Goal: Information Seeking & Learning: Check status

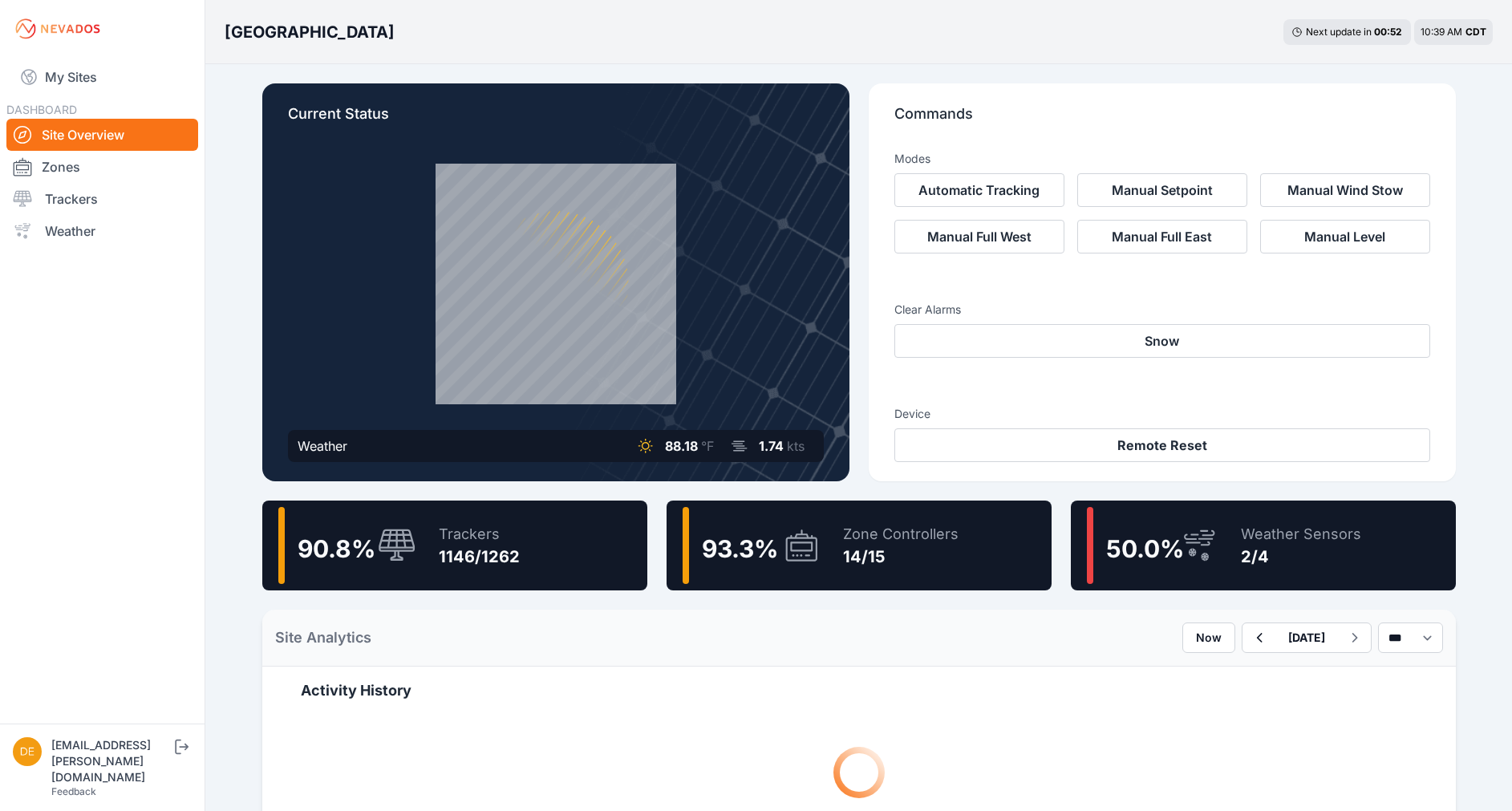
drag, startPoint x: 816, startPoint y: 664, endPoint x: 863, endPoint y: 271, distance: 395.8
drag, startPoint x: 428, startPoint y: 540, endPoint x: 563, endPoint y: 657, distance: 178.6
click at [429, 516] on div "Trackers 1146/1262" at bounding box center [471, 546] width 97 height 77
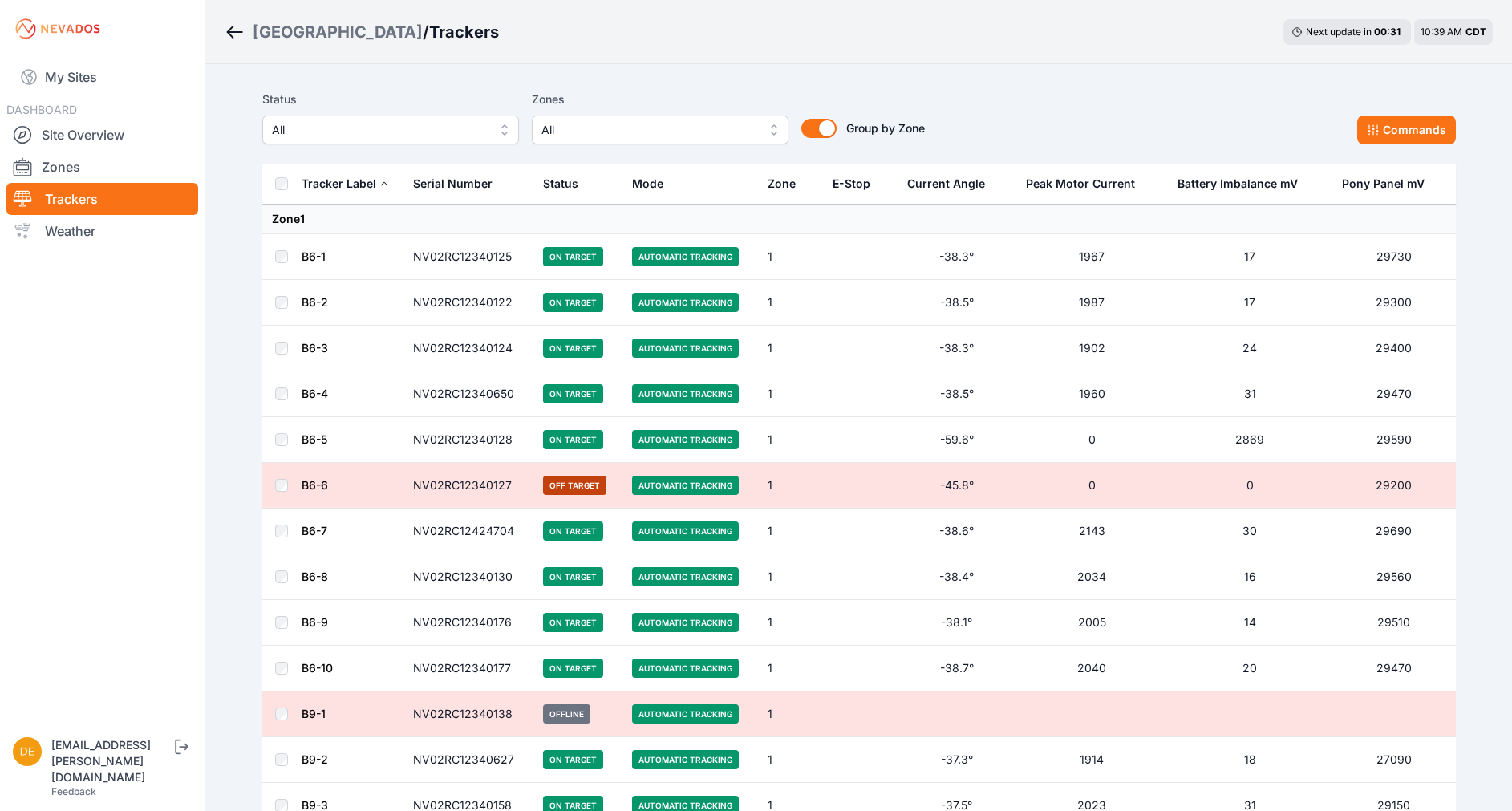
click at [434, 130] on span "All" at bounding box center [379, 130] width 215 height 19
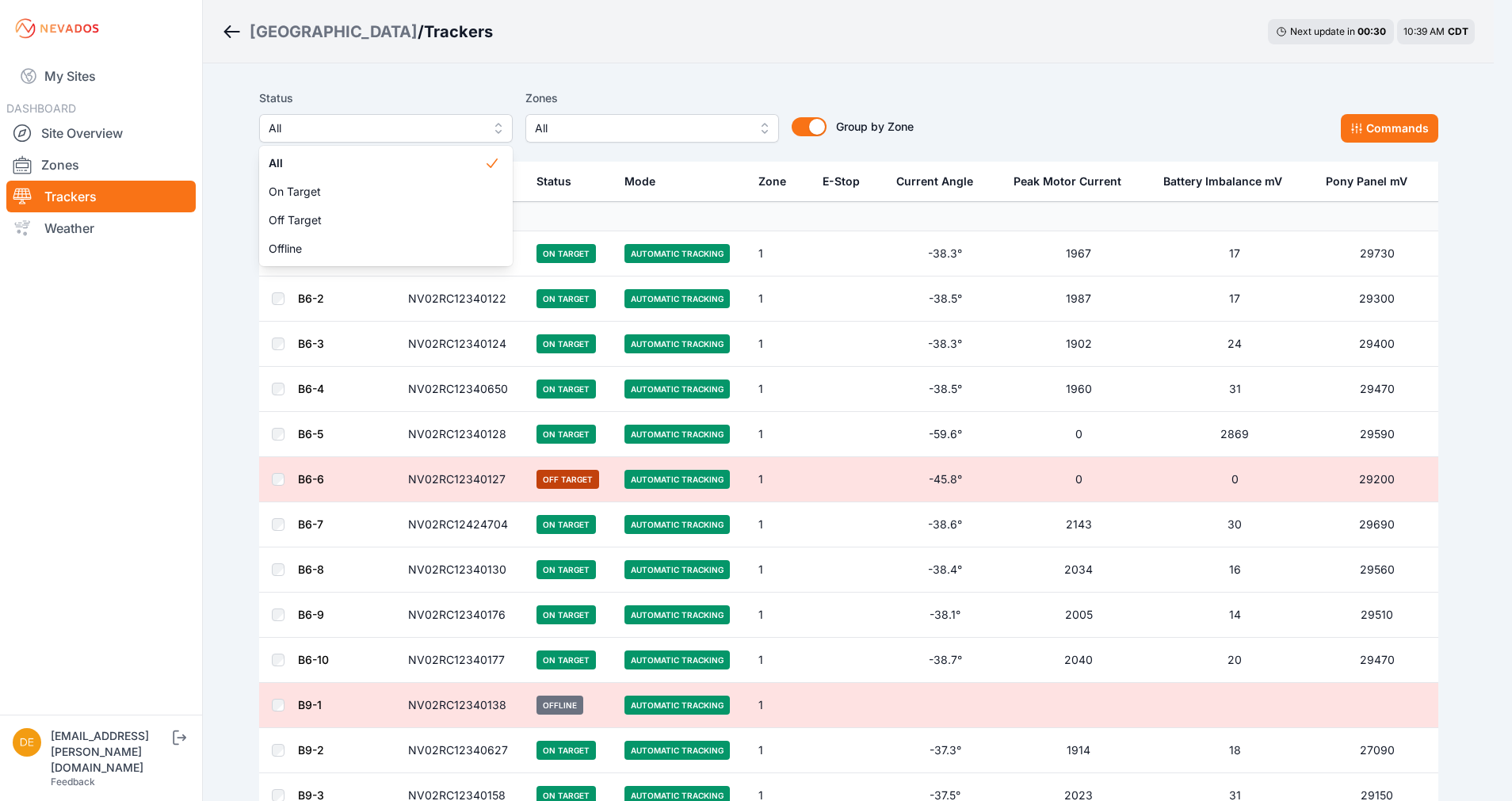
click at [329, 264] on div "All On Target Off Target Offline" at bounding box center [386, 205] width 253 height 120
click at [330, 244] on span "Offline" at bounding box center [376, 249] width 216 height 16
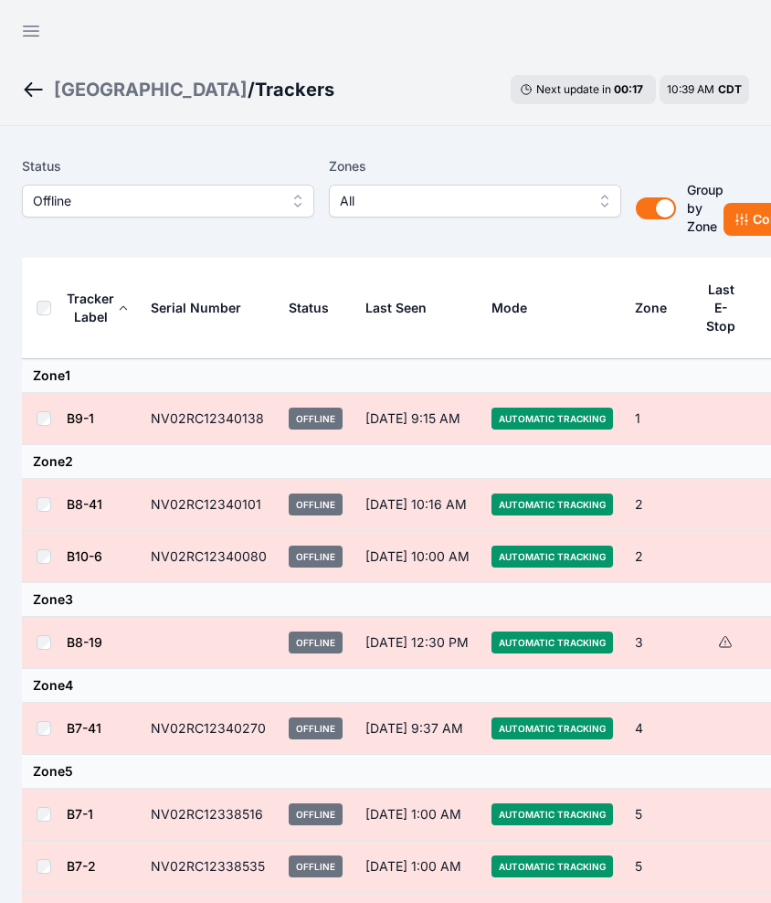
click at [32, 92] on icon "Breadcrumb" at bounding box center [33, 90] width 23 height 22
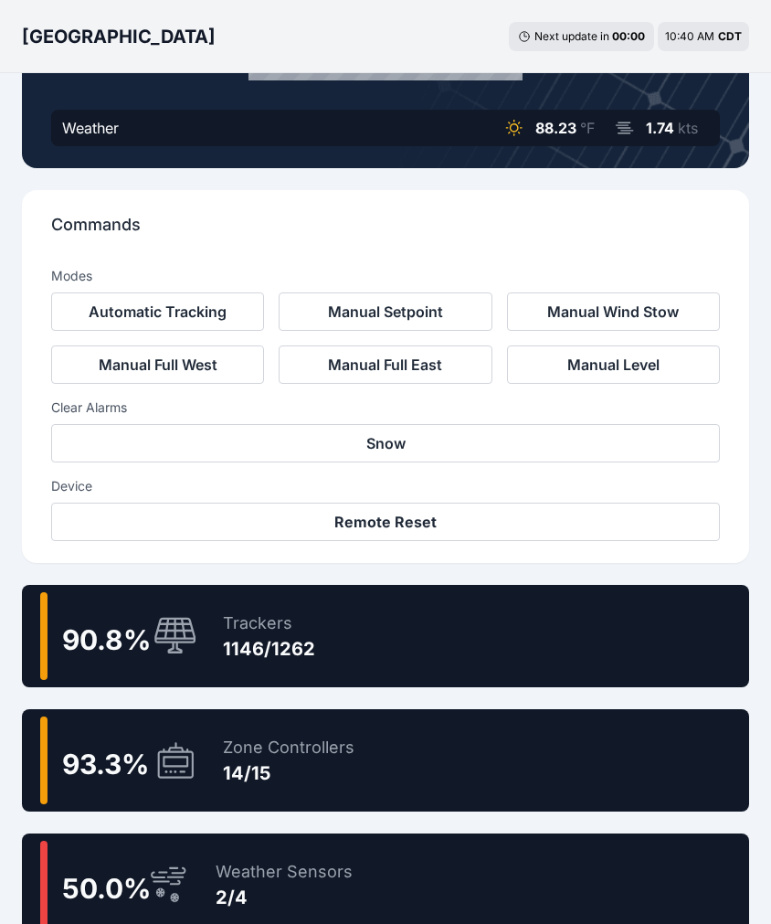
scroll to position [436, 0]
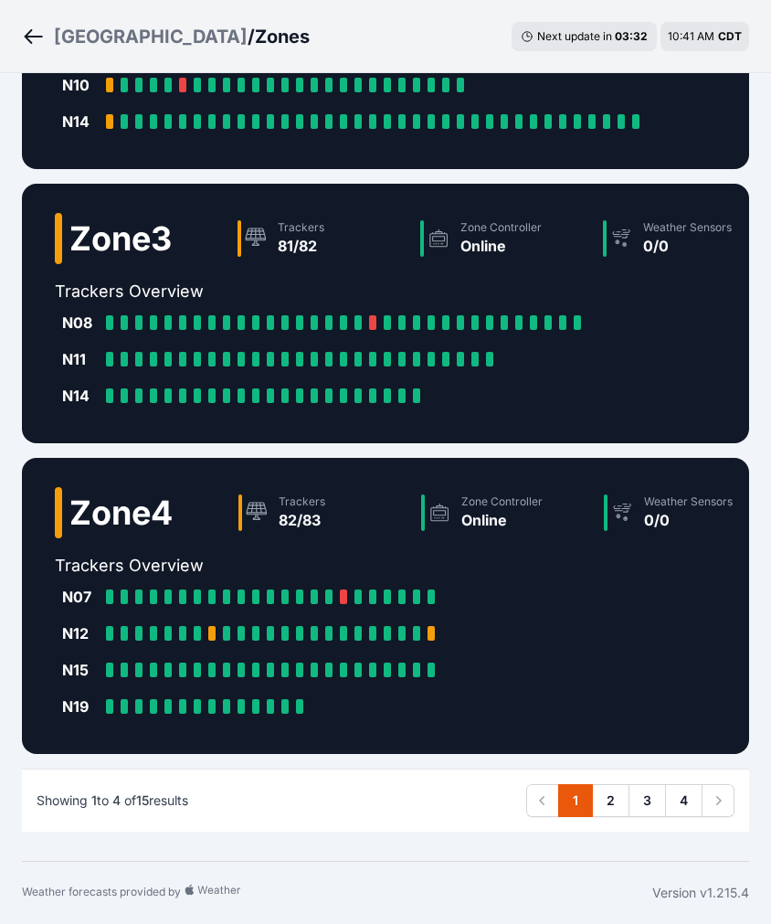
scroll to position [674, 0]
click at [615, 794] on link "2" at bounding box center [610, 800] width 37 height 33
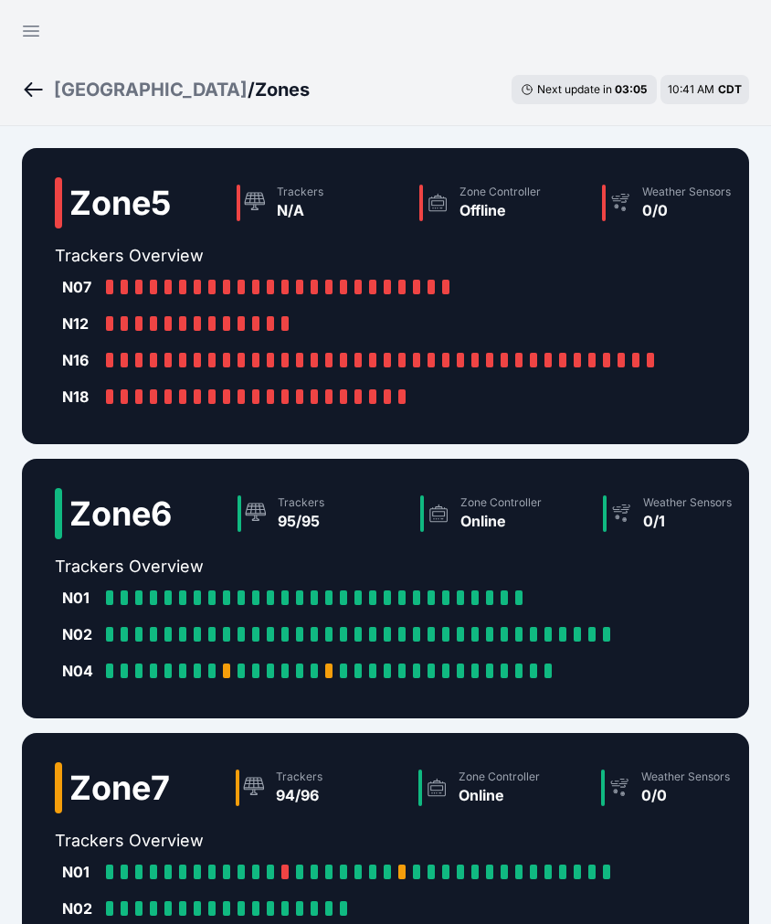
click at [45, 88] on link "Breadcrumb" at bounding box center [38, 90] width 32 height 24
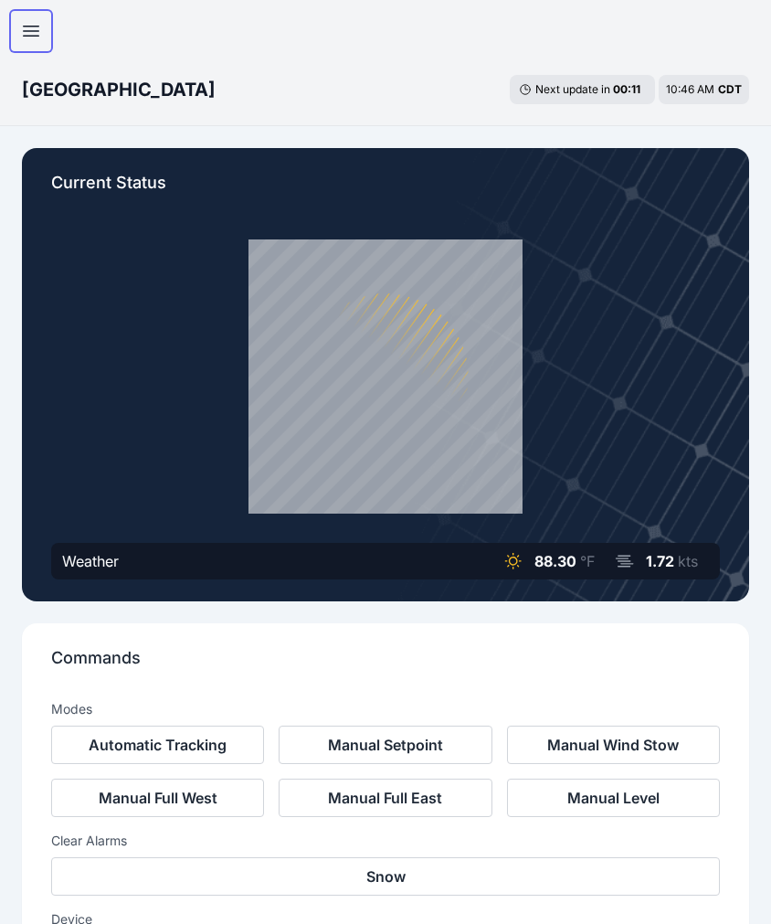
click at [42, 26] on button "Open sidebar" at bounding box center [31, 31] width 44 height 44
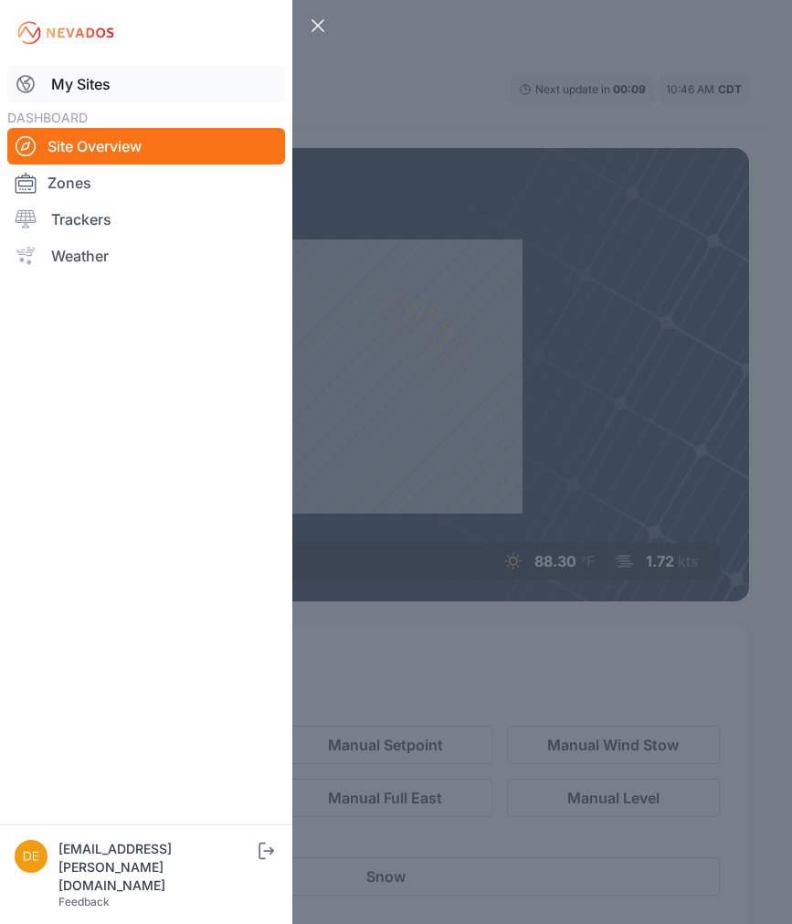
click at [76, 88] on link "My Sites" at bounding box center [146, 84] width 278 height 37
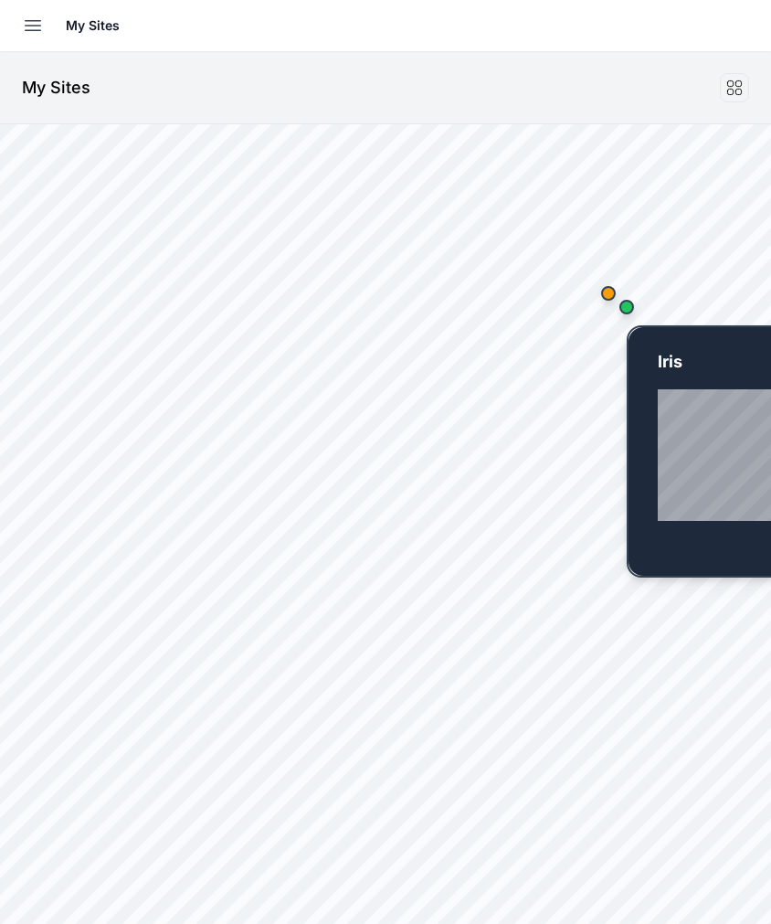
click at [642, 310] on div "Map marker" at bounding box center [627, 307] width 37 height 37
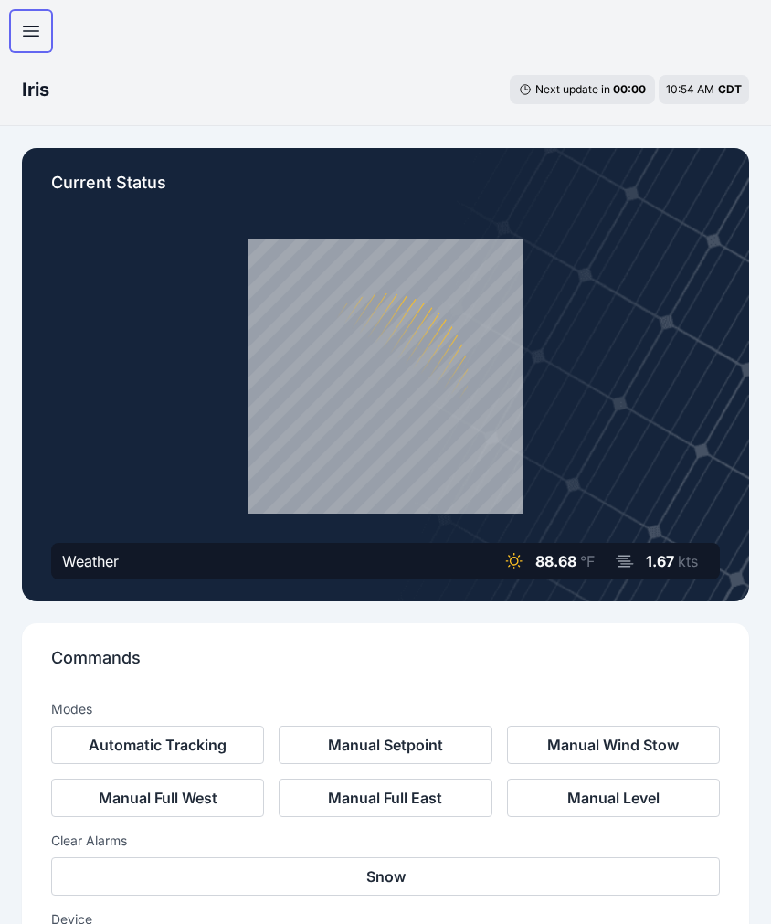
click at [29, 30] on icon "button" at bounding box center [32, 32] width 16 height 10
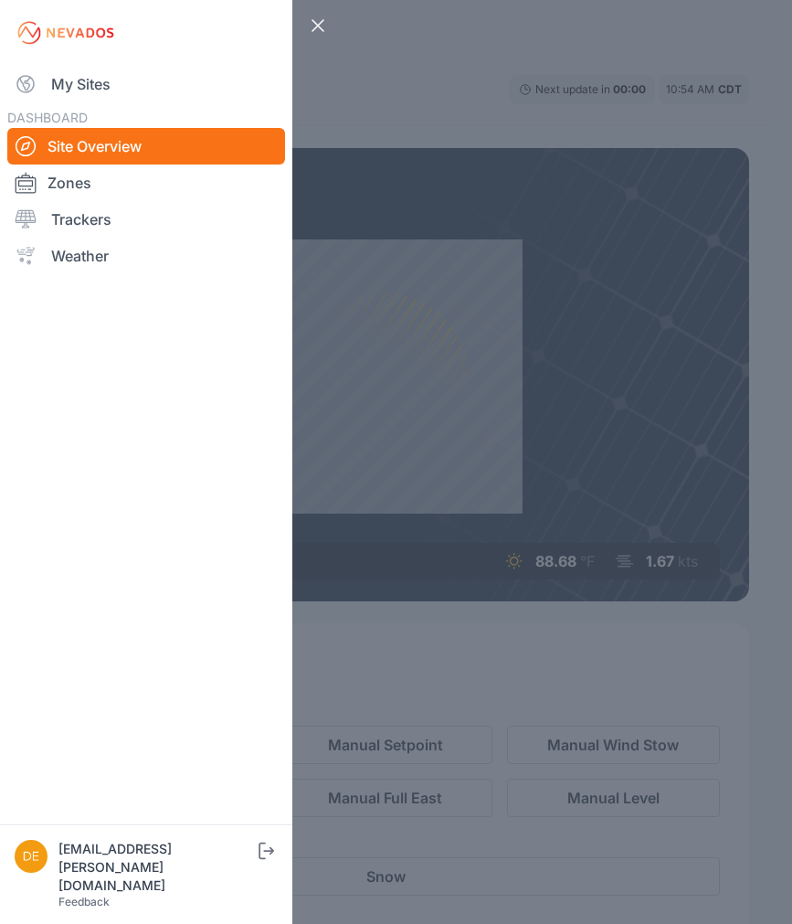
drag, startPoint x: 100, startPoint y: 86, endPoint x: 463, endPoint y: 388, distance: 473.1
click at [100, 86] on link "My Sites" at bounding box center [146, 84] width 278 height 37
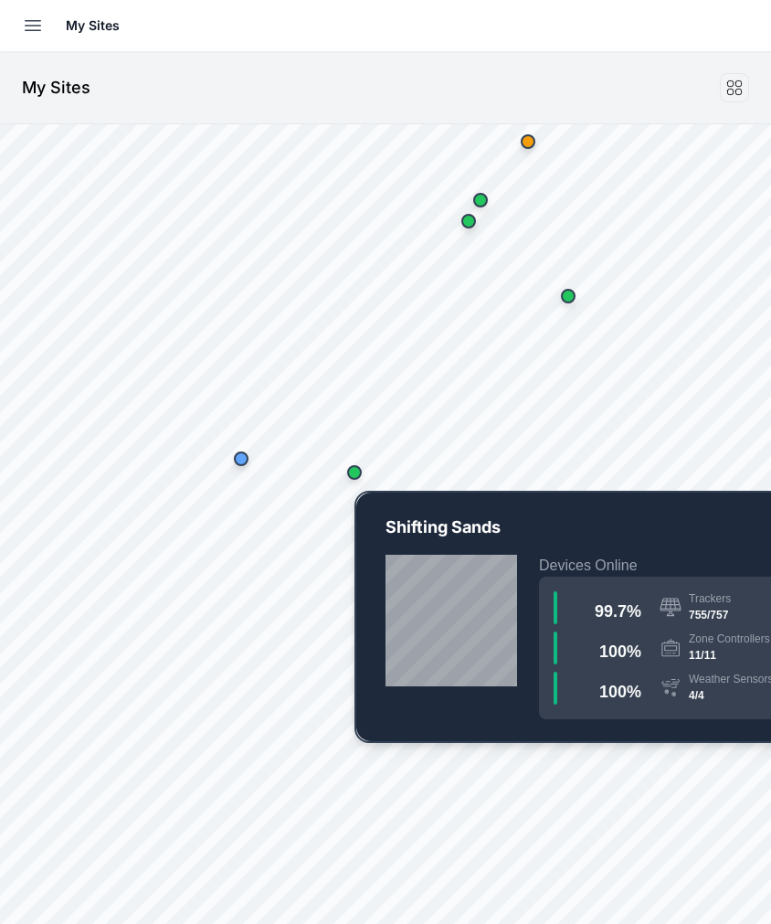
click at [359, 484] on div "Map marker" at bounding box center [354, 472] width 37 height 37
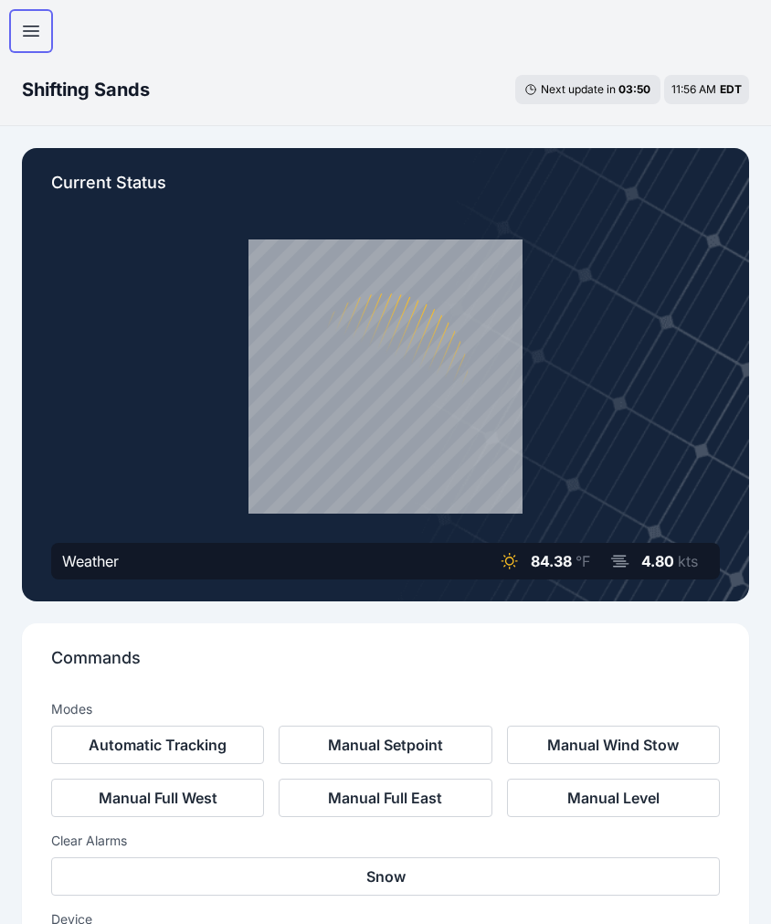
click at [42, 24] on button "Open sidebar" at bounding box center [31, 31] width 44 height 44
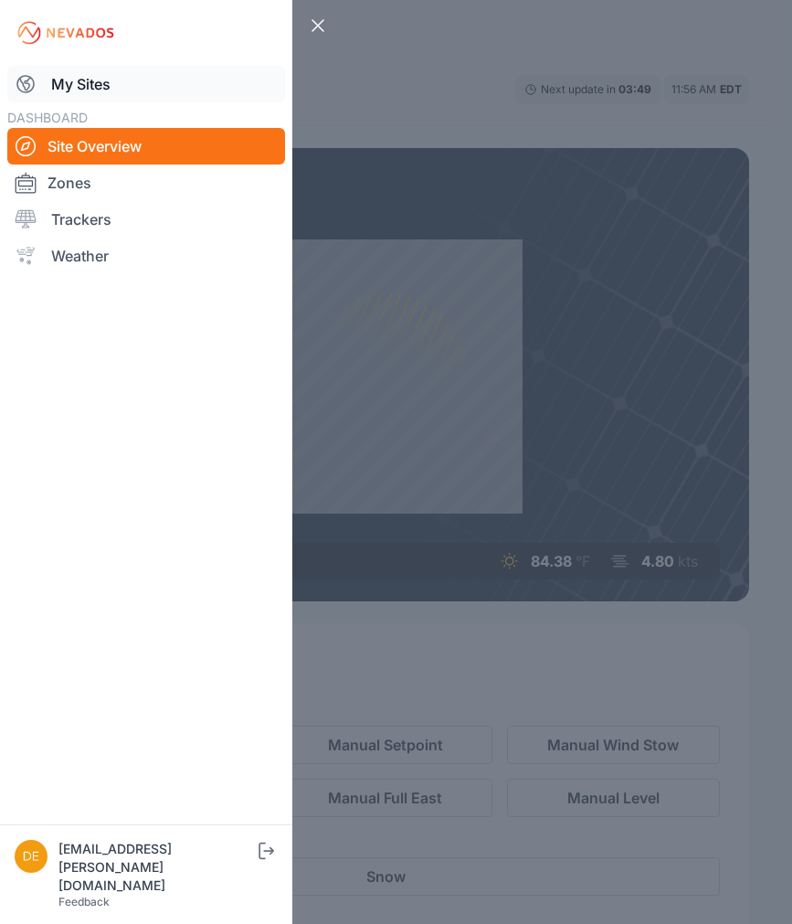
click at [119, 80] on link "My Sites" at bounding box center [146, 84] width 278 height 37
click at [116, 80] on link "My Sites" at bounding box center [146, 84] width 278 height 37
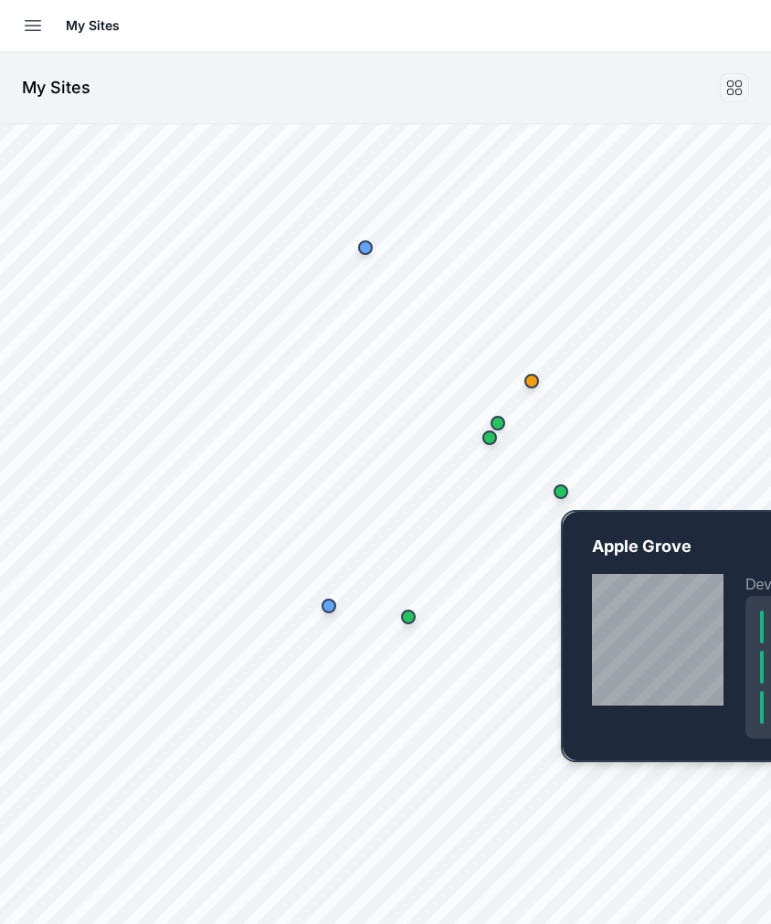
click at [562, 494] on div "Map marker" at bounding box center [561, 491] width 15 height 15
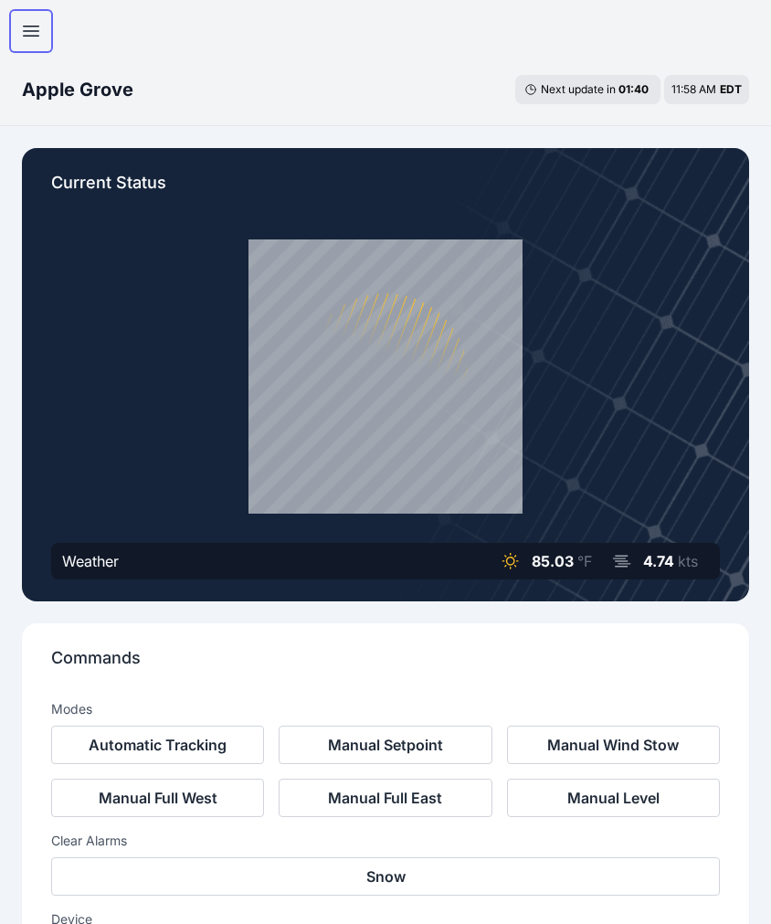
click at [24, 28] on icon "button" at bounding box center [31, 31] width 22 height 22
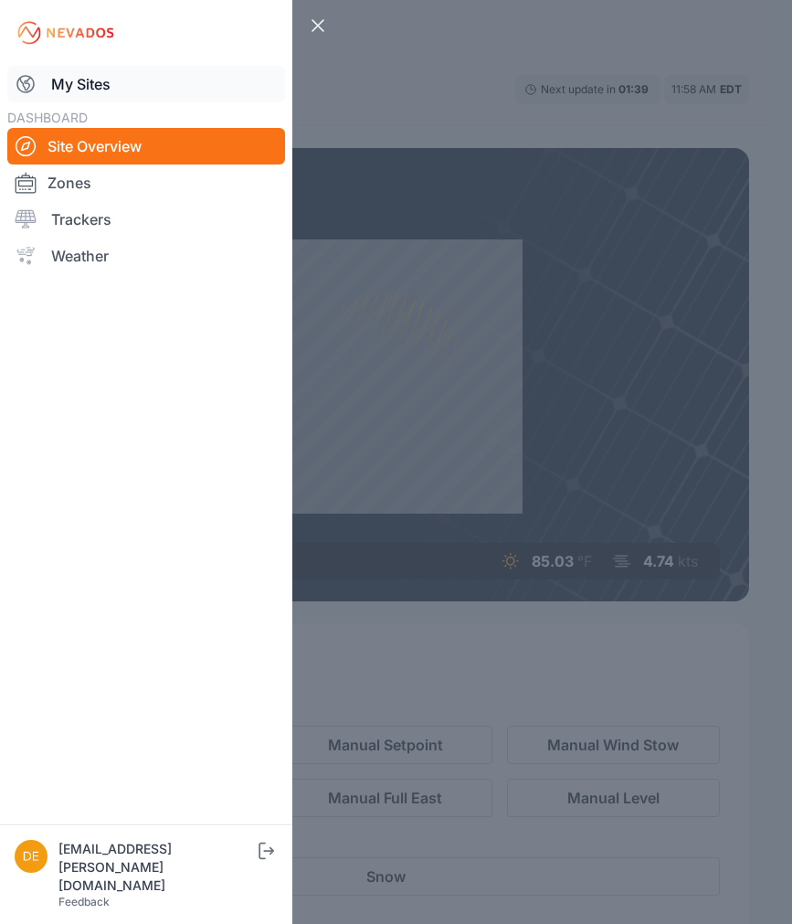
click at [64, 84] on link "My Sites" at bounding box center [146, 84] width 278 height 37
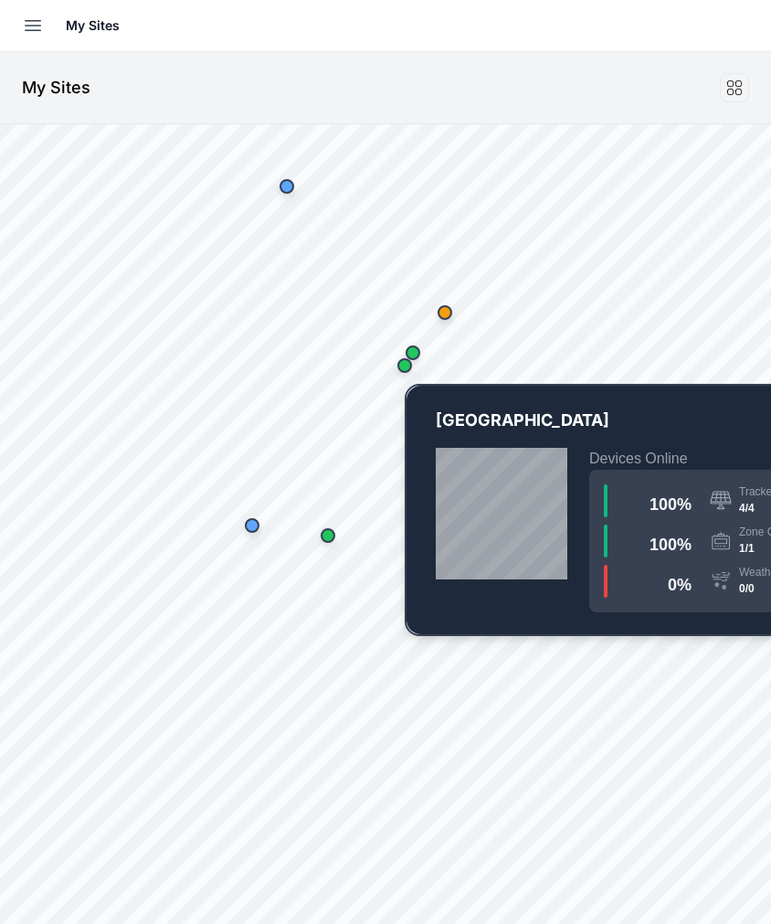
click at [421, 348] on div "Map marker" at bounding box center [405, 365] width 37 height 37
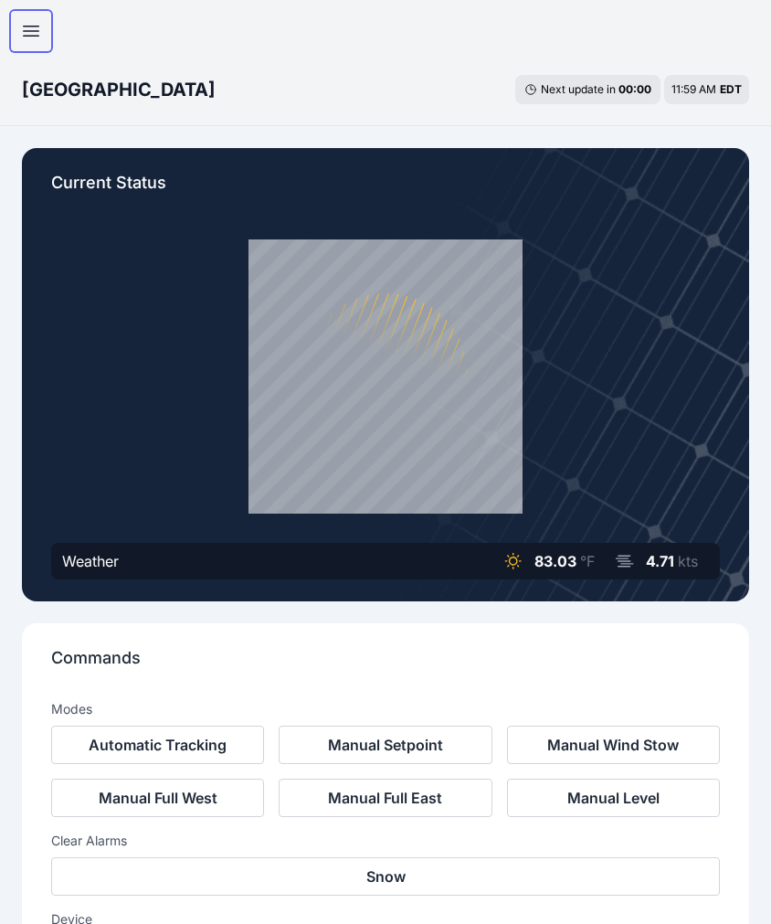
click at [43, 39] on button "Open sidebar" at bounding box center [31, 31] width 44 height 44
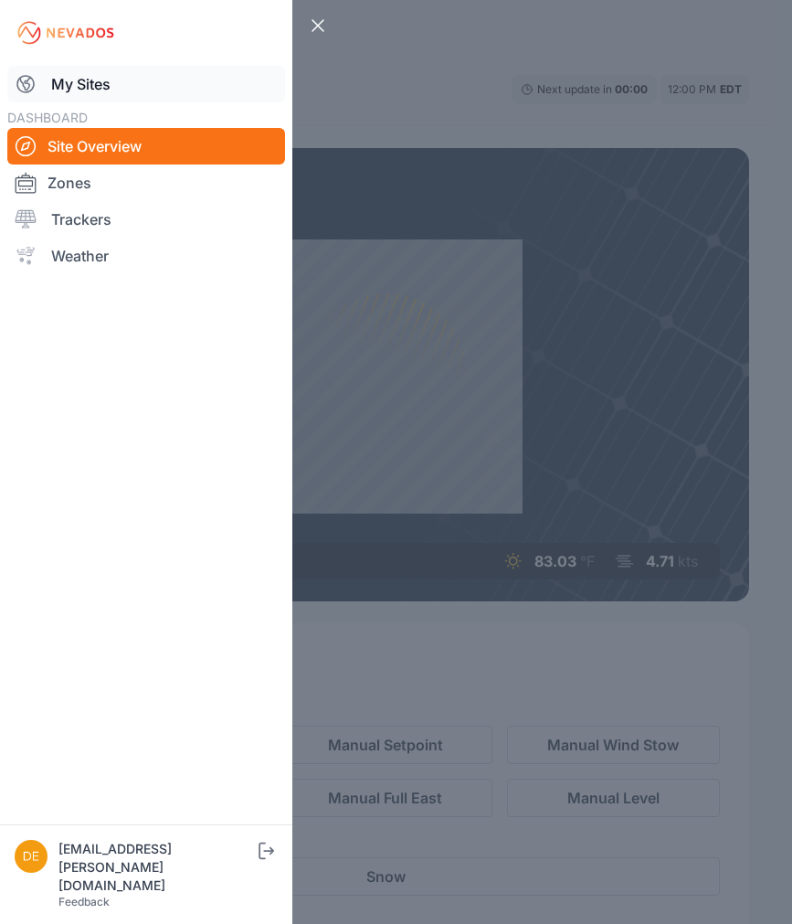
click at [88, 80] on link "My Sites" at bounding box center [146, 84] width 278 height 37
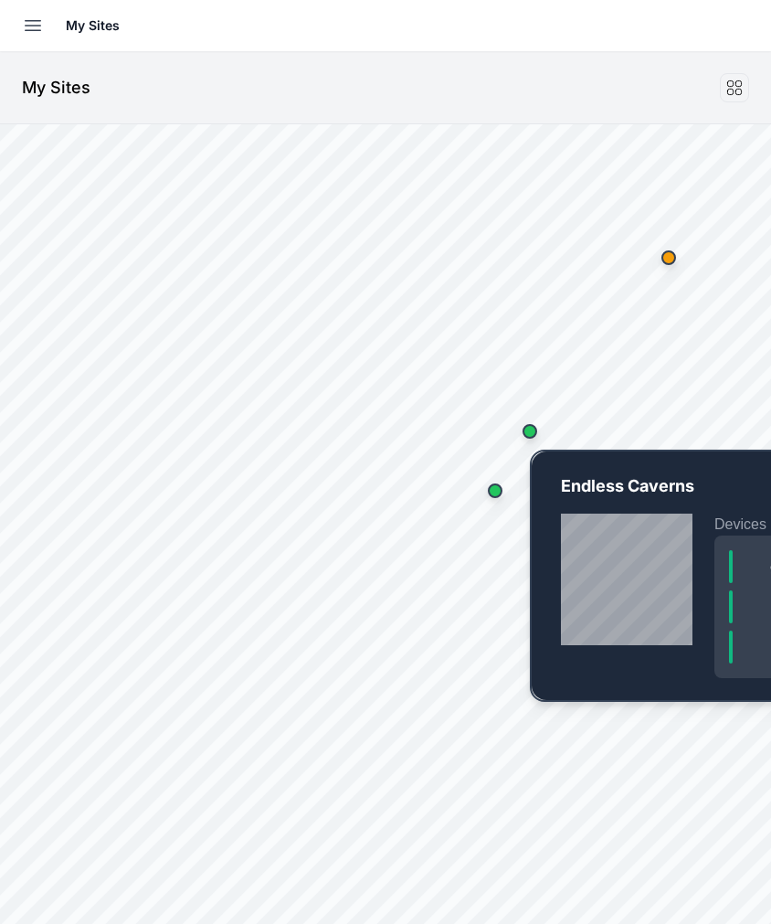
click at [536, 432] on div "Map marker" at bounding box center [530, 431] width 15 height 15
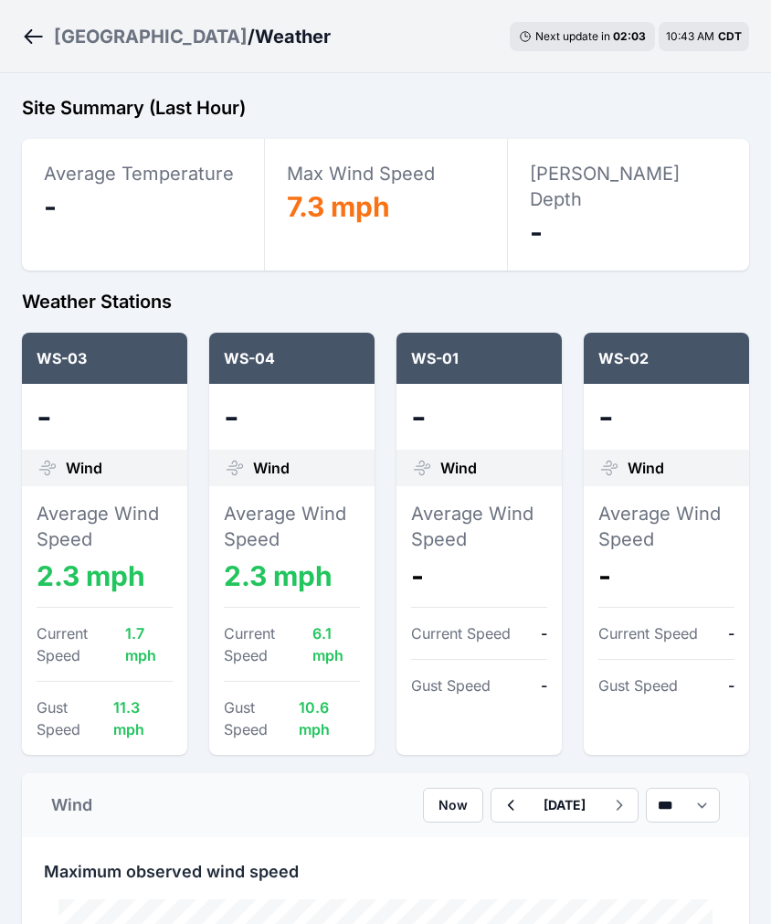
scroll to position [80, 0]
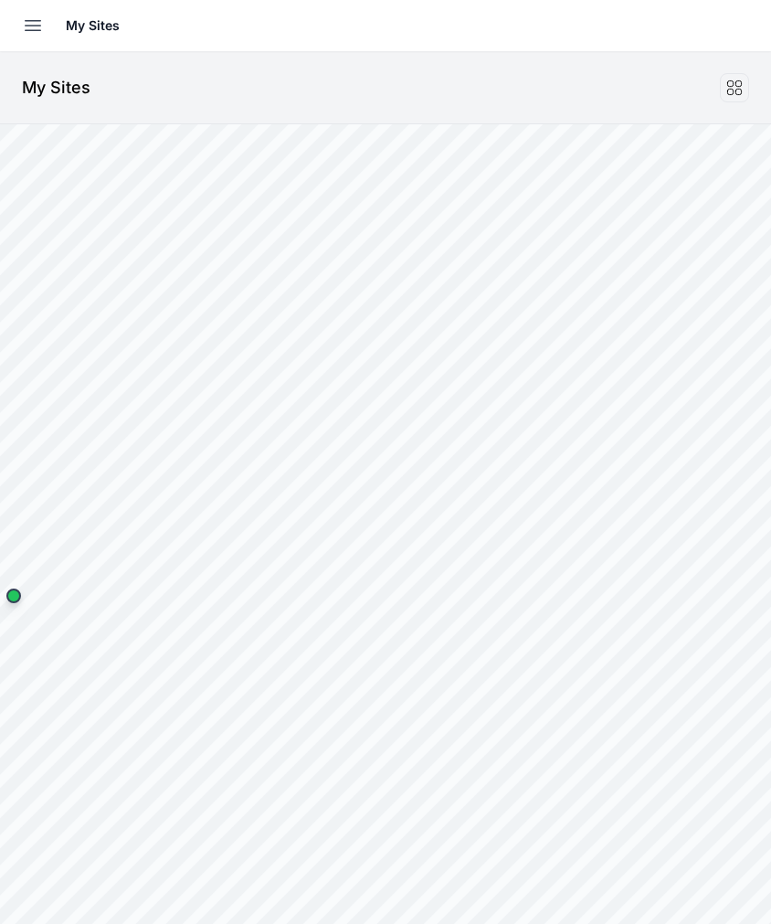
click at [770, 568] on html "My Sites Sites Angel Fire Apple Grove Ardagh Bartonsville Big River 2 Blue Elk …" at bounding box center [385, 462] width 771 height 924
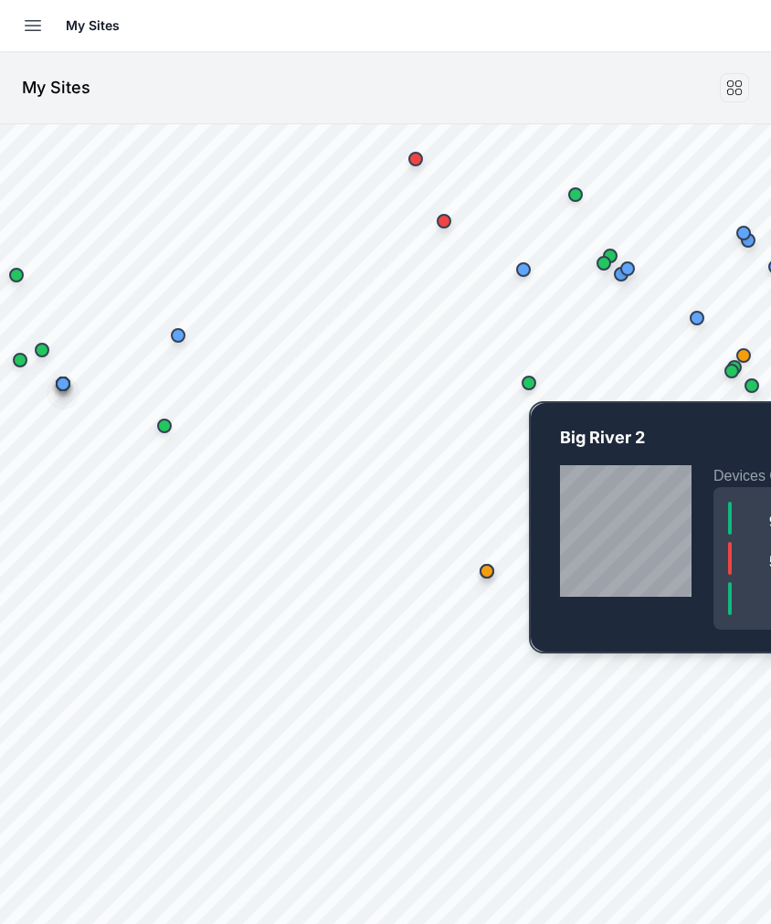
click at [535, 392] on div "Map marker" at bounding box center [529, 383] width 37 height 37
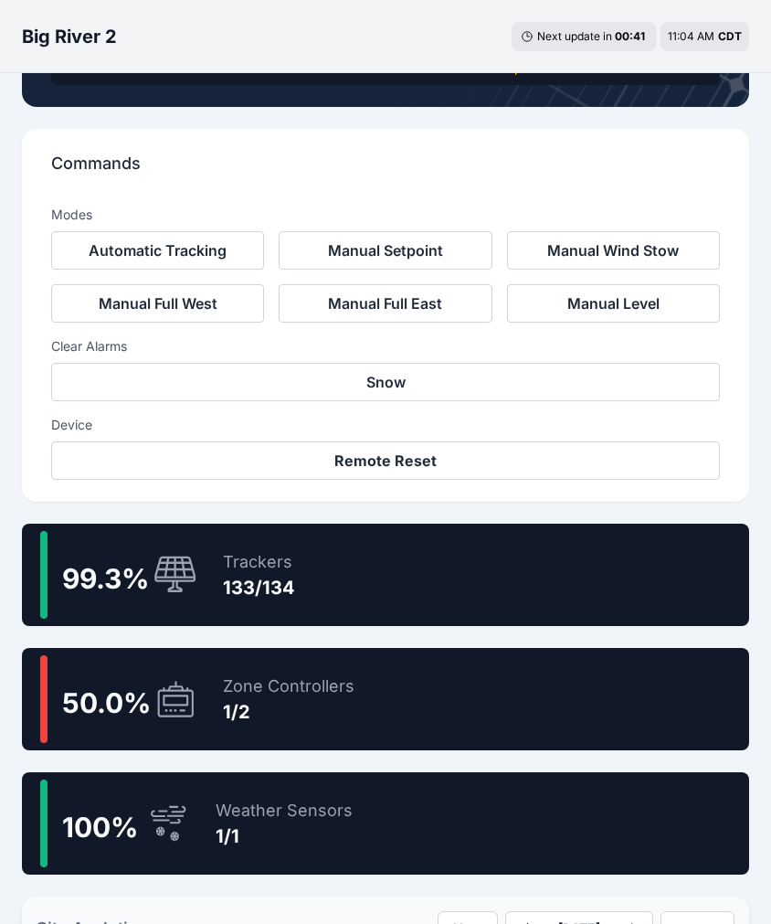
scroll to position [517, 0]
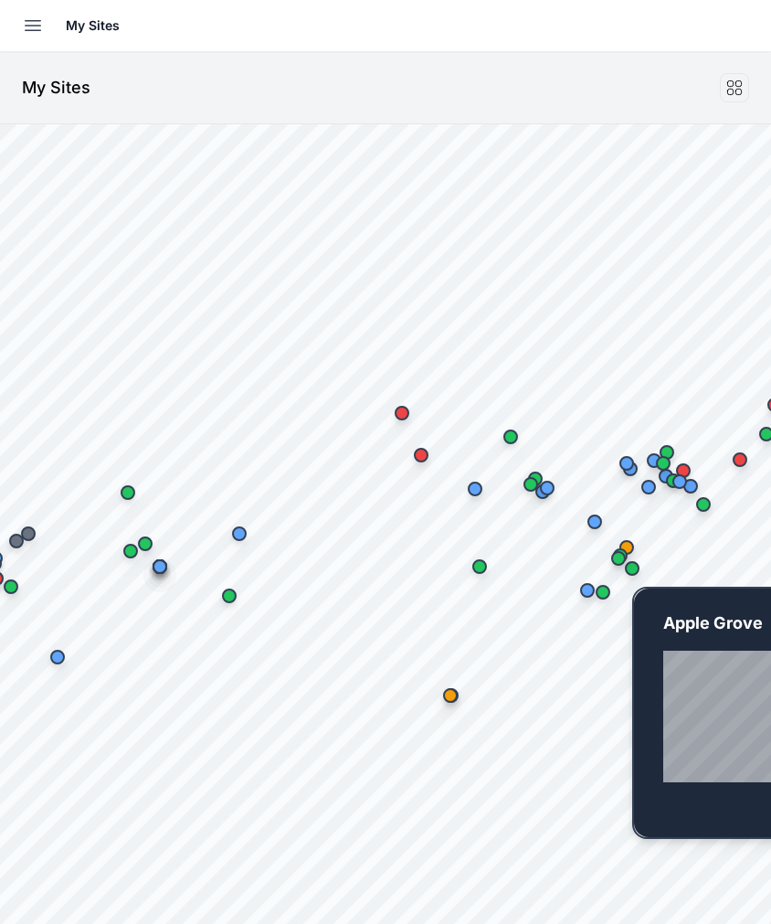
click at [643, 575] on div "Map marker" at bounding box center [632, 568] width 37 height 37
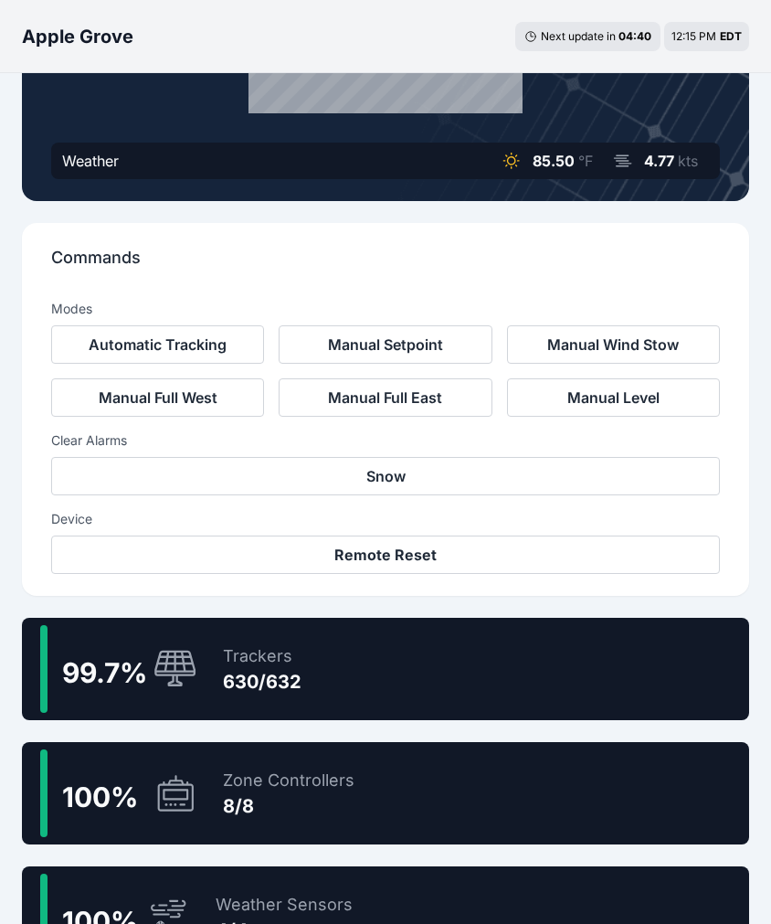
scroll to position [473, 0]
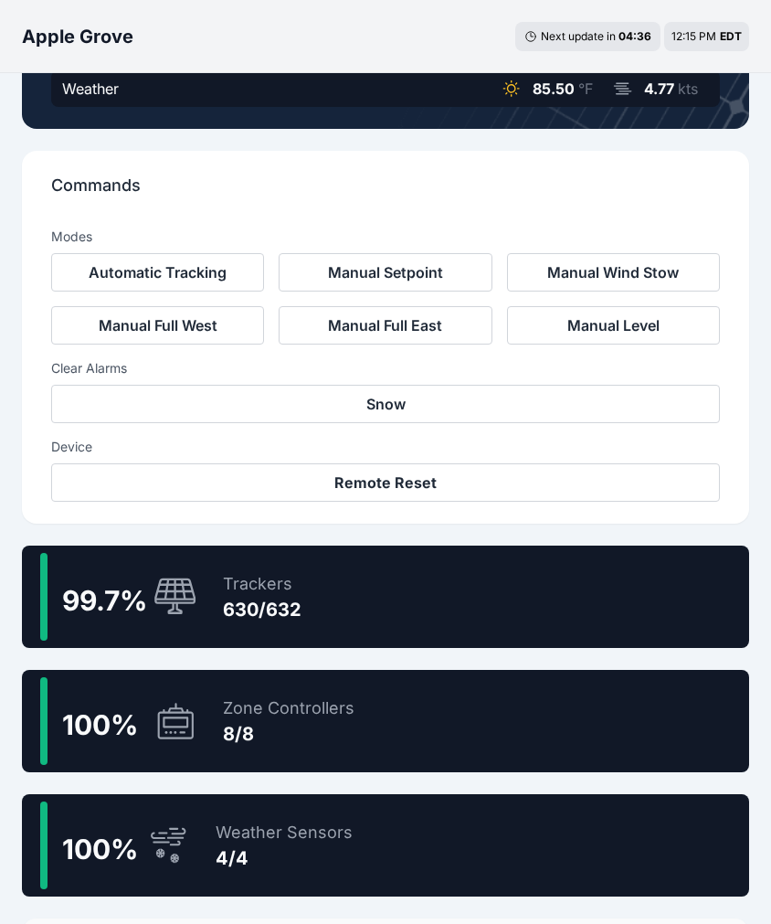
click at [275, 606] on div "630/632" at bounding box center [262, 610] width 79 height 26
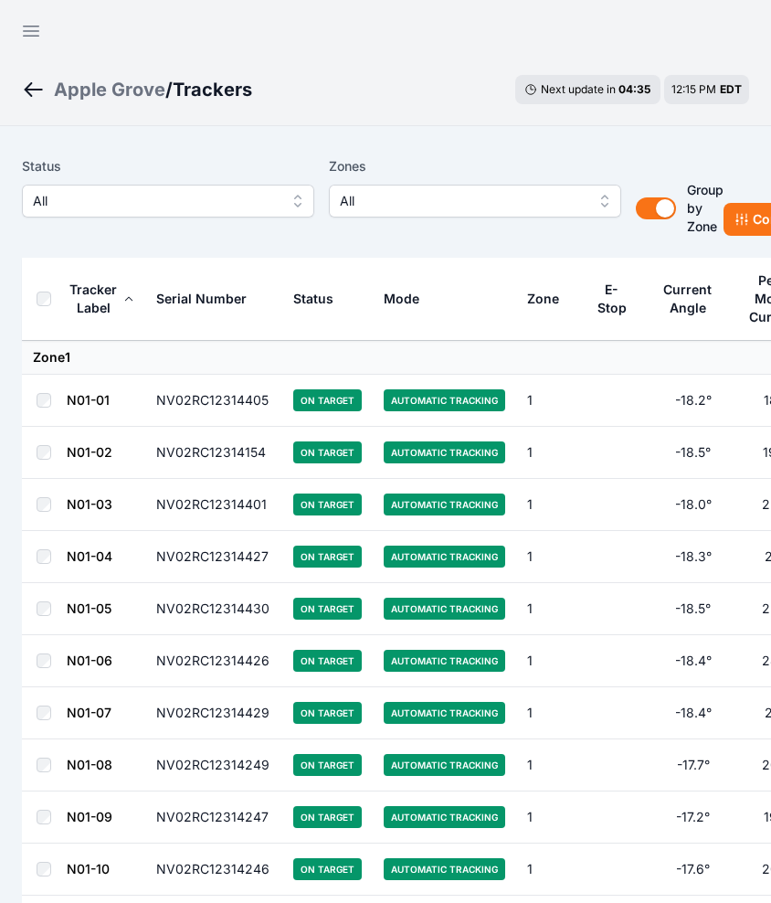
click at [153, 207] on span "All" at bounding box center [155, 201] width 245 height 22
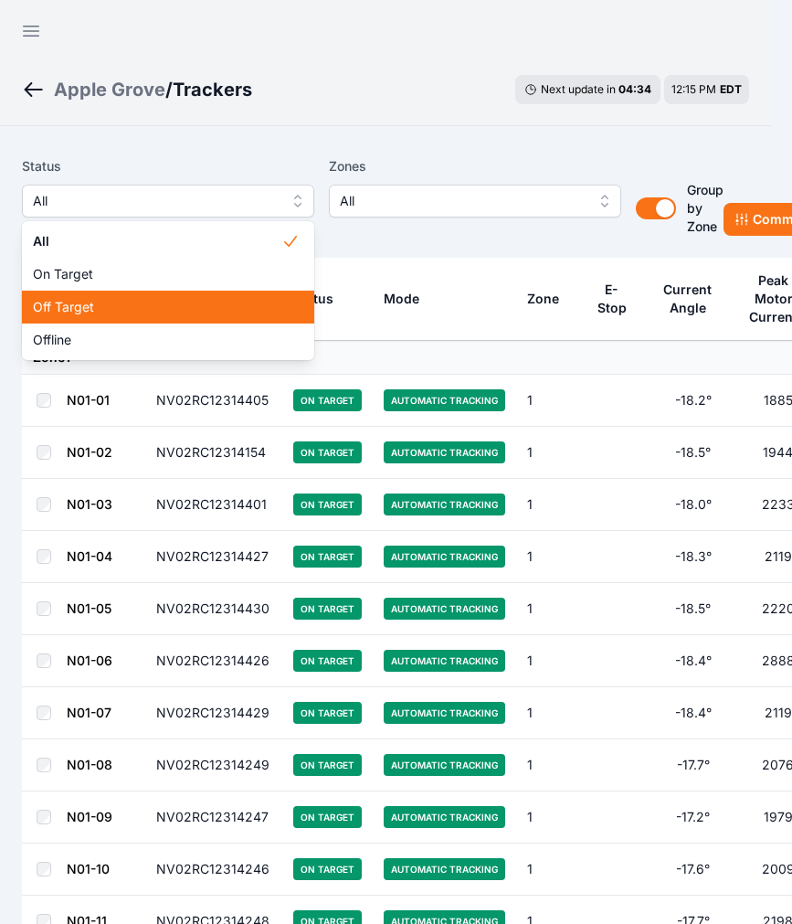
click at [110, 322] on div "Off Target" at bounding box center [168, 307] width 292 height 33
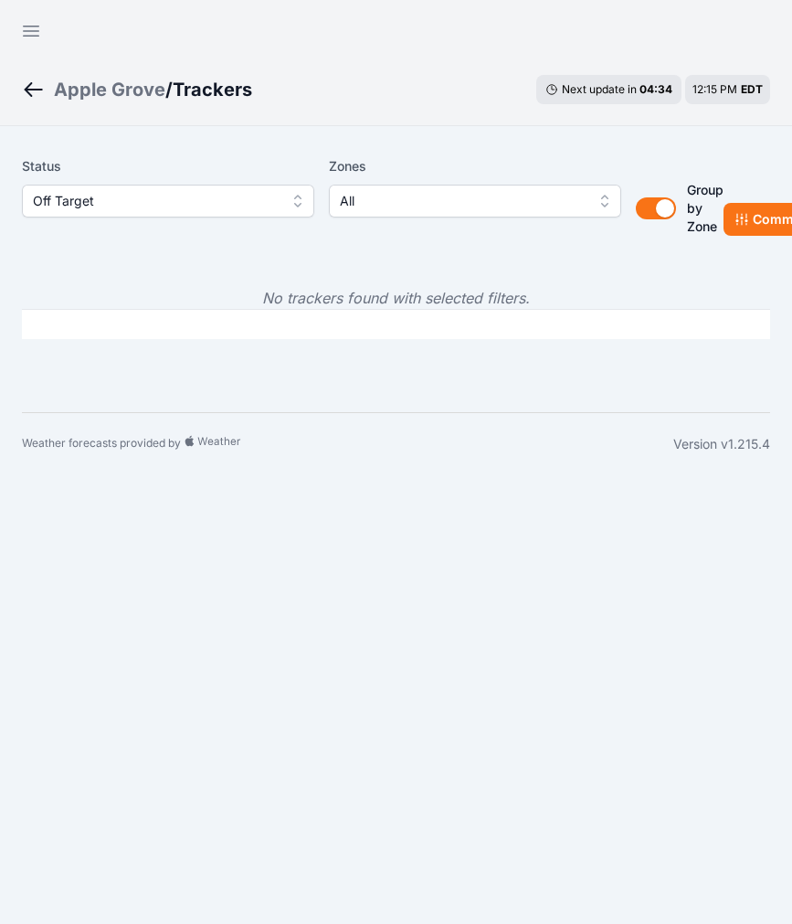
click at [199, 187] on button "Off Target" at bounding box center [168, 201] width 292 height 33
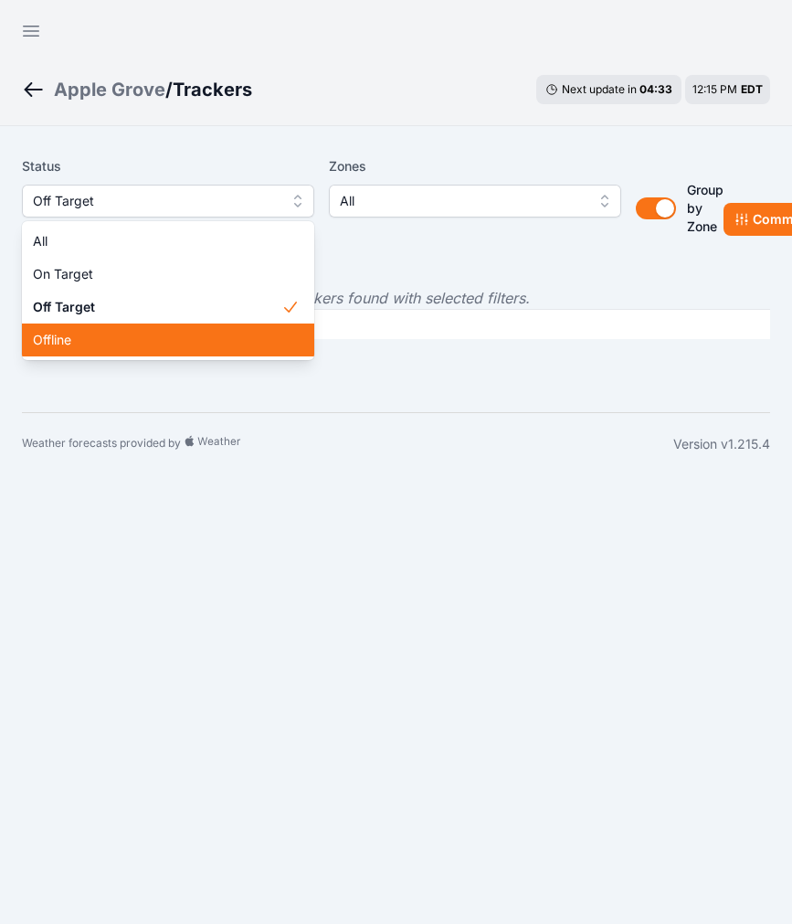
click at [94, 339] on span "Offline" at bounding box center [157, 340] width 249 height 18
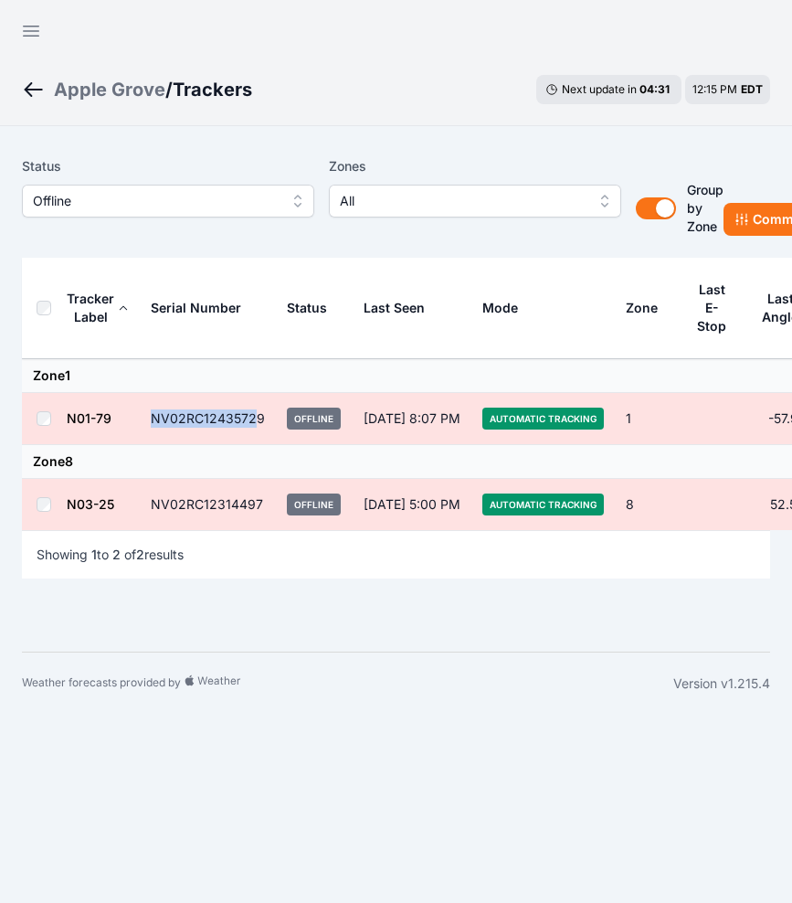
drag, startPoint x: 259, startPoint y: 414, endPoint x: 148, endPoint y: 420, distance: 110.7
click at [148, 420] on td "NV02RC12435729" at bounding box center [208, 419] width 136 height 52
drag, startPoint x: 148, startPoint y: 420, endPoint x: 271, endPoint y: 420, distance: 123.4
click at [271, 420] on td "NV02RC12435729" at bounding box center [208, 419] width 136 height 52
drag, startPoint x: 260, startPoint y: 416, endPoint x: 143, endPoint y: 420, distance: 117.0
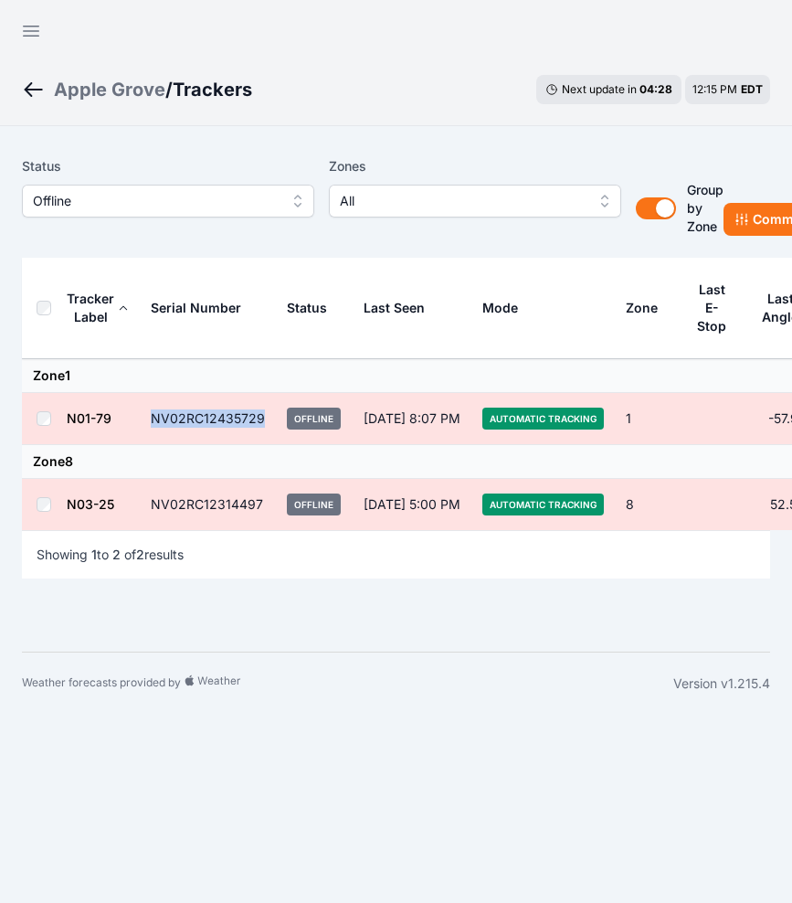
click at [143, 420] on td "NV02RC12435729" at bounding box center [208, 419] width 136 height 52
copy td "NV02RC12435729"
click at [242, 415] on td "NV02RC12435729" at bounding box center [208, 419] width 136 height 52
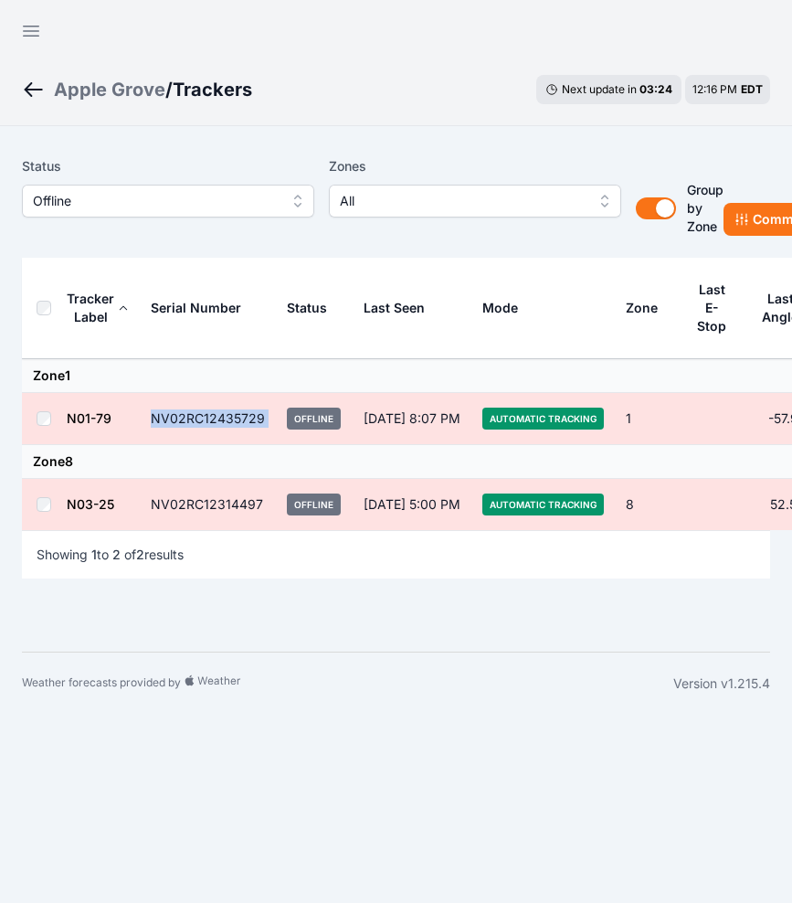
click at [218, 440] on td "NV02RC12435729" at bounding box center [208, 419] width 136 height 52
click at [266, 420] on td "NV02RC12435729" at bounding box center [208, 419] width 136 height 52
drag, startPoint x: 266, startPoint y: 420, endPoint x: 143, endPoint y: 421, distance: 122.5
click at [143, 421] on td "NV02RC12435729" at bounding box center [208, 419] width 136 height 52
copy td "NV02RC12435729"
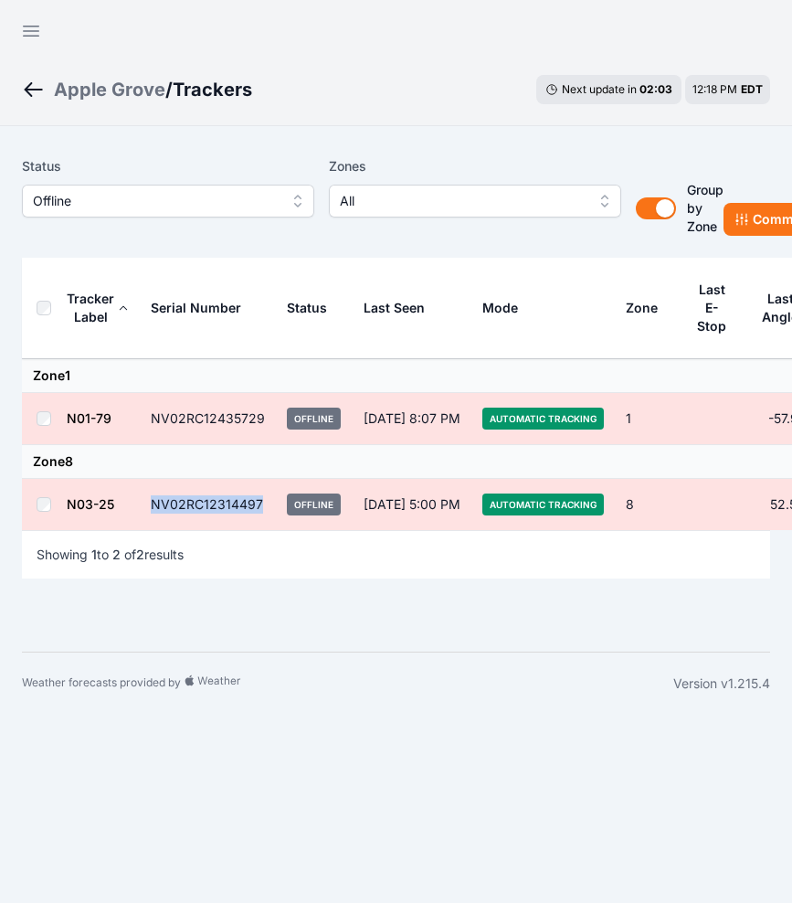
drag, startPoint x: 260, startPoint y: 502, endPoint x: 143, endPoint y: 504, distance: 117.9
click at [143, 504] on td "NV02RC12314497" at bounding box center [208, 505] width 136 height 52
copy td "NV02RC12314497"
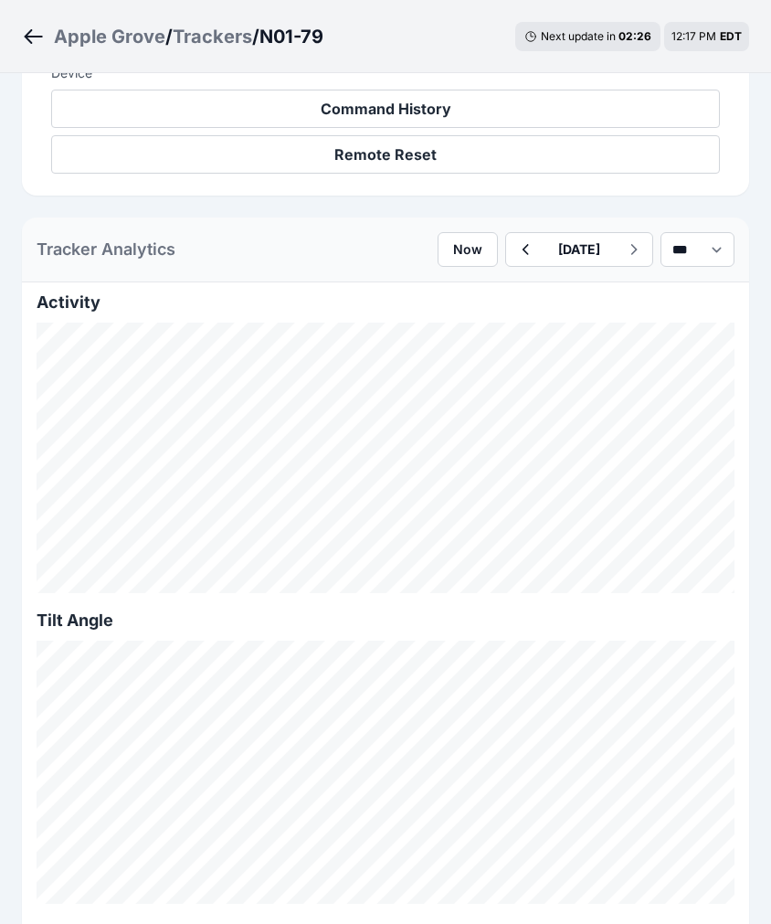
scroll to position [777, 0]
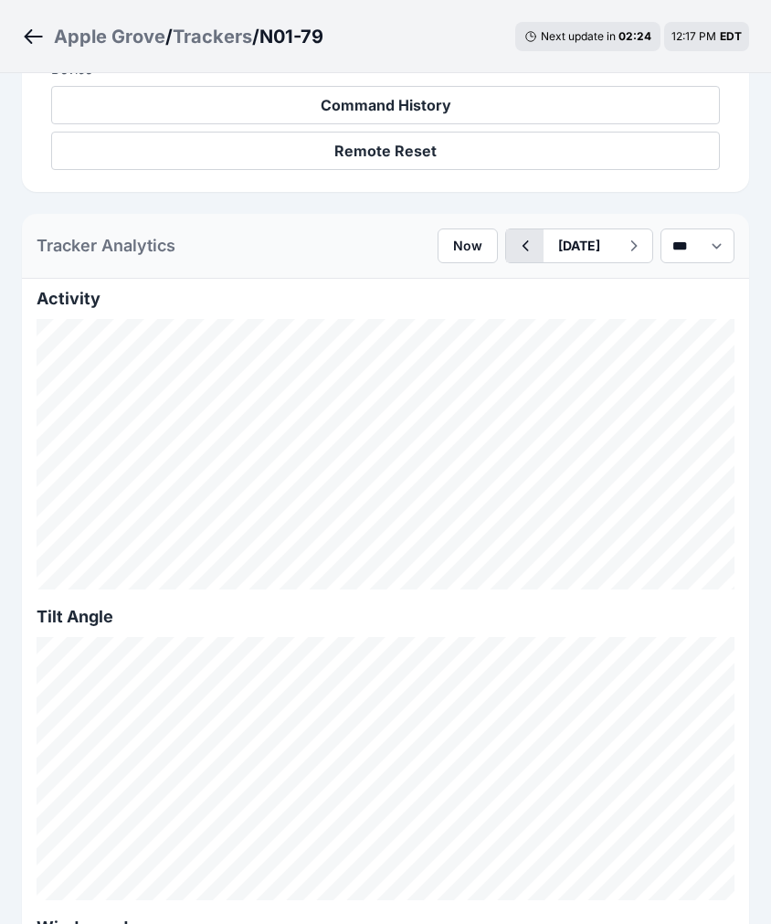
click at [514, 252] on icon "button" at bounding box center [525, 246] width 23 height 22
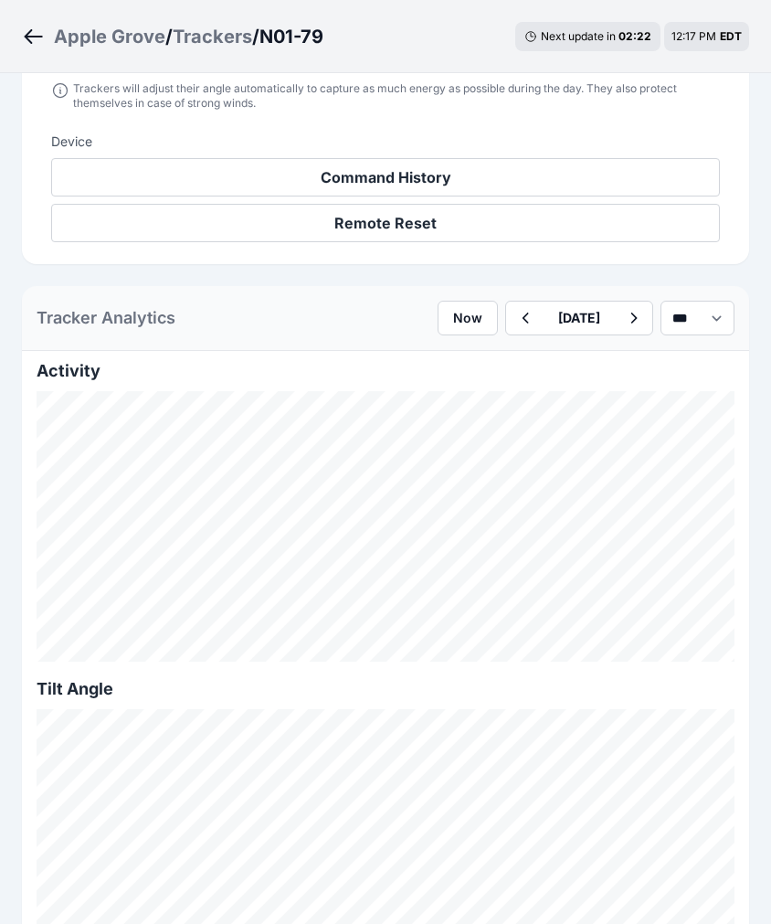
scroll to position [701, 0]
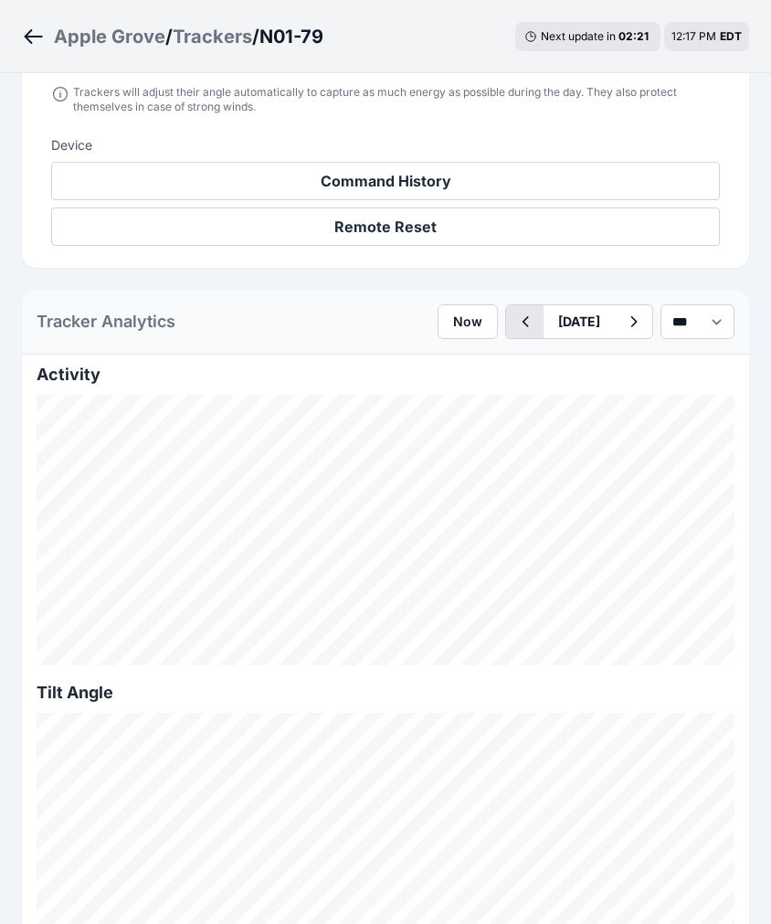
click at [514, 323] on icon "button" at bounding box center [525, 322] width 23 height 22
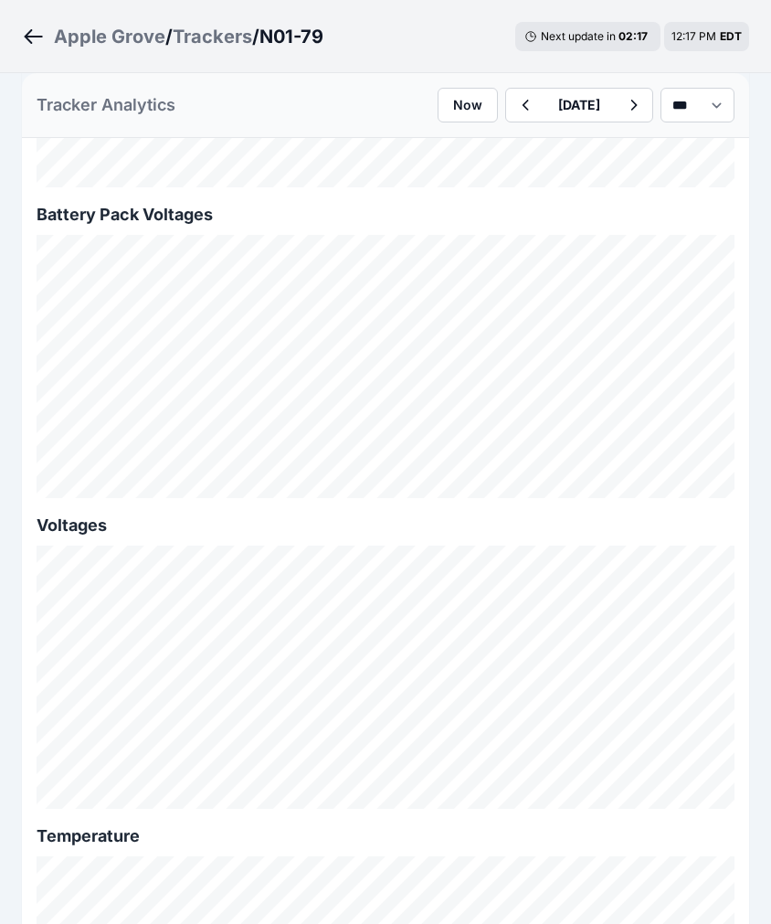
scroll to position [1509, 0]
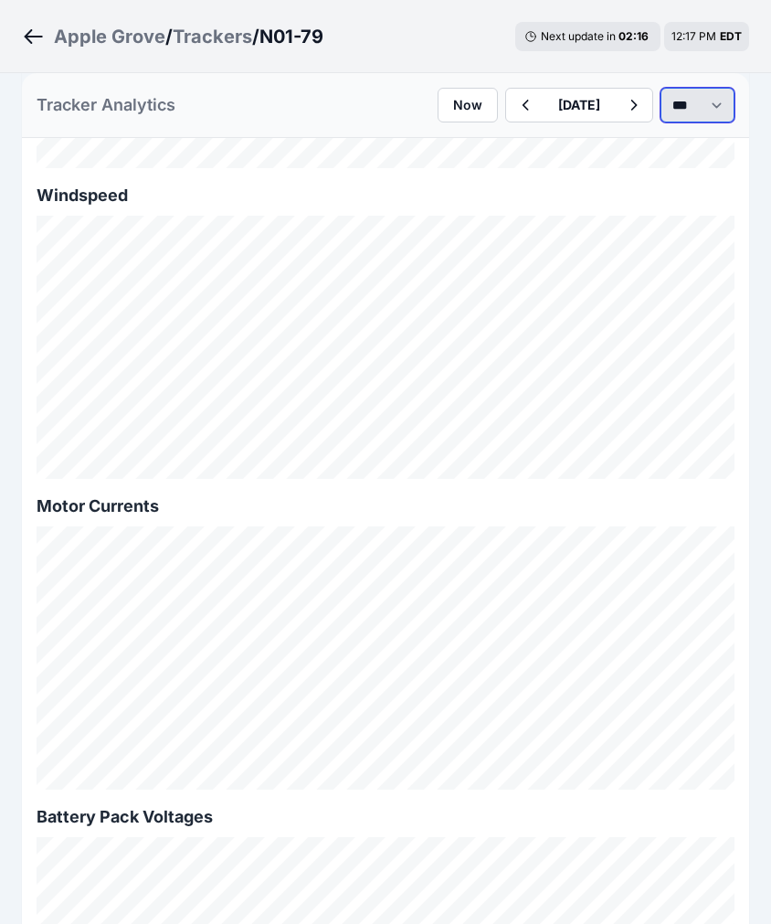
click at [672, 101] on select "*** **** *****" at bounding box center [698, 105] width 74 height 35
click at [661, 88] on select "*** **** *****" at bounding box center [698, 105] width 74 height 35
select select "******"
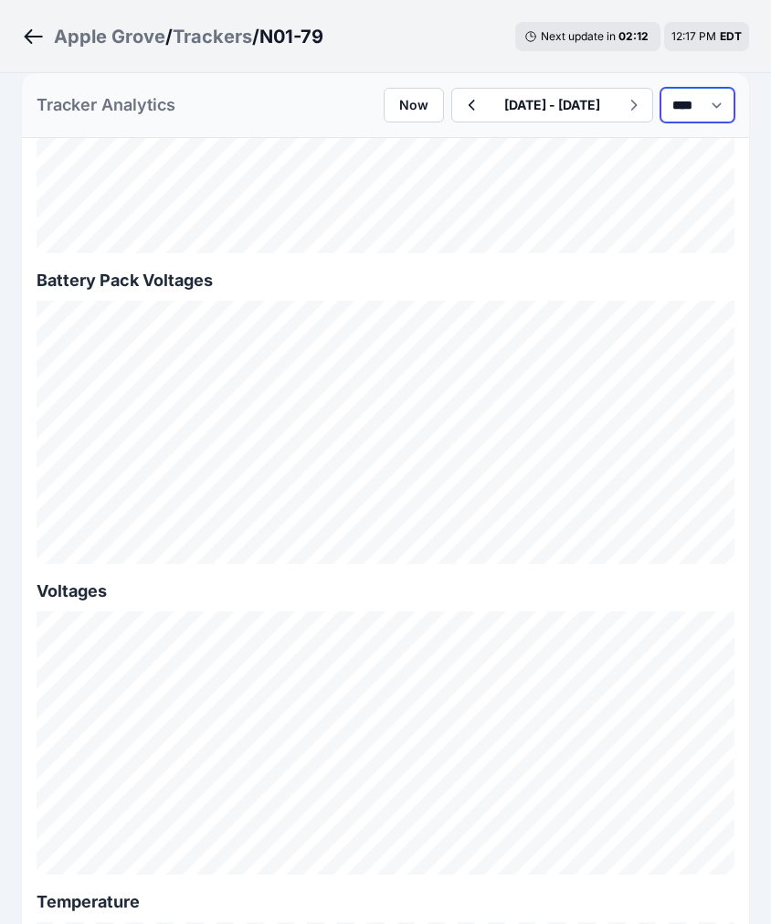
scroll to position [2048, 0]
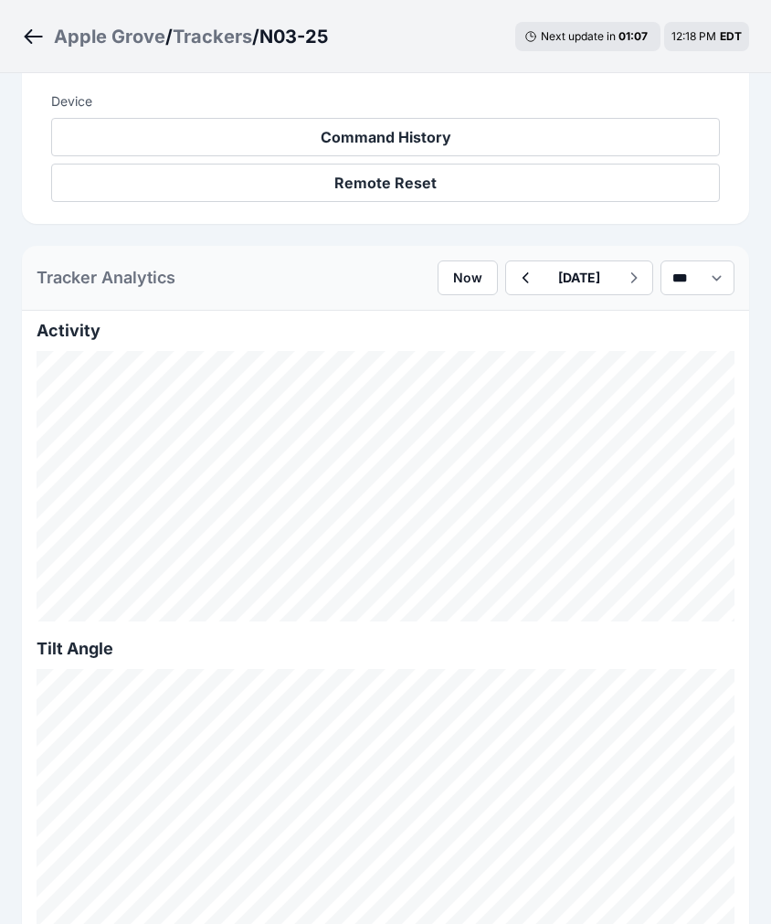
scroll to position [603, 0]
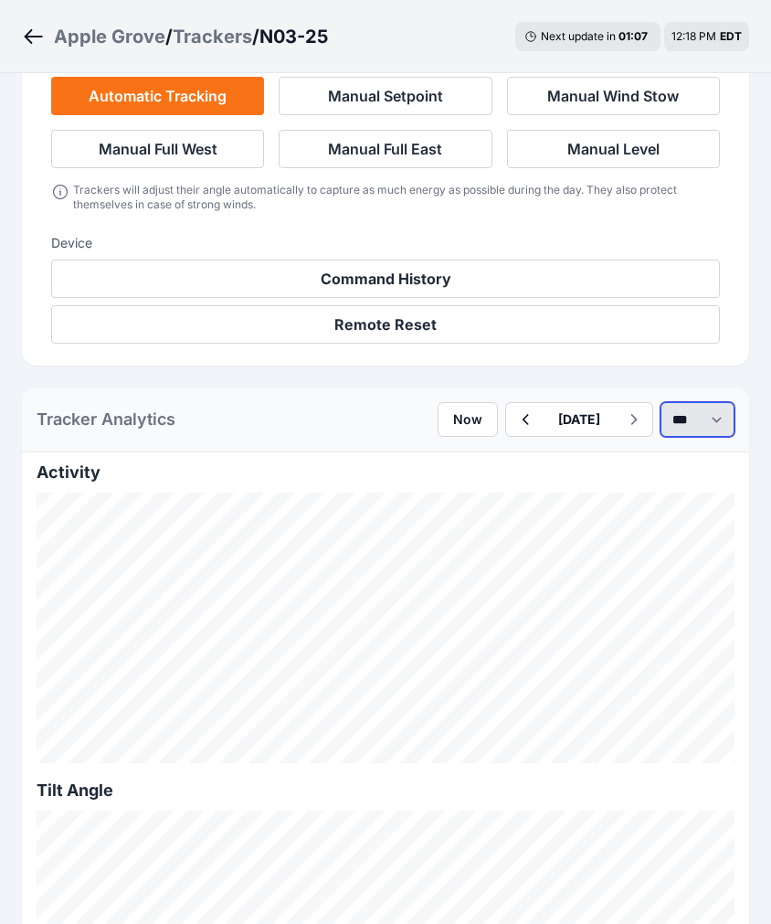
click at [671, 410] on select "*** **** *****" at bounding box center [698, 419] width 74 height 35
click at [661, 402] on select "*** **** *****" at bounding box center [698, 419] width 74 height 35
select select "******"
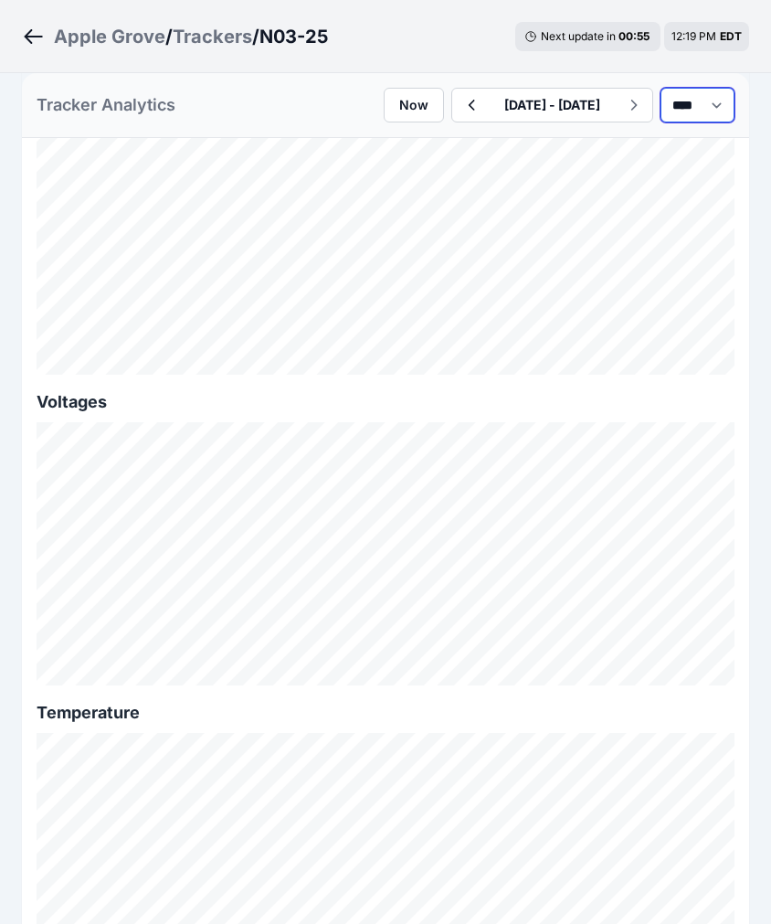
scroll to position [2246, 0]
click at [460, 112] on icon "button" at bounding box center [471, 105] width 23 height 22
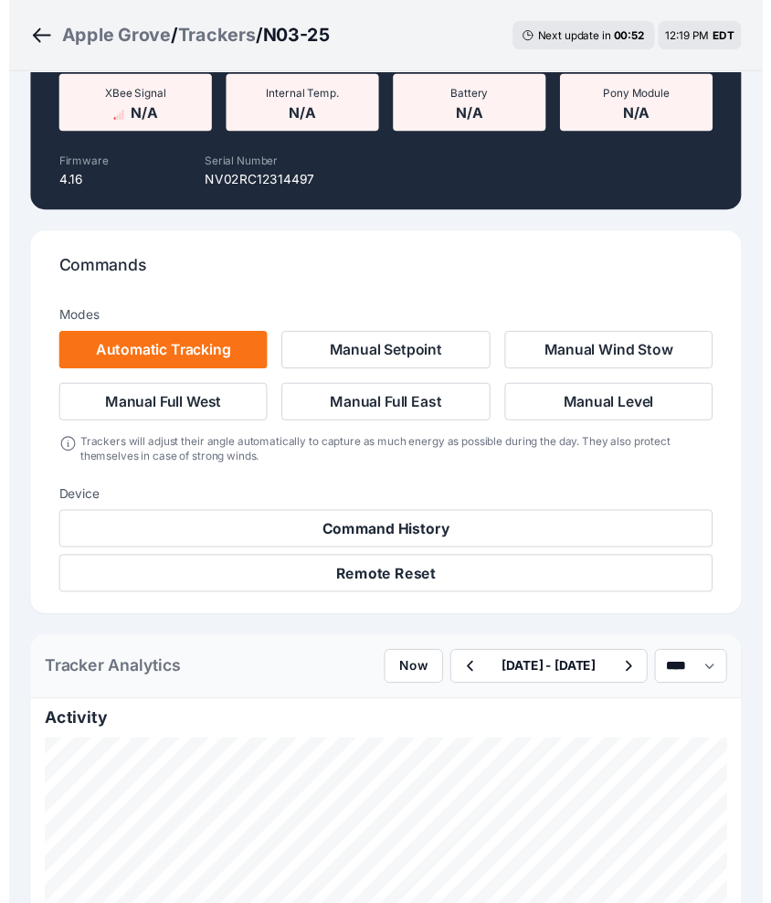
scroll to position [2246, 0]
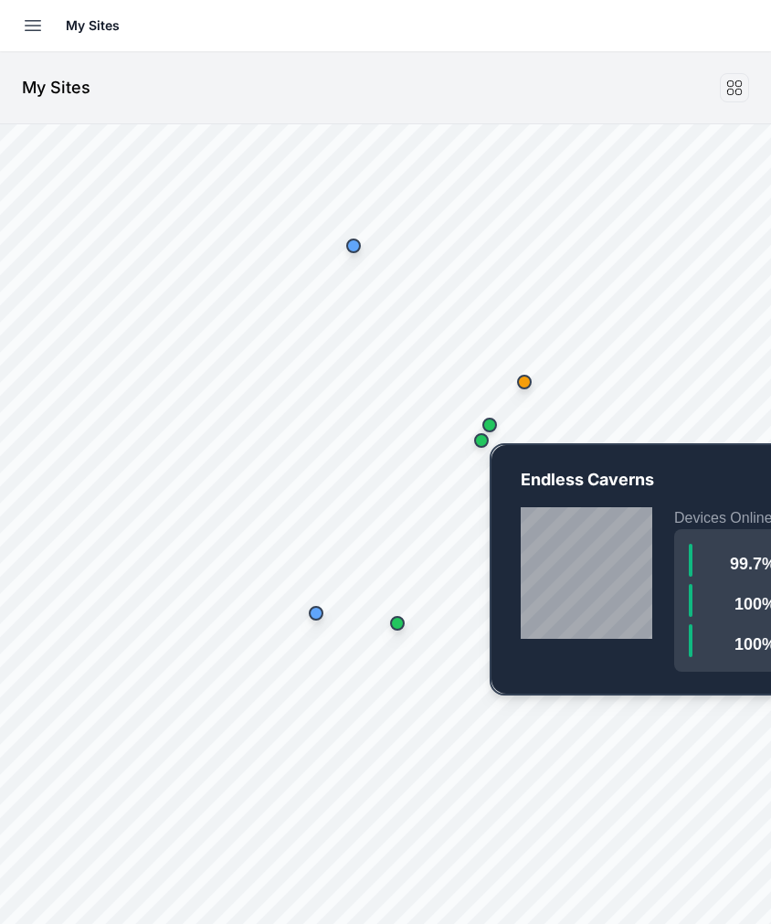
click at [504, 413] on div "Map marker" at bounding box center [490, 425] width 37 height 37
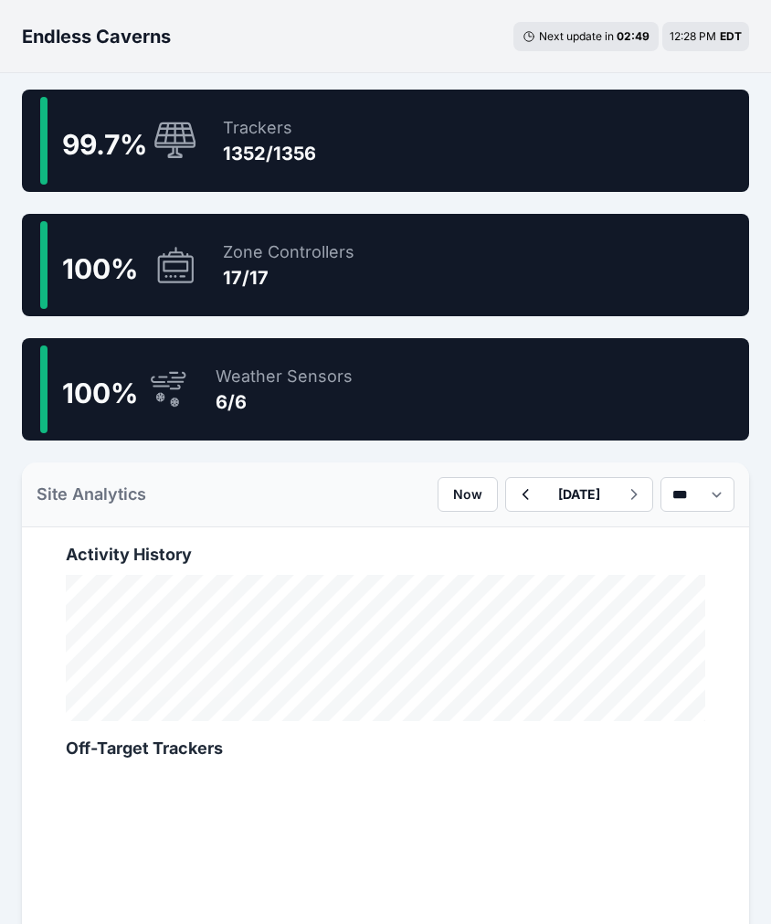
scroll to position [931, 0]
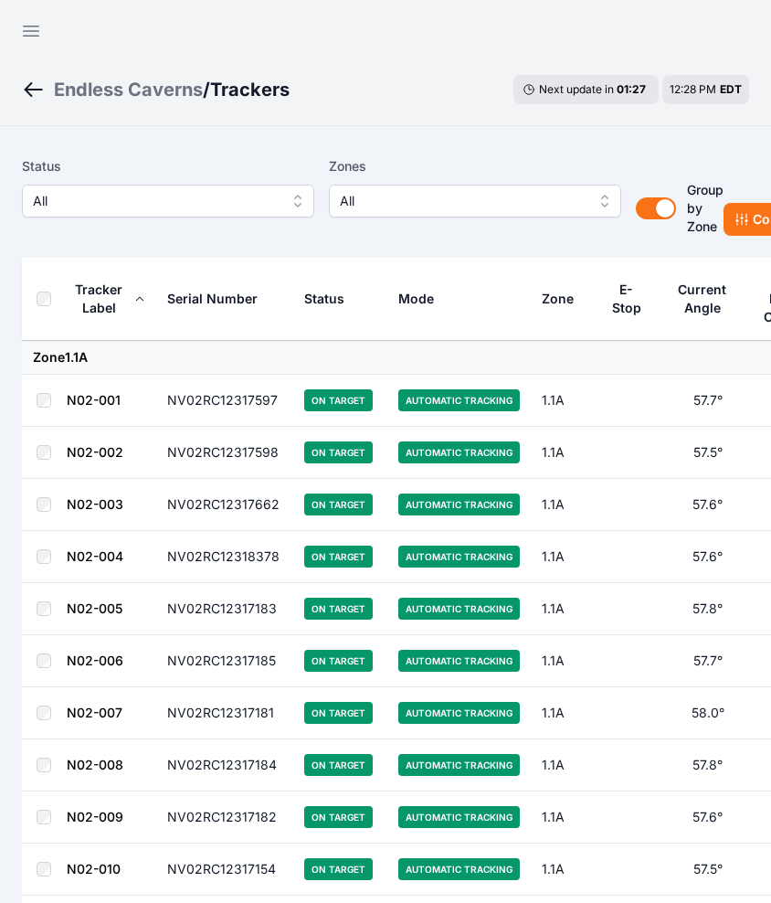
click at [101, 203] on span "All" at bounding box center [155, 201] width 245 height 22
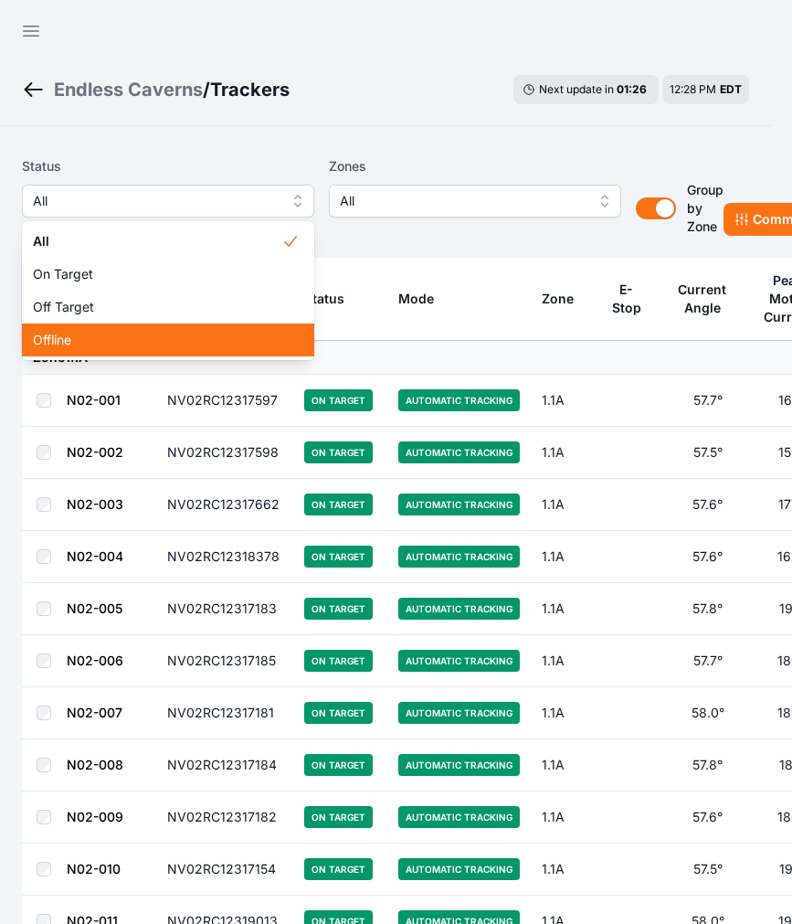
click at [110, 346] on span "Offline" at bounding box center [157, 340] width 249 height 18
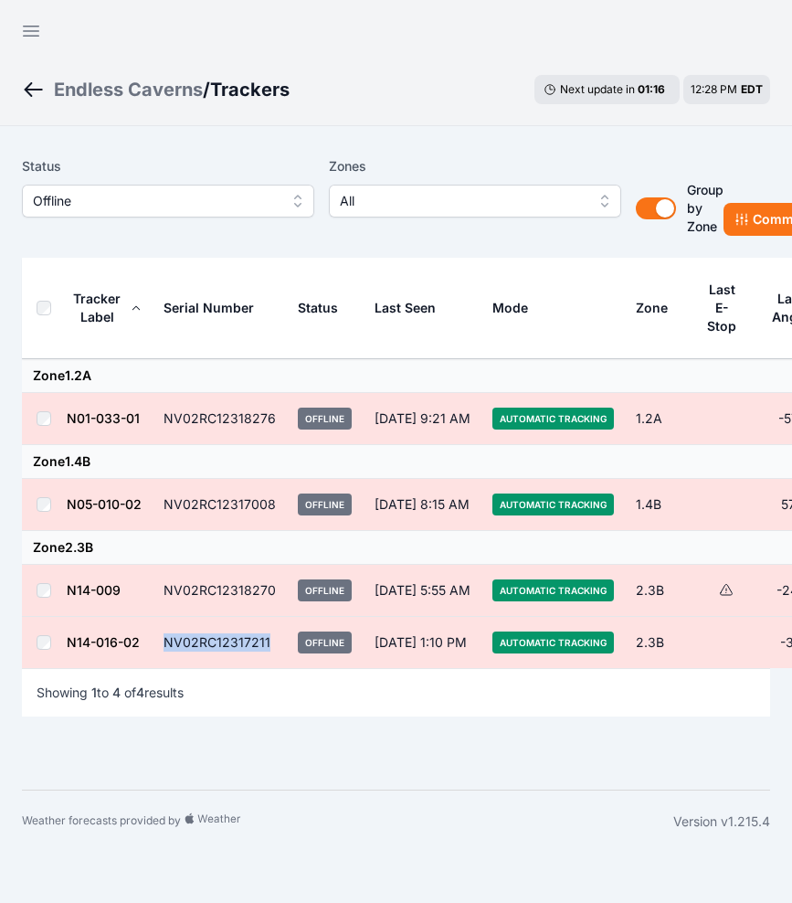
drag, startPoint x: 272, startPoint y: 644, endPoint x: 160, endPoint y: 643, distance: 112.4
click at [160, 643] on td "NV02RC12317211" at bounding box center [220, 643] width 134 height 52
copy td "NV02RC12317211"
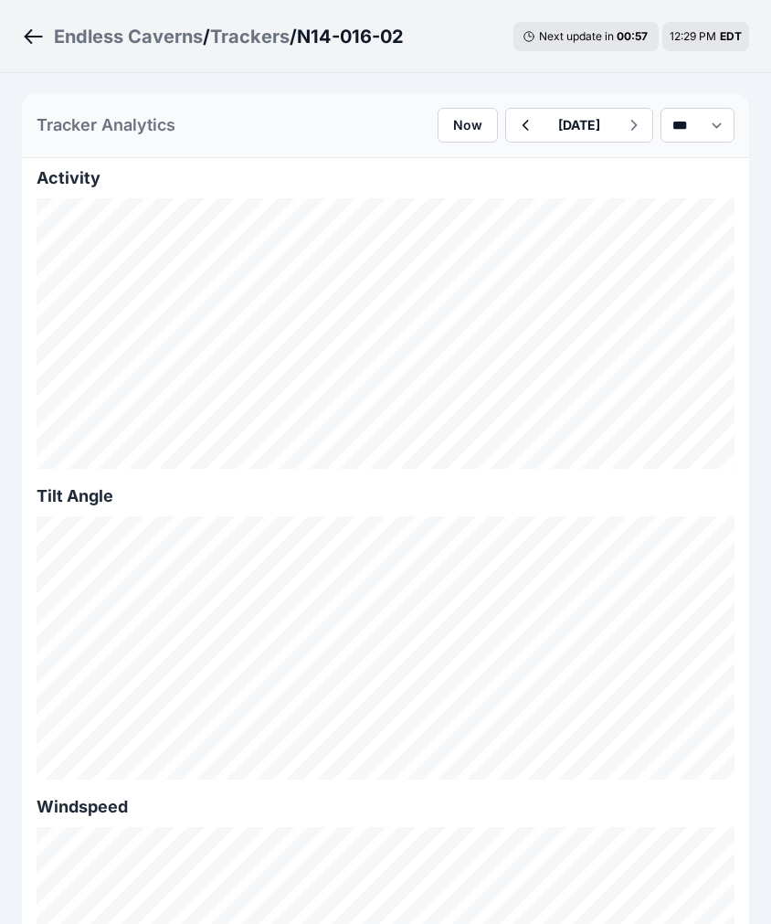
scroll to position [908, 0]
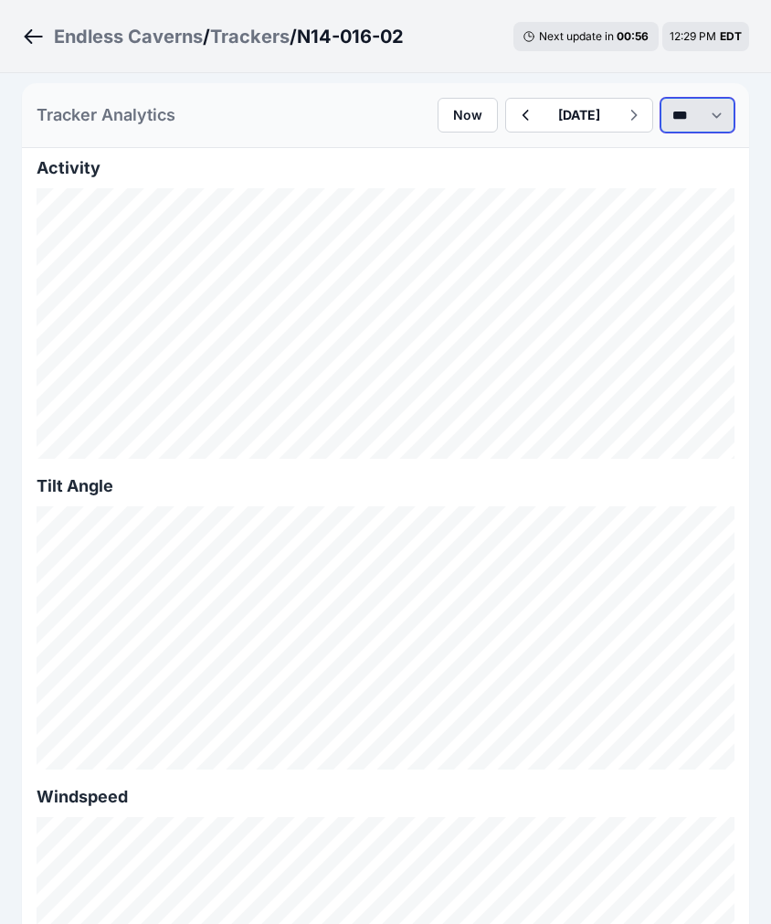
click at [704, 115] on select "*** **** *****" at bounding box center [698, 115] width 74 height 35
click at [661, 98] on select "*** **** *****" at bounding box center [698, 115] width 74 height 35
select select "******"
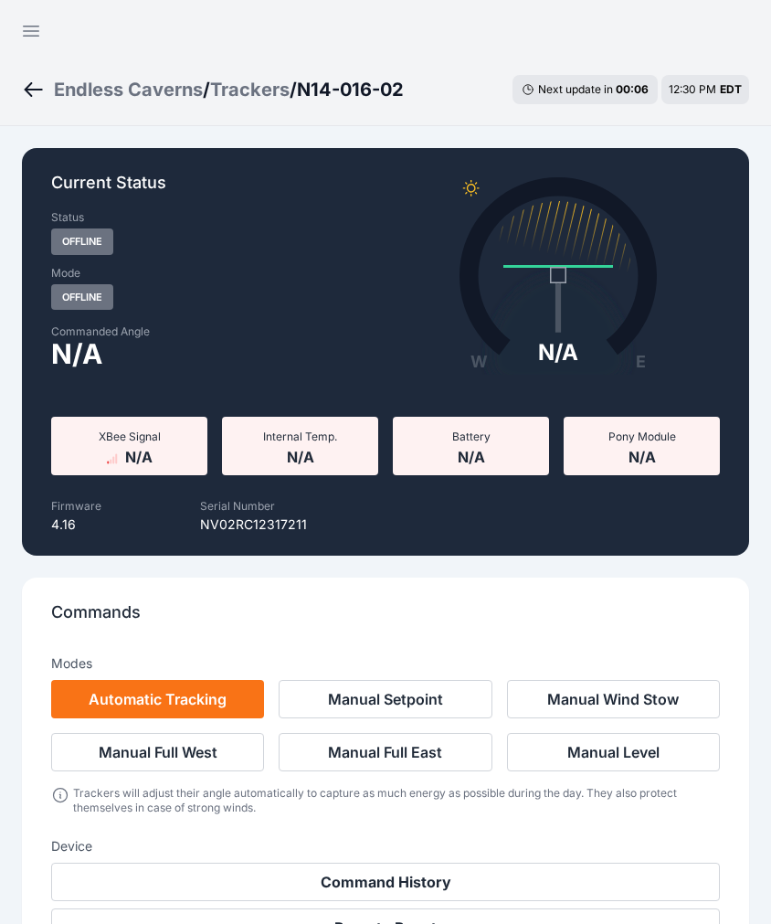
click at [18, 87] on div "Endless Caverns / Trackers / N14-016-02 Next update in 00 : 06 12:30 PM EDT" at bounding box center [385, 89] width 771 height 73
click at [24, 90] on icon "Breadcrumb" at bounding box center [33, 90] width 23 height 22
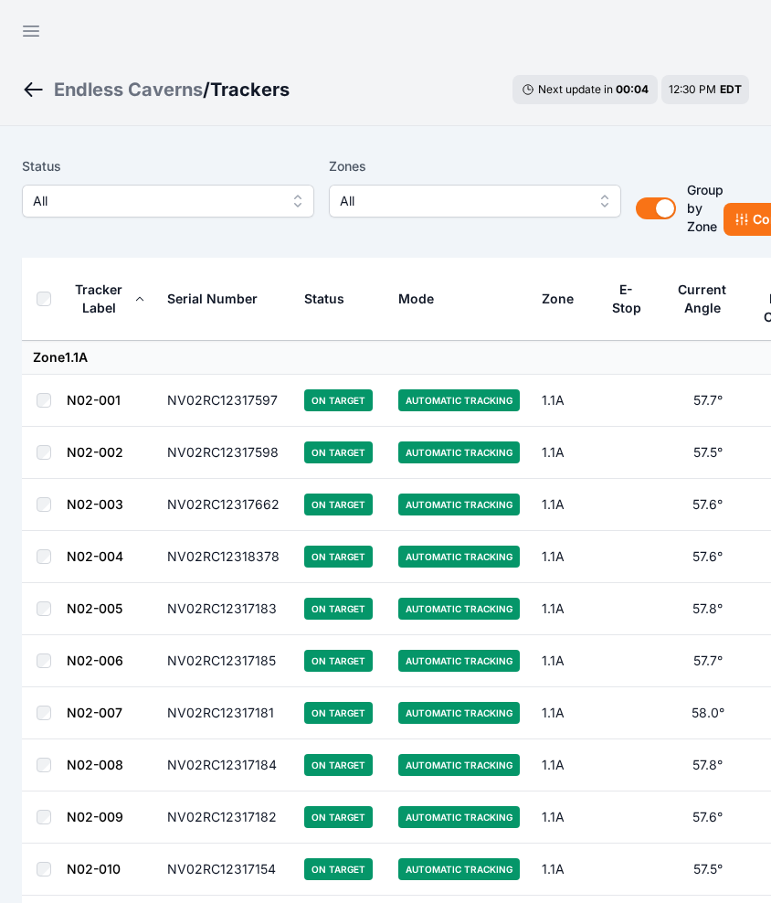
click at [44, 87] on icon "Breadcrumb" at bounding box center [33, 90] width 23 height 22
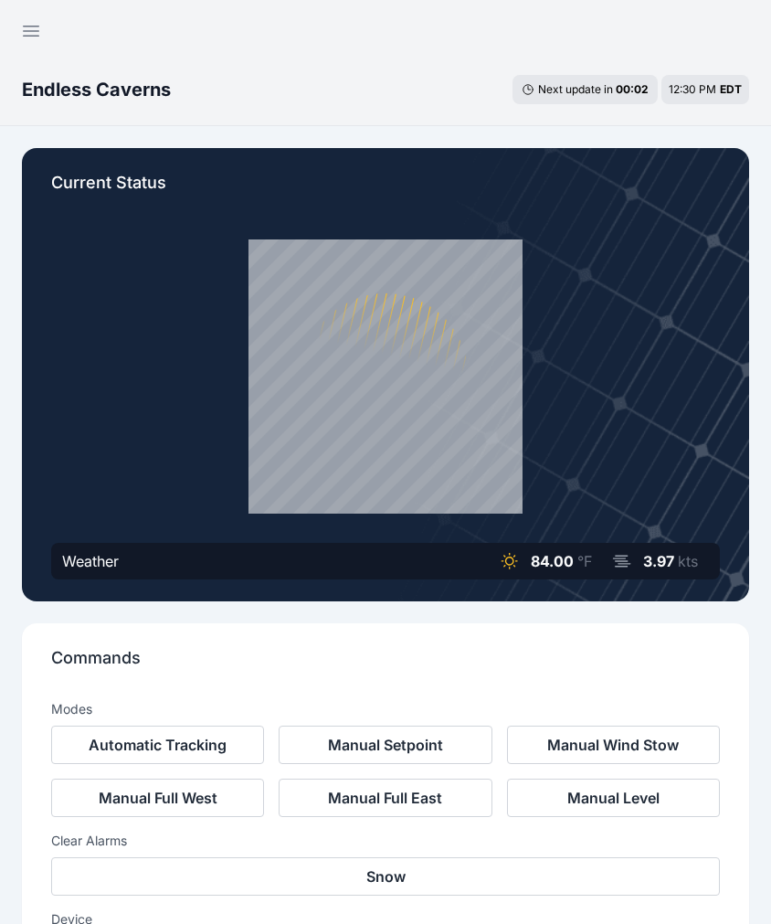
scroll to position [522, 0]
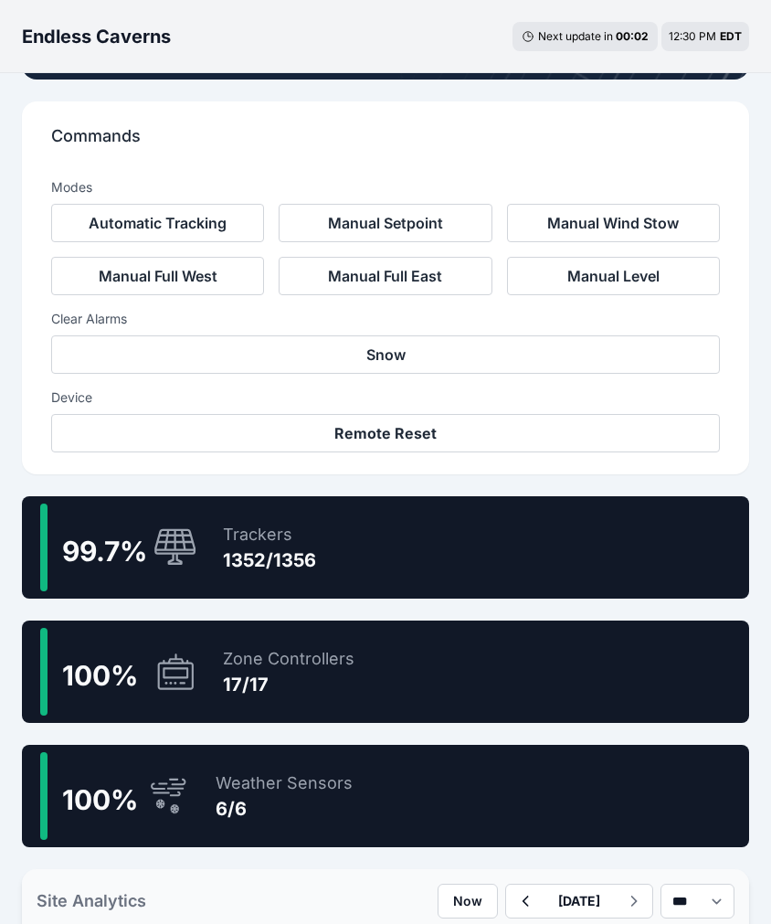
click at [283, 530] on div "Trackers" at bounding box center [269, 535] width 93 height 26
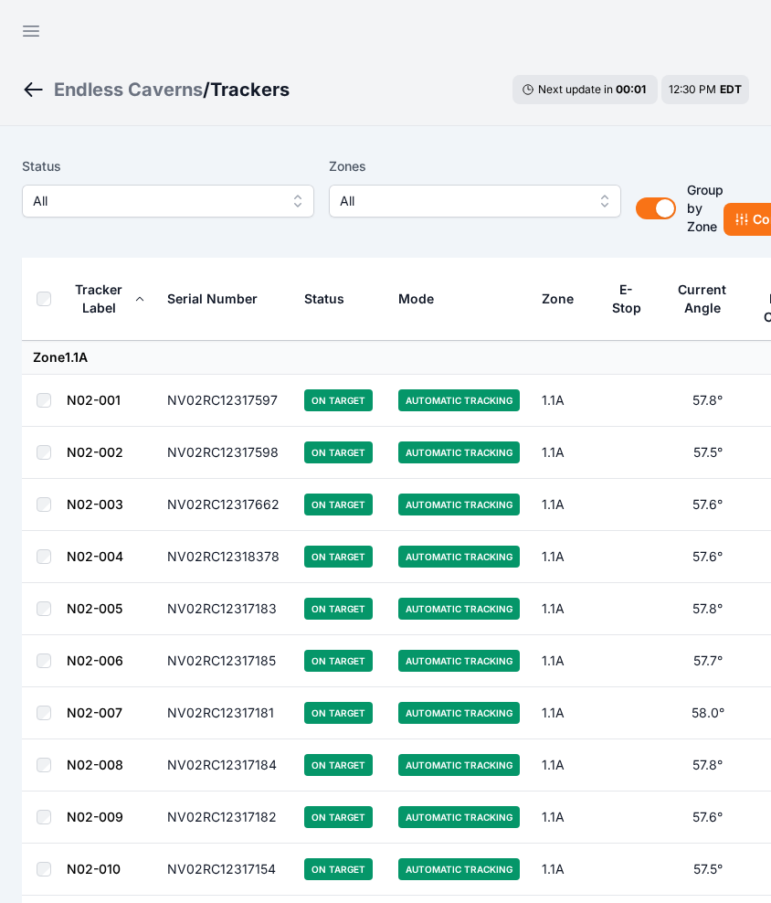
click at [191, 207] on span "All" at bounding box center [155, 201] width 245 height 22
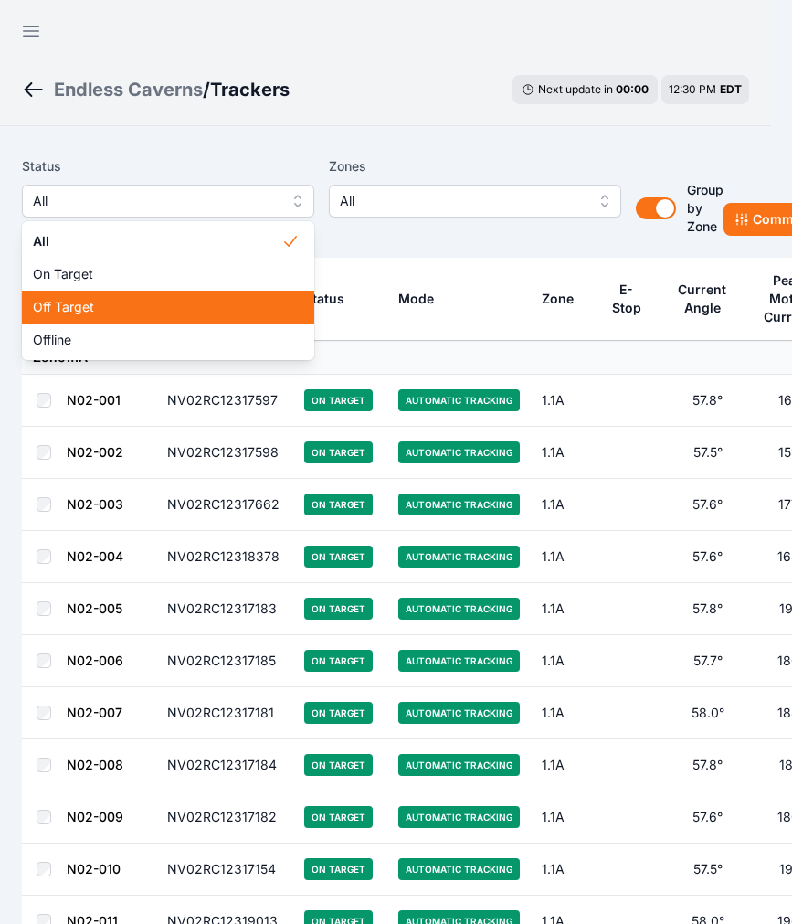
click at [154, 311] on span "Off Target" at bounding box center [157, 307] width 249 height 18
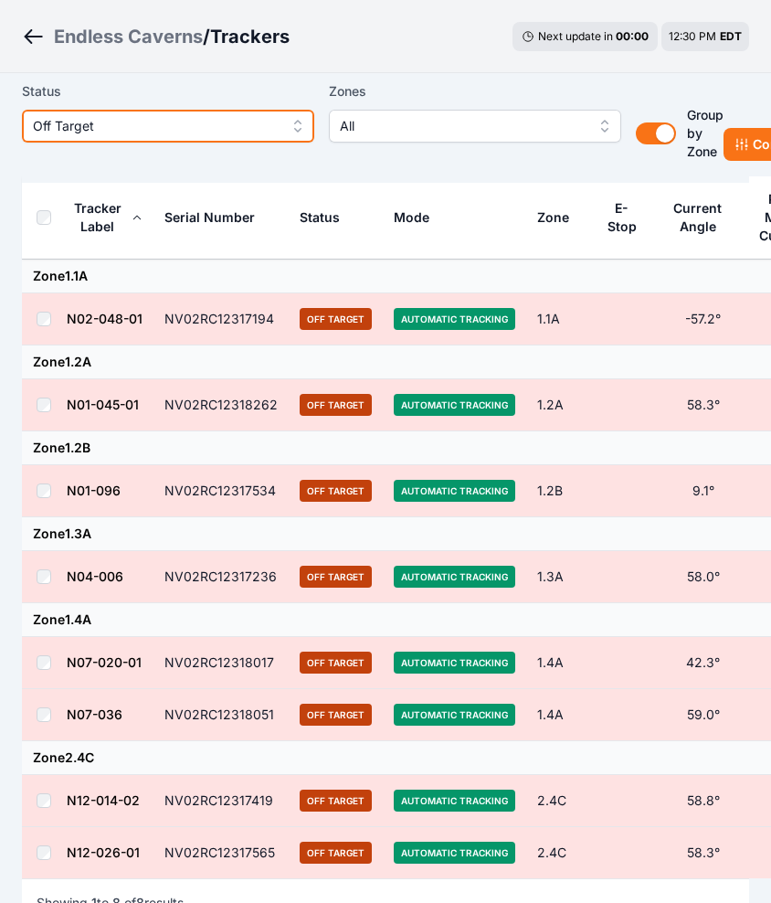
scroll to position [79, 0]
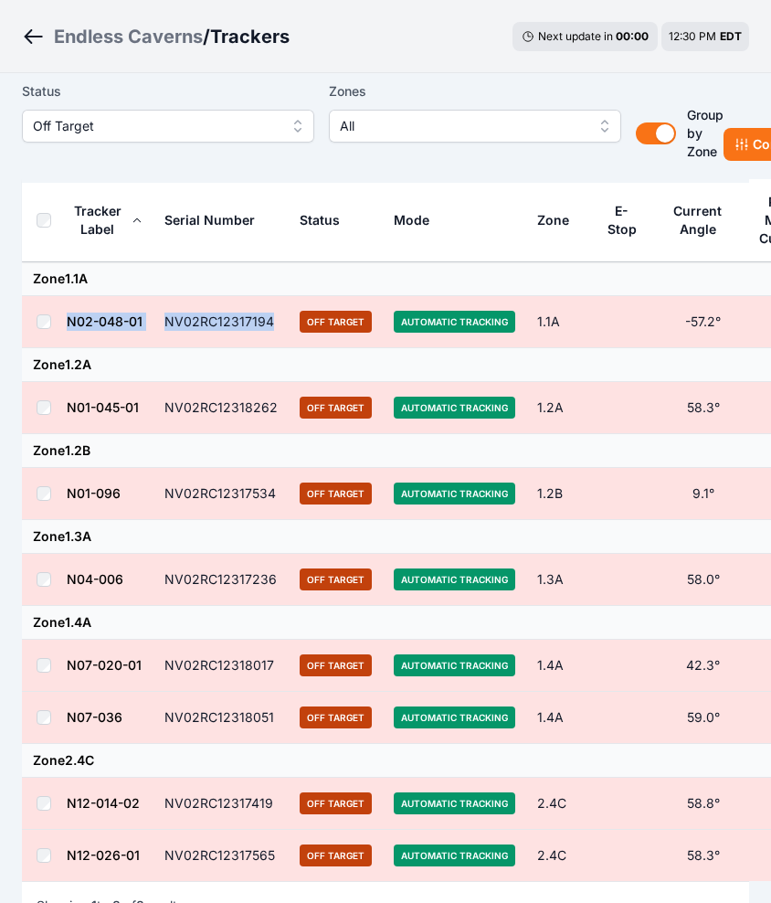
drag, startPoint x: 275, startPoint y: 320, endPoint x: 56, endPoint y: 320, distance: 219.4
click at [56, 320] on tr "N02-048-01 NV02RC12317194 Off Target Automatic Tracking 1.1A -57.2° 0 15 28260" at bounding box center [513, 322] width 982 height 52
copy tr "N02-048-01 NV02RC12317194"
click at [106, 328] on link "N02-048-01" at bounding box center [105, 321] width 76 height 16
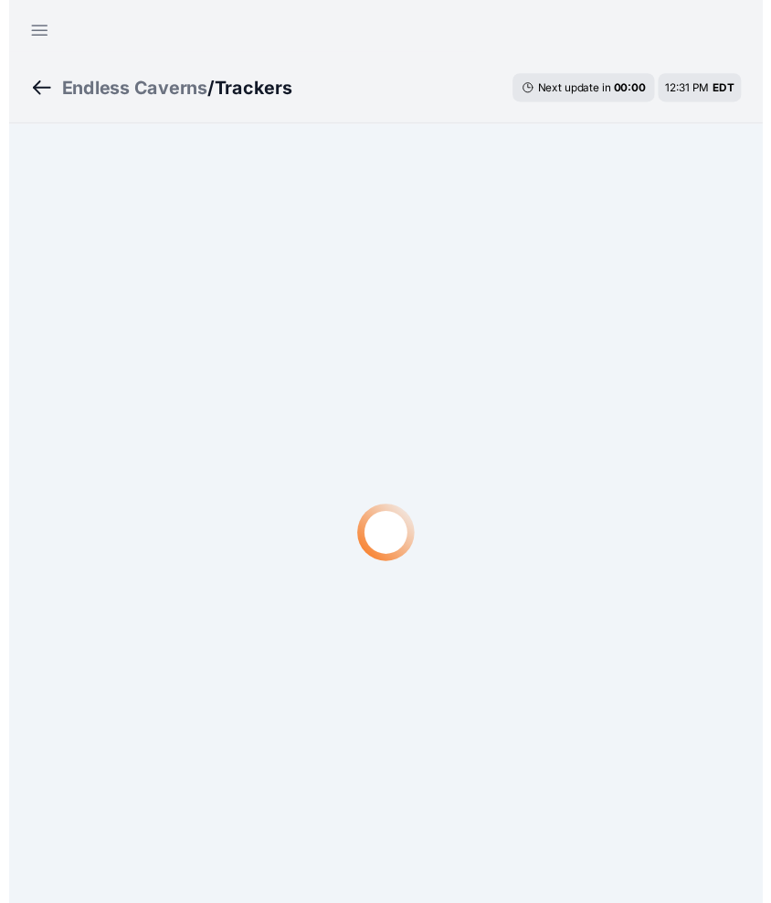
scroll to position [79, 0]
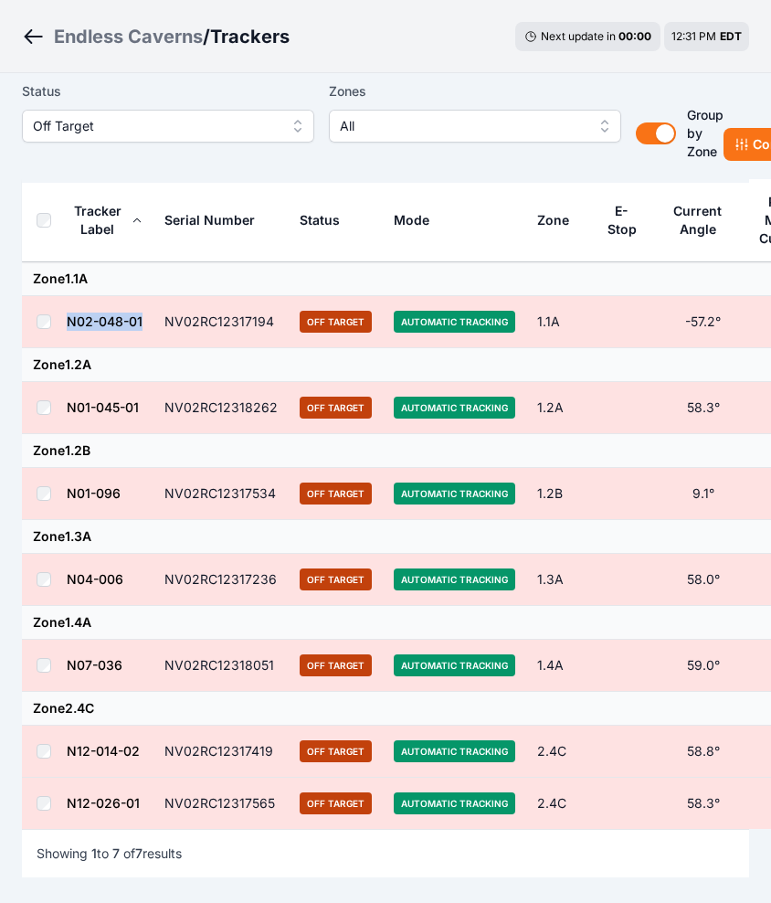
drag, startPoint x: 153, startPoint y: 317, endPoint x: 62, endPoint y: 322, distance: 90.6
click at [62, 322] on tr "N02-048-01 NV02RC12317194 Off Target Automatic Tracking 1.1A -57.2° 0 15 28260" at bounding box center [513, 322] width 982 height 52
copy tr "N02-048-01"
drag, startPoint x: 272, startPoint y: 317, endPoint x: 157, endPoint y: 331, distance: 116.0
click at [157, 331] on td "NV02RC12317194" at bounding box center [221, 322] width 135 height 52
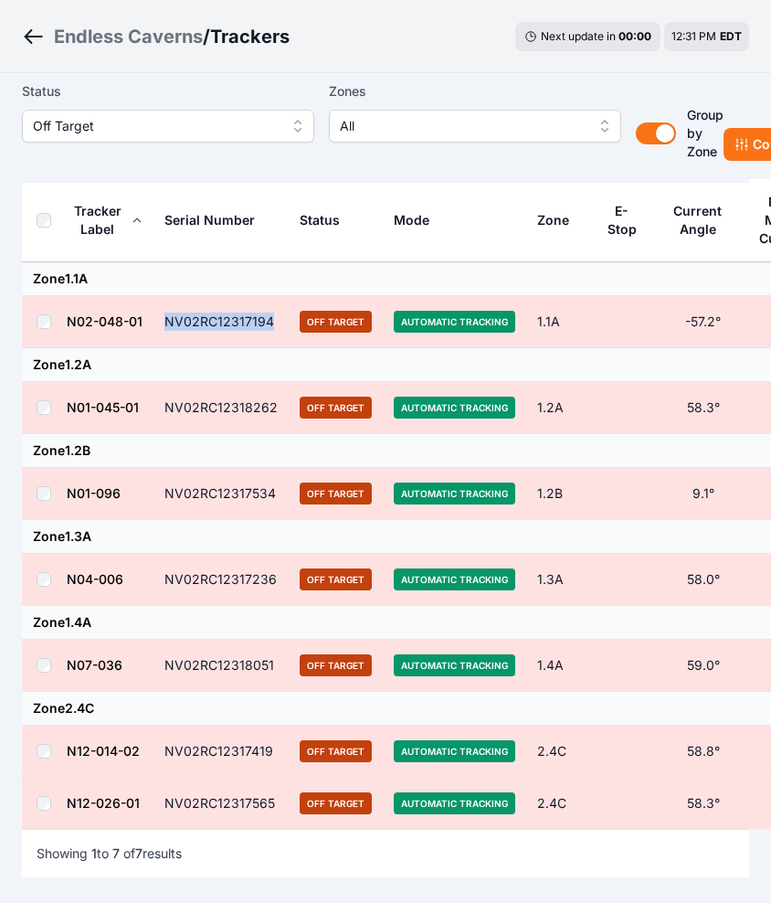
copy td "NV02RC12317194"
drag, startPoint x: 138, startPoint y: 579, endPoint x: 67, endPoint y: 589, distance: 72.0
click at [67, 589] on td "N04-006" at bounding box center [110, 580] width 88 height 52
copy link "N04-006"
click at [265, 586] on td "NV02RC12317236" at bounding box center [221, 580] width 135 height 52
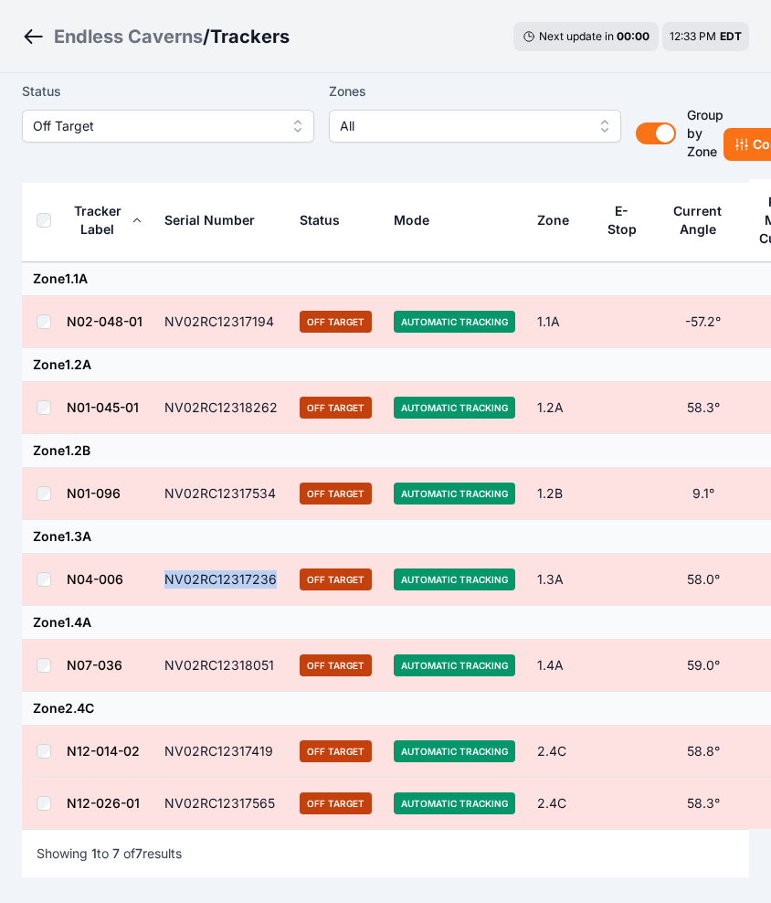
drag, startPoint x: 278, startPoint y: 579, endPoint x: 163, endPoint y: 582, distance: 115.2
click at [163, 582] on td "NV02RC12317236" at bounding box center [221, 580] width 135 height 52
copy td "NV02RC12317236"
drag, startPoint x: 144, startPoint y: 805, endPoint x: 70, endPoint y: 805, distance: 74.0
click at [70, 805] on td "N12-026-01" at bounding box center [110, 804] width 88 height 52
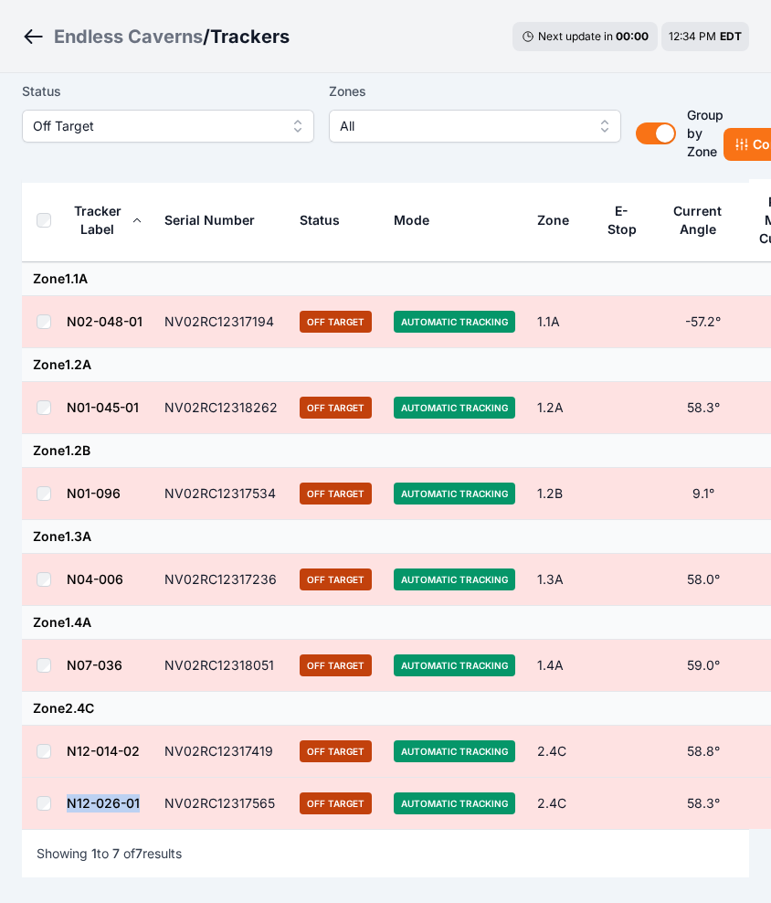
copy link "N12-026-01"
drag, startPoint x: 275, startPoint y: 791, endPoint x: 164, endPoint y: 803, distance: 112.1
click at [164, 803] on td "NV02RC12317565" at bounding box center [221, 804] width 135 height 52
copy td "NV02RC12317565"
click at [39, 26] on icon "Breadcrumb" at bounding box center [33, 37] width 23 height 22
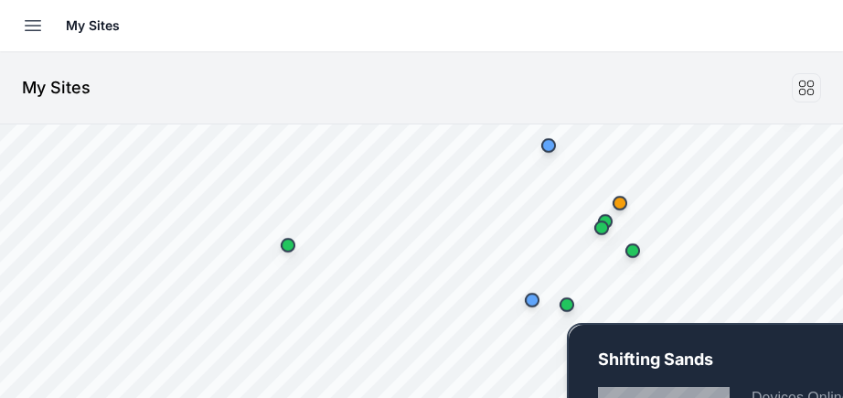
click at [574, 310] on div "Map marker" at bounding box center [566, 304] width 37 height 37
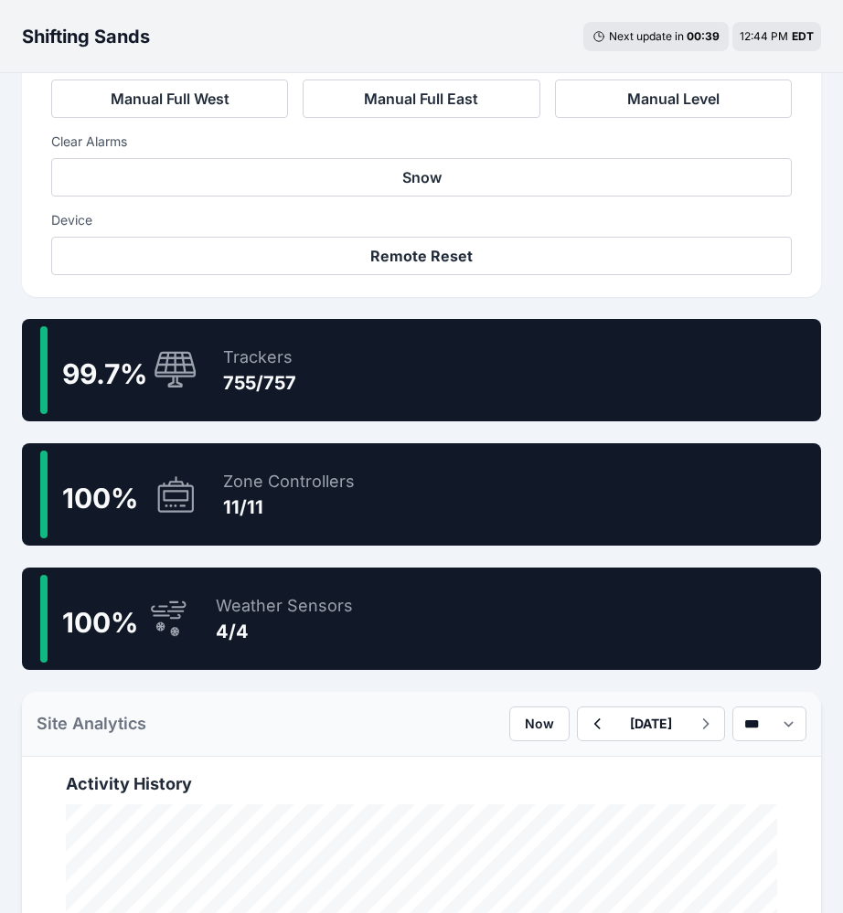
scroll to position [823, 0]
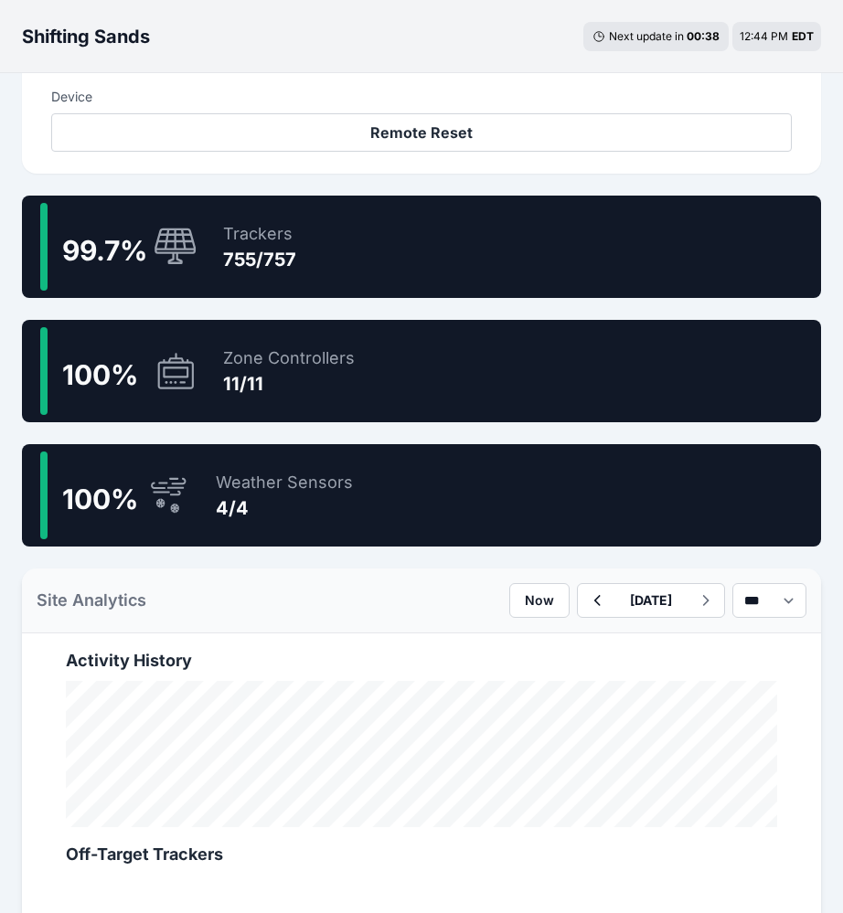
click at [365, 228] on div "99.7 % Trackers 755/757" at bounding box center [421, 247] width 799 height 102
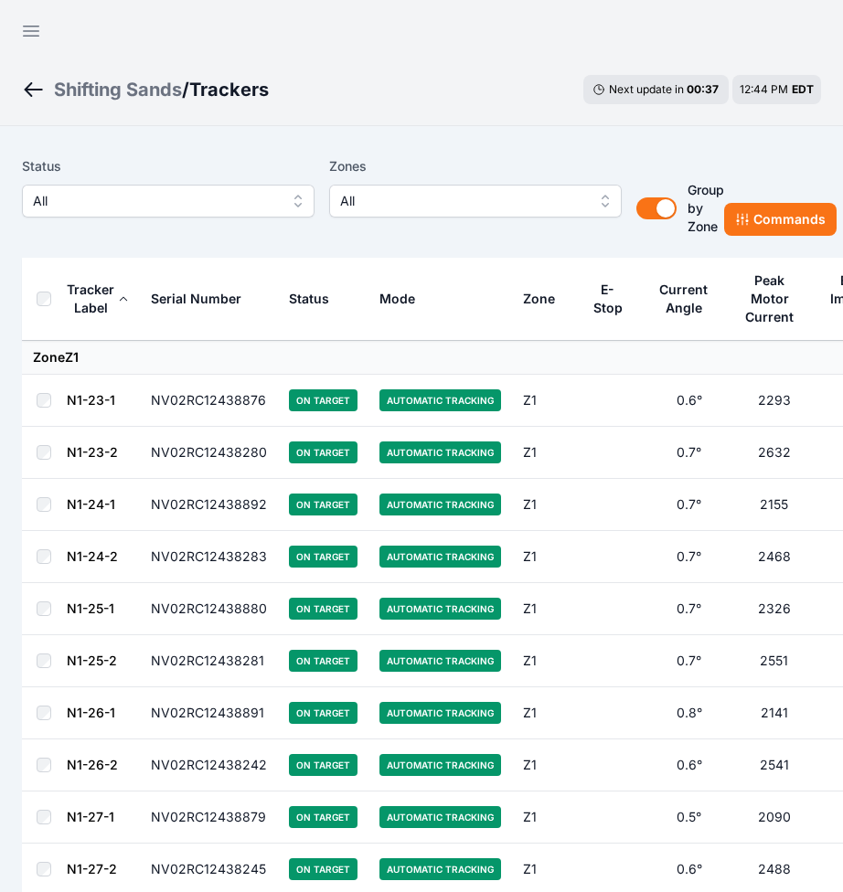
click at [213, 194] on span "All" at bounding box center [155, 201] width 245 height 22
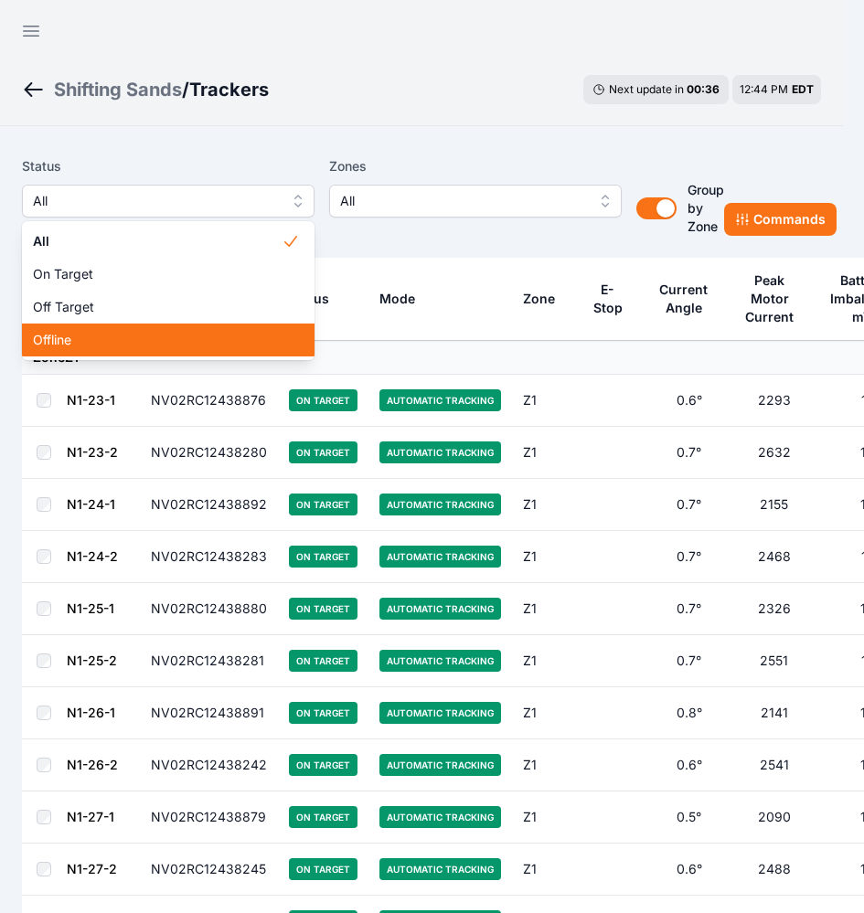
click at [175, 334] on span "Offline" at bounding box center [157, 340] width 249 height 18
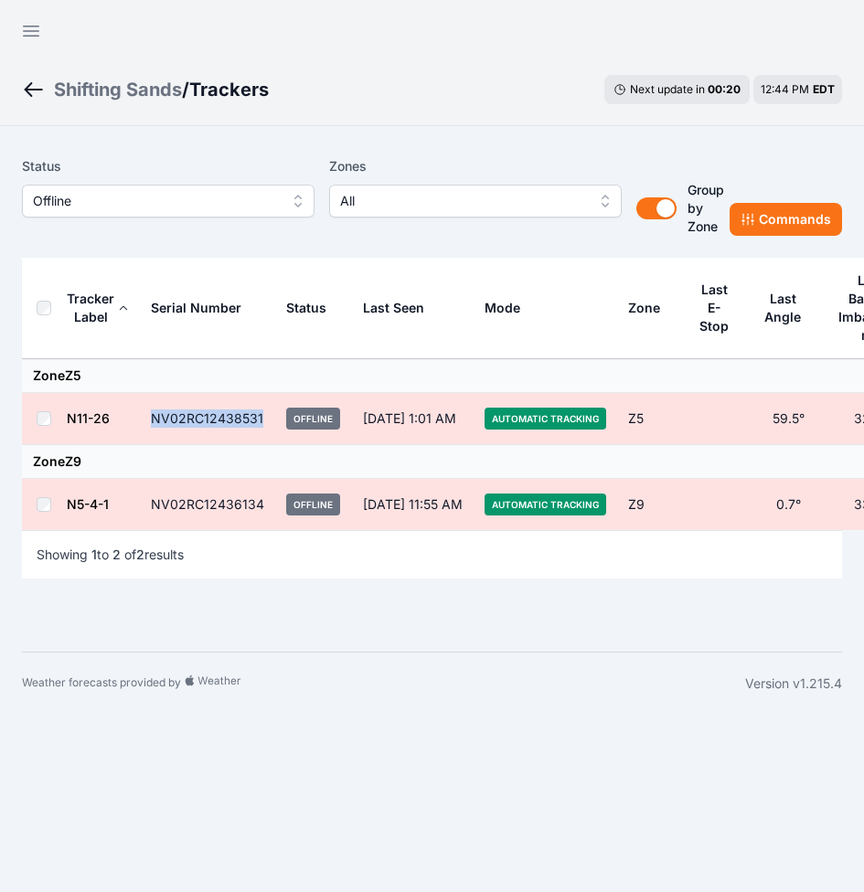
drag, startPoint x: 270, startPoint y: 410, endPoint x: 148, endPoint y: 409, distance: 121.6
click at [148, 397] on td "NV02RC12438531" at bounding box center [207, 419] width 135 height 52
copy td "NV02RC12438531"
drag, startPoint x: 270, startPoint y: 502, endPoint x: 153, endPoint y: 507, distance: 117.1
click at [153, 397] on td "NV02RC12436134" at bounding box center [207, 505] width 135 height 52
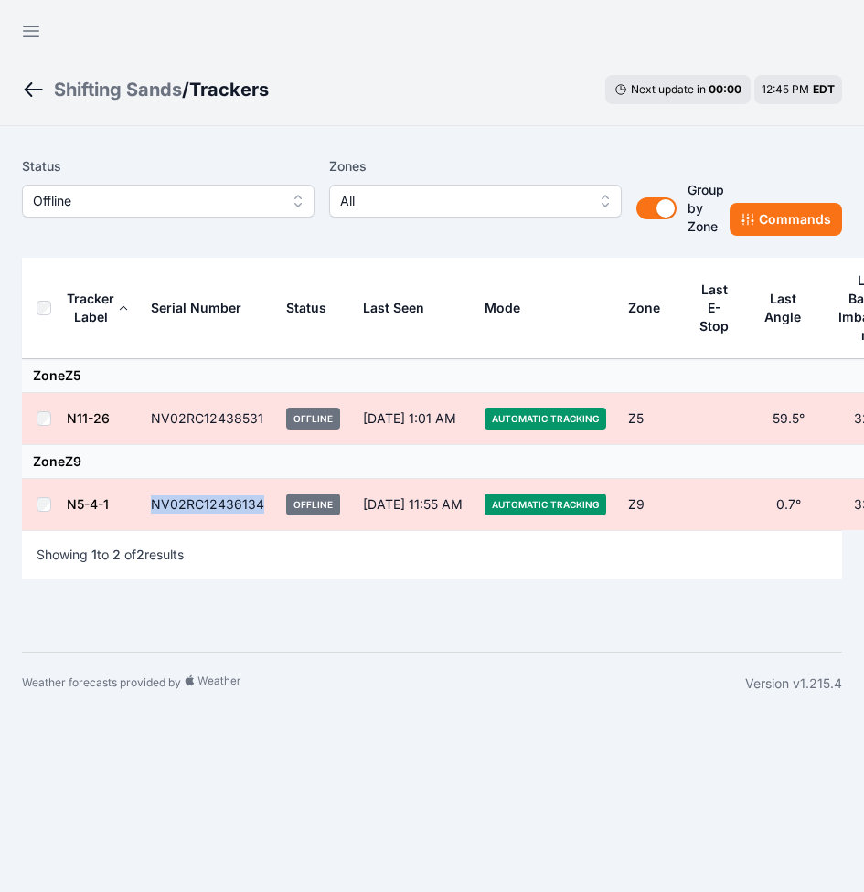
copy td "NV02RC12436134"
click at [26, 21] on icon "button" at bounding box center [31, 31] width 22 height 22
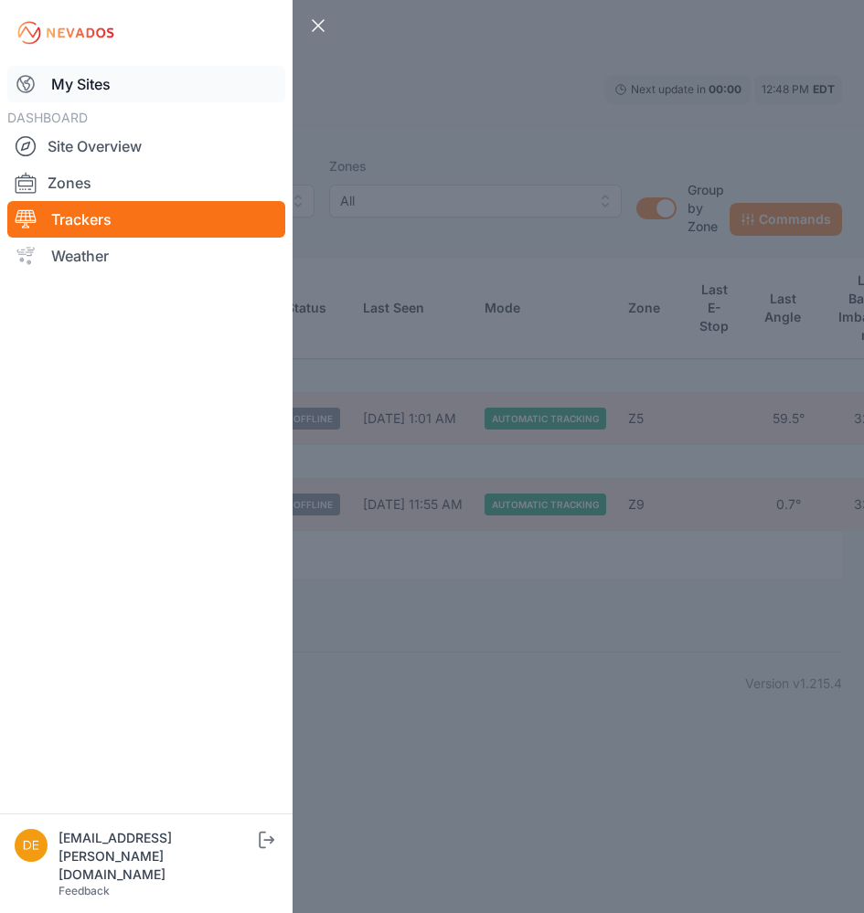
click at [101, 83] on link "My Sites" at bounding box center [146, 84] width 278 height 37
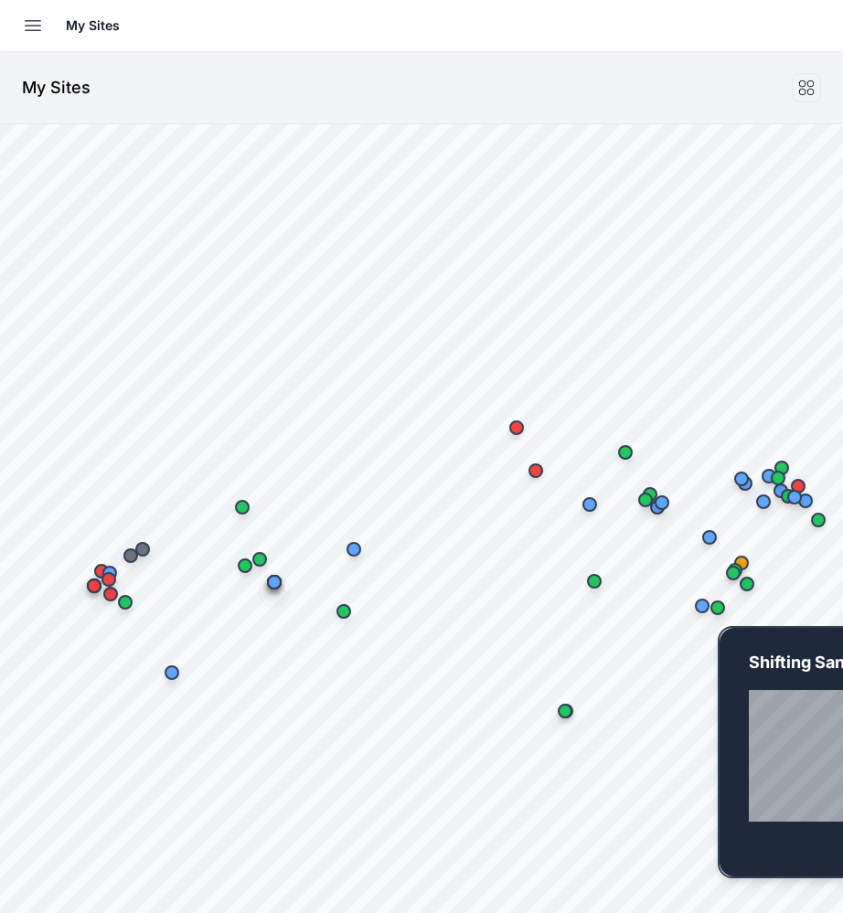
click at [722, 397] on div "Map marker" at bounding box center [717, 608] width 37 height 37
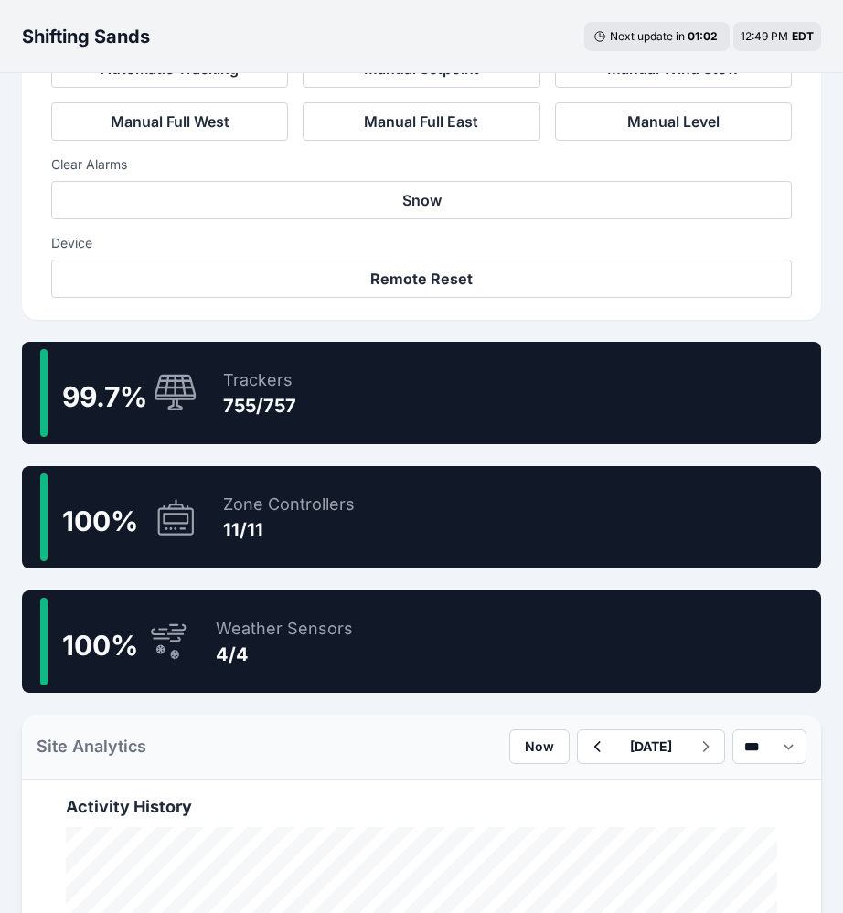
scroll to position [823, 0]
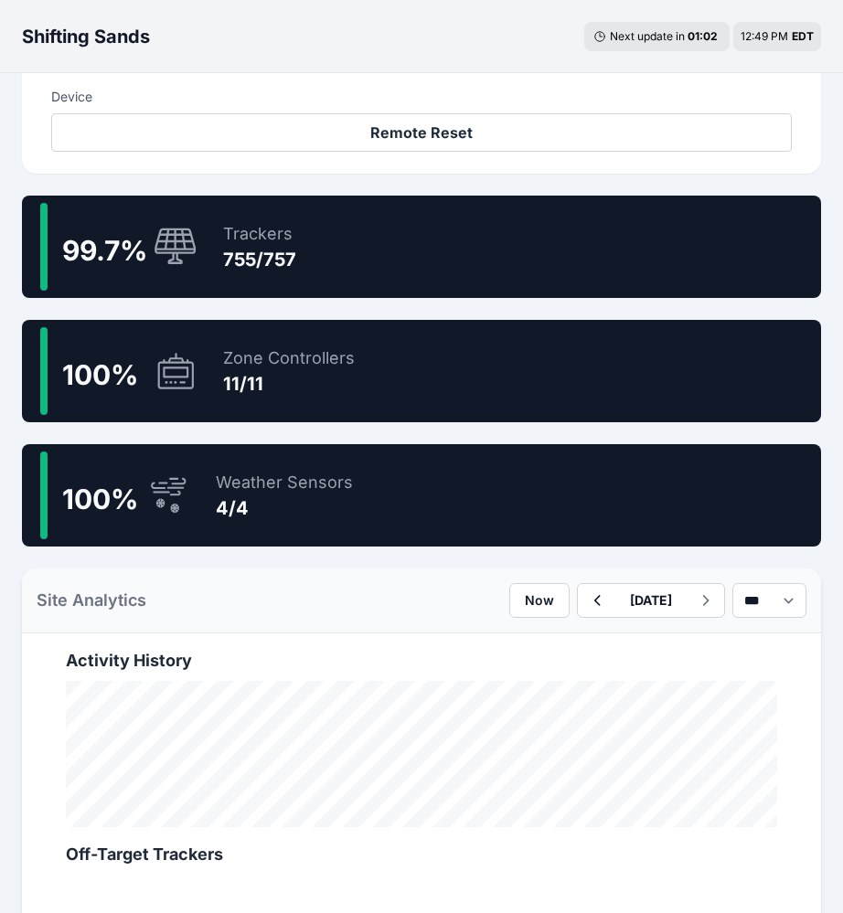
drag, startPoint x: 363, startPoint y: 251, endPoint x: 454, endPoint y: 290, distance: 99.1
click at [363, 251] on div "99.7 % Trackers 755/757" at bounding box center [421, 247] width 799 height 102
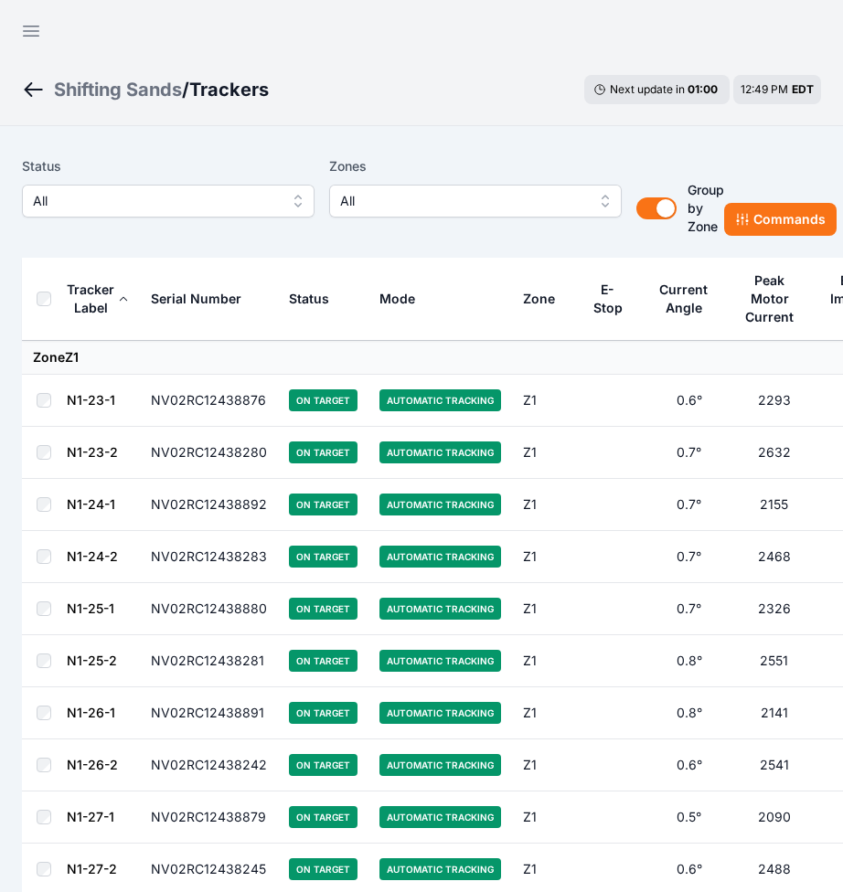
click at [169, 197] on span "All" at bounding box center [155, 201] width 245 height 22
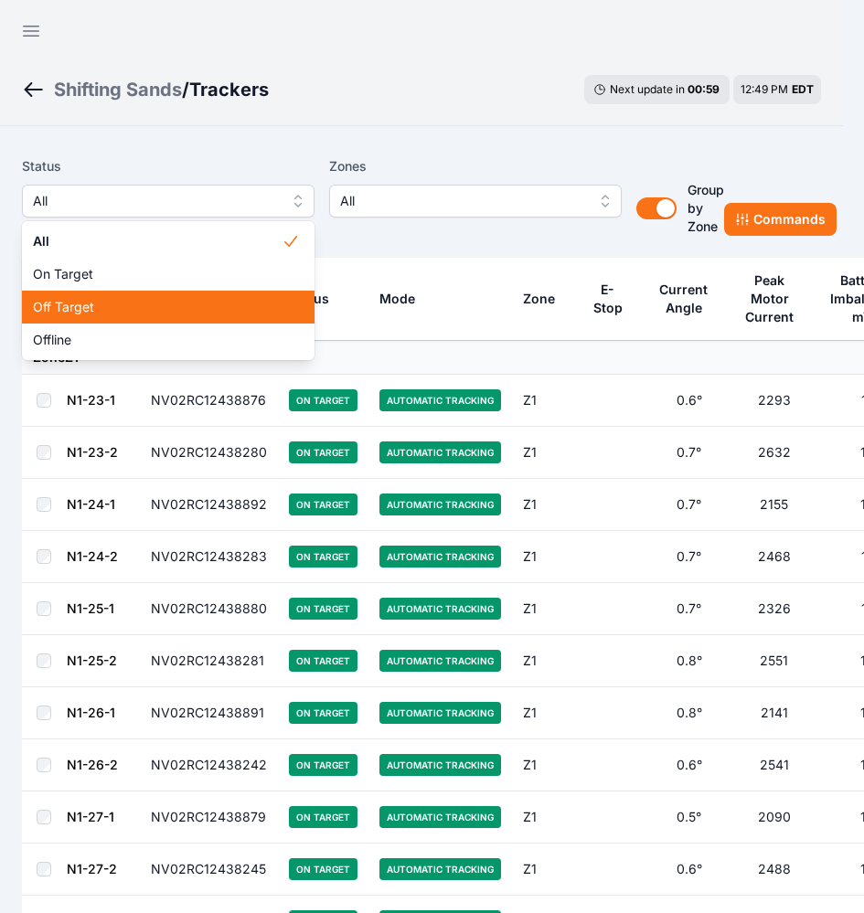
click at [152, 306] on span "Off Target" at bounding box center [157, 307] width 249 height 18
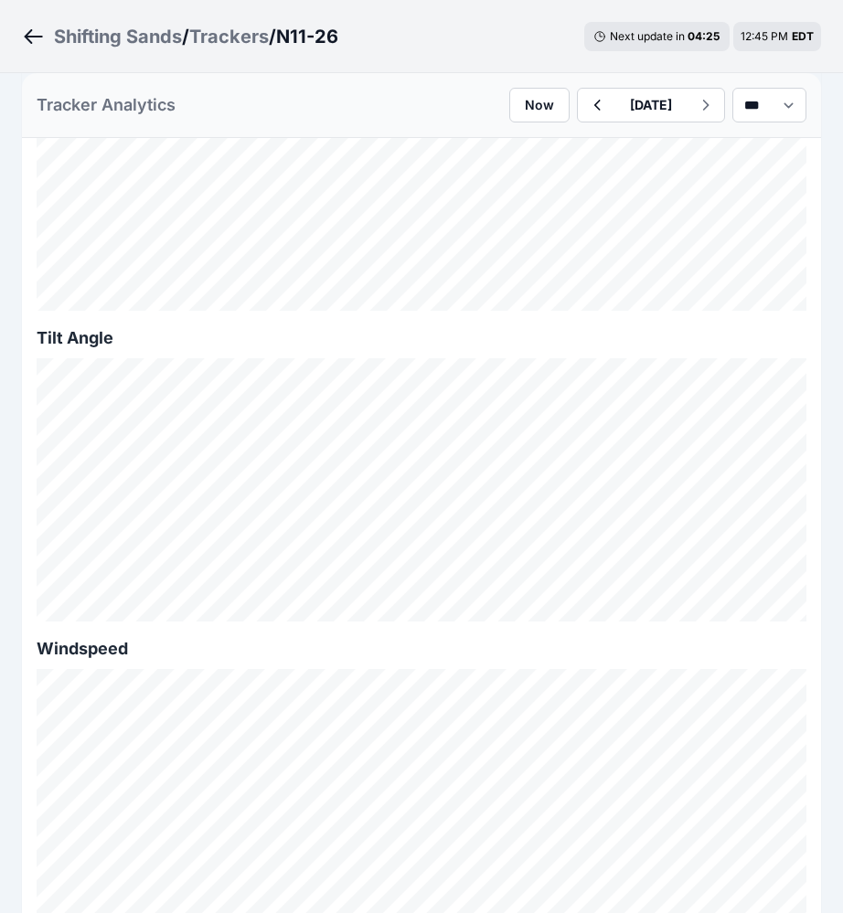
scroll to position [1097, 0]
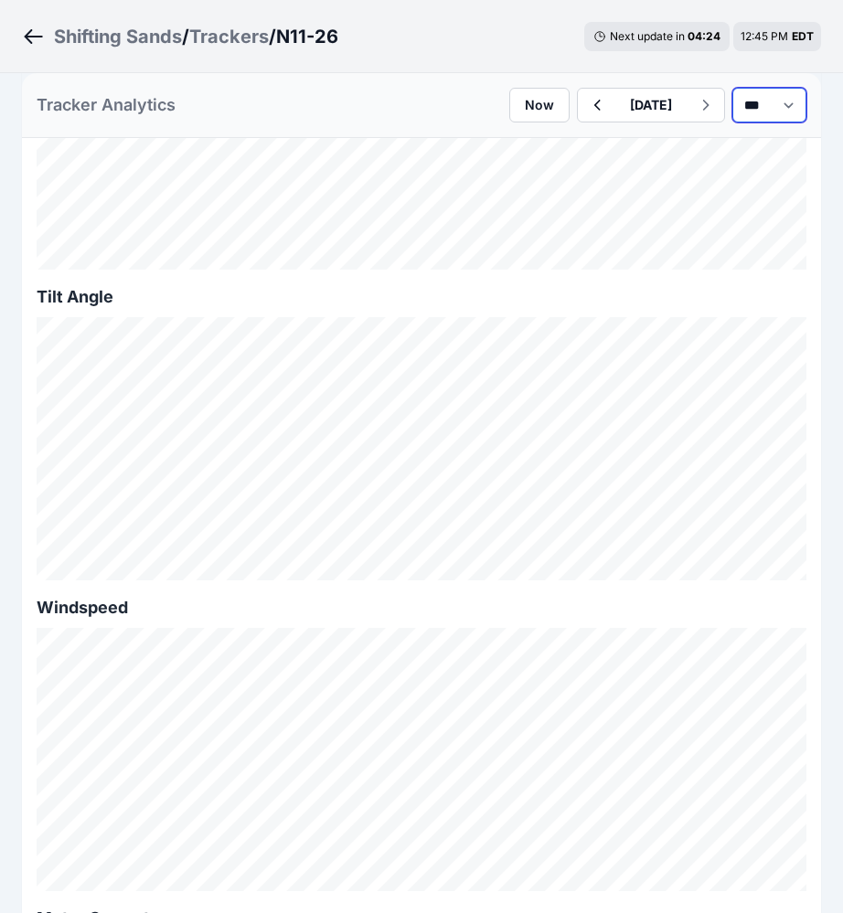
drag, startPoint x: 791, startPoint y: 115, endPoint x: 787, endPoint y: 124, distance: 9.8
click at [791, 115] on select "*** **** *****" at bounding box center [769, 105] width 74 height 35
click at [732, 88] on select "*** **** *****" at bounding box center [769, 105] width 74 height 35
select select "******"
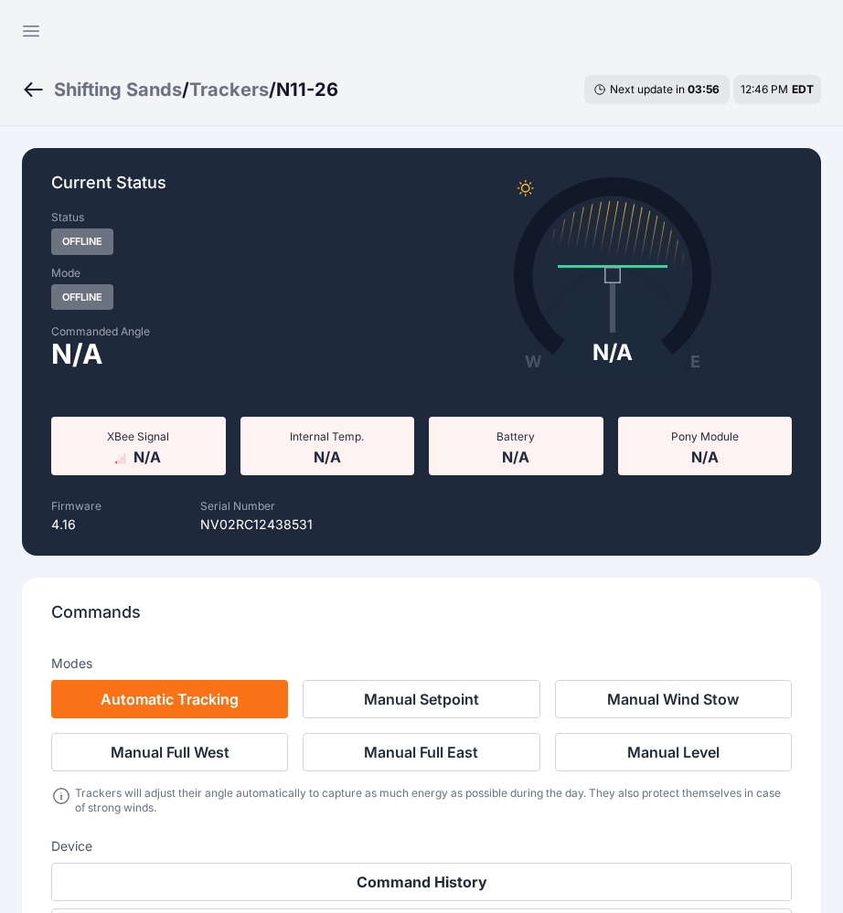
drag, startPoint x: 34, startPoint y: 81, endPoint x: 47, endPoint y: 80, distance: 12.9
click at [34, 81] on icon "Breadcrumb" at bounding box center [33, 90] width 23 height 22
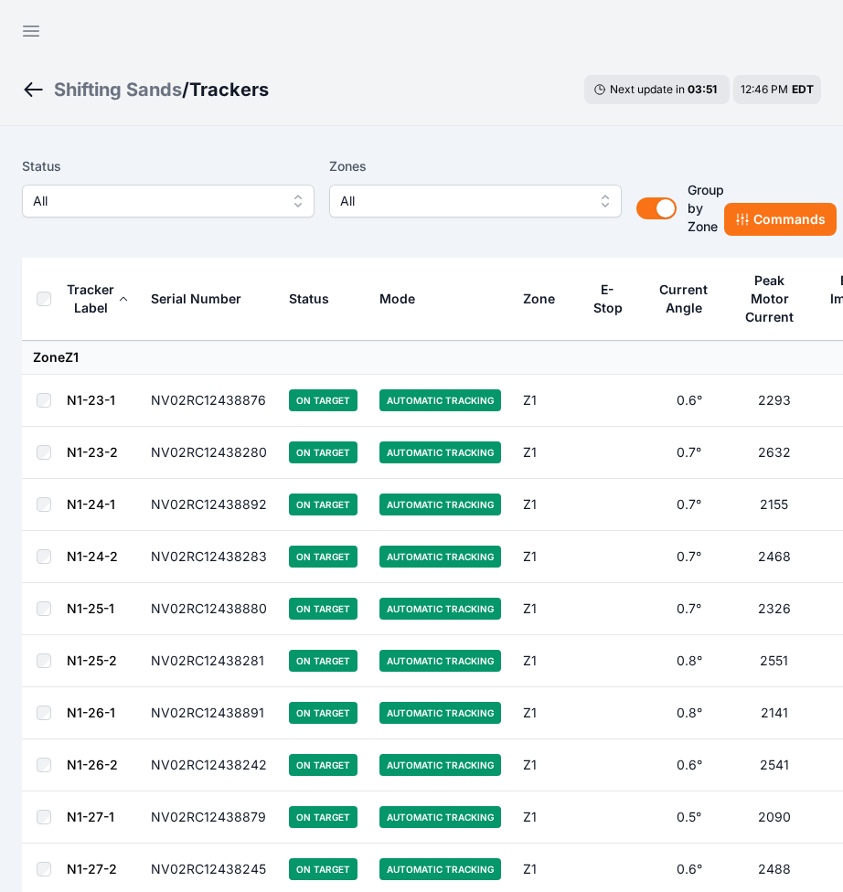
click at [149, 207] on span "All" at bounding box center [155, 201] width 245 height 22
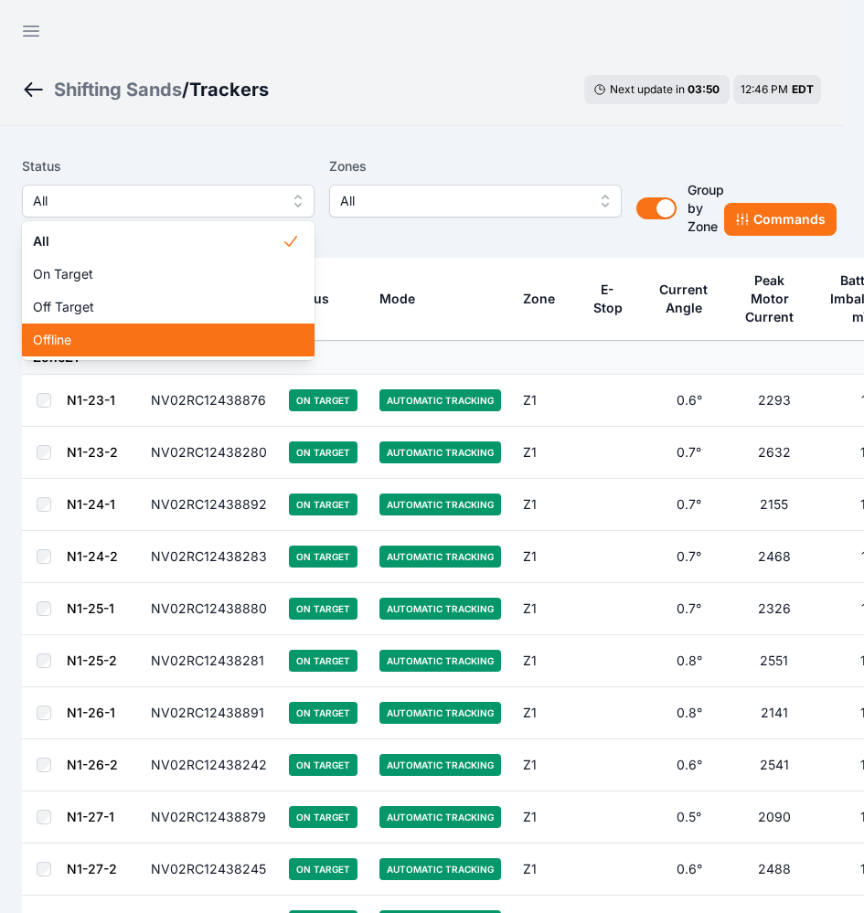
click at [144, 336] on span "Offline" at bounding box center [157, 340] width 249 height 18
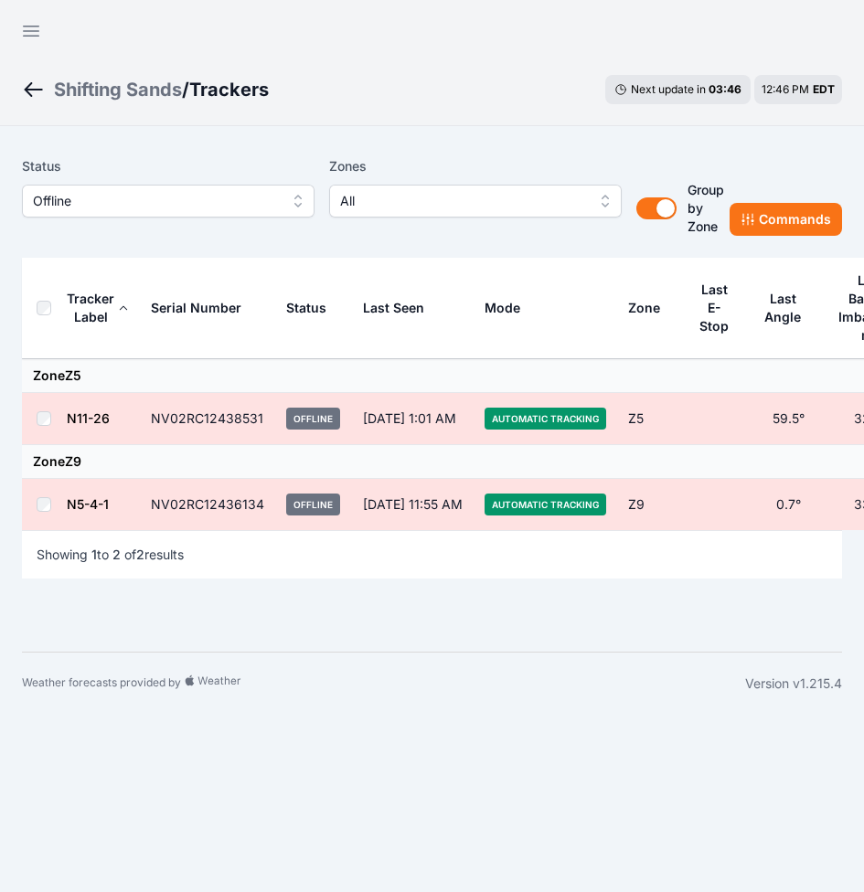
click at [101, 507] on link "N5-4-1" at bounding box center [88, 504] width 42 height 16
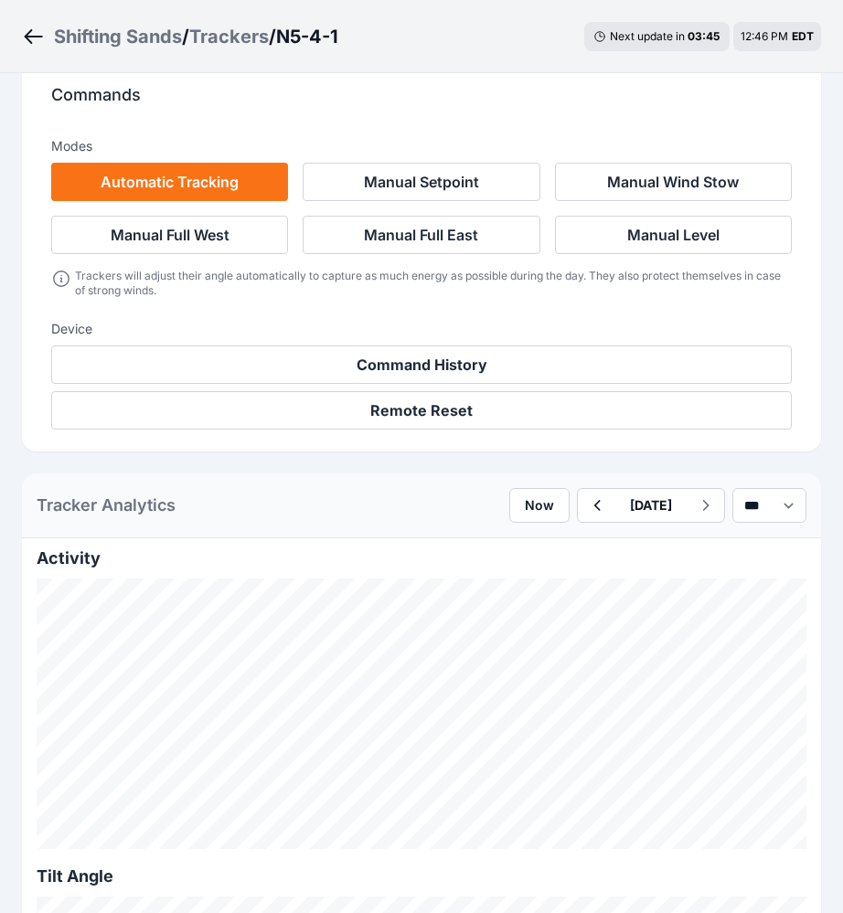
scroll to position [685, 0]
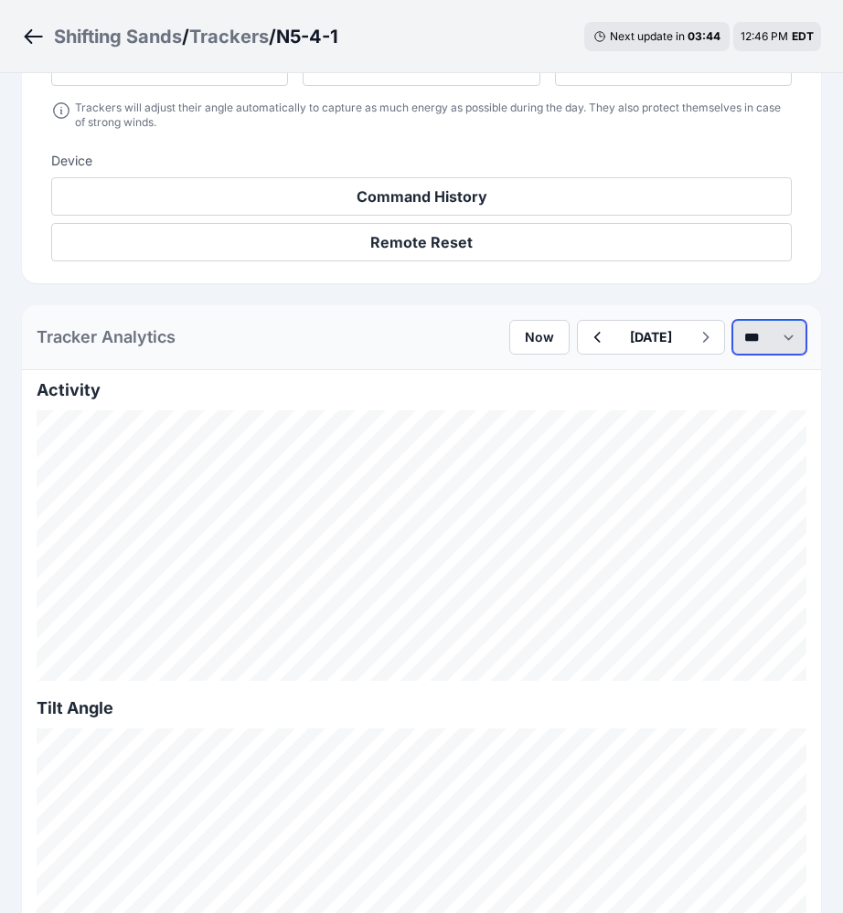
click at [732, 335] on select "*** **** *****" at bounding box center [769, 337] width 74 height 35
click at [732, 320] on select "*** **** *****" at bounding box center [769, 337] width 74 height 35
select select "******"
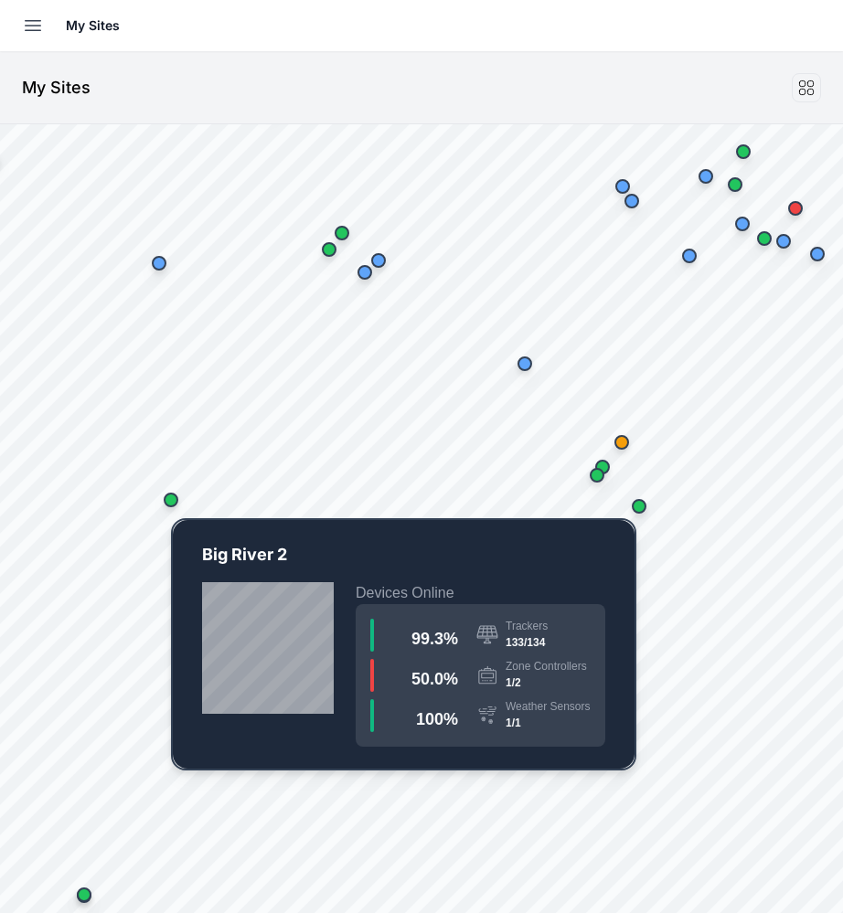
click at [171, 505] on div "Map marker" at bounding box center [171, 500] width 15 height 15
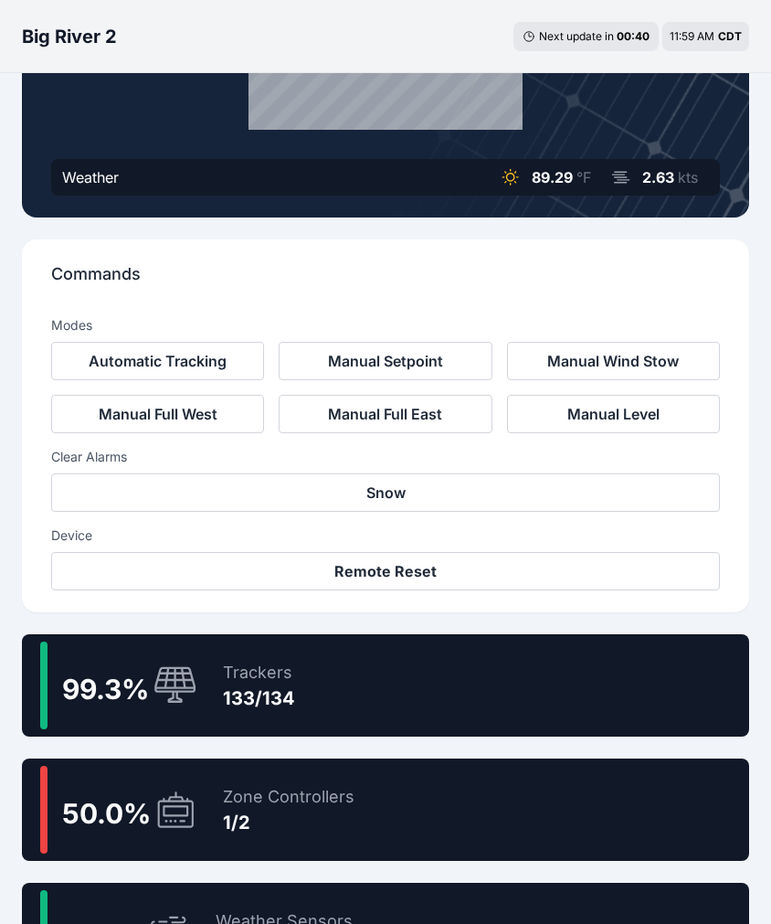
scroll to position [411, 0]
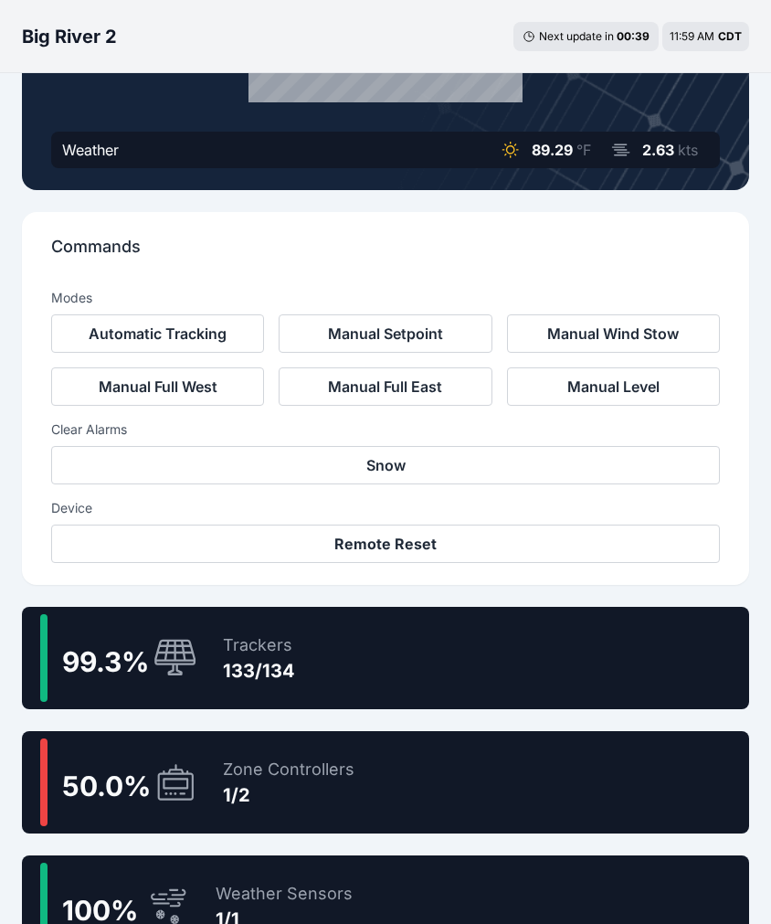
click at [388, 667] on div "99.3 % Trackers 133/134" at bounding box center [386, 658] width 728 height 102
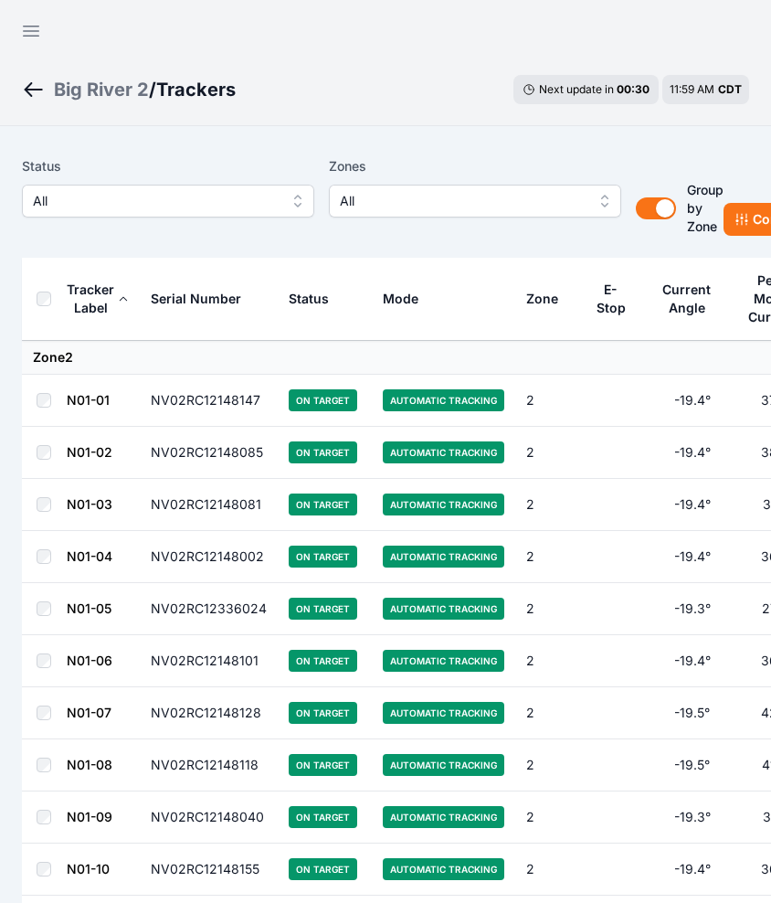
click at [196, 191] on span "All" at bounding box center [155, 201] width 245 height 22
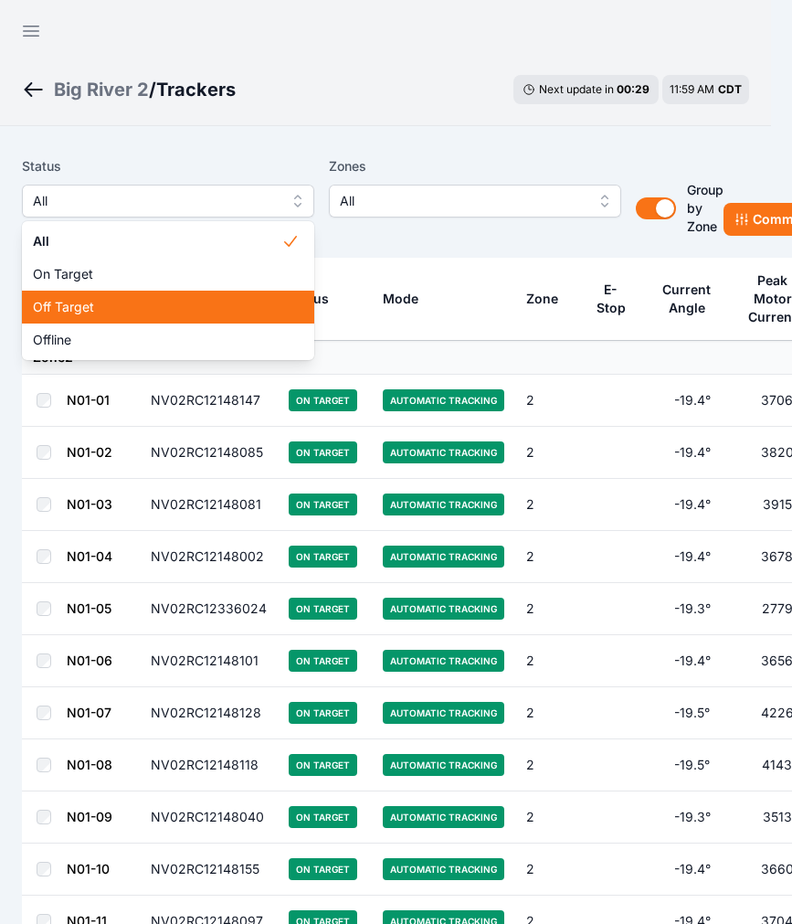
click at [194, 303] on span "Off Target" at bounding box center [157, 307] width 249 height 18
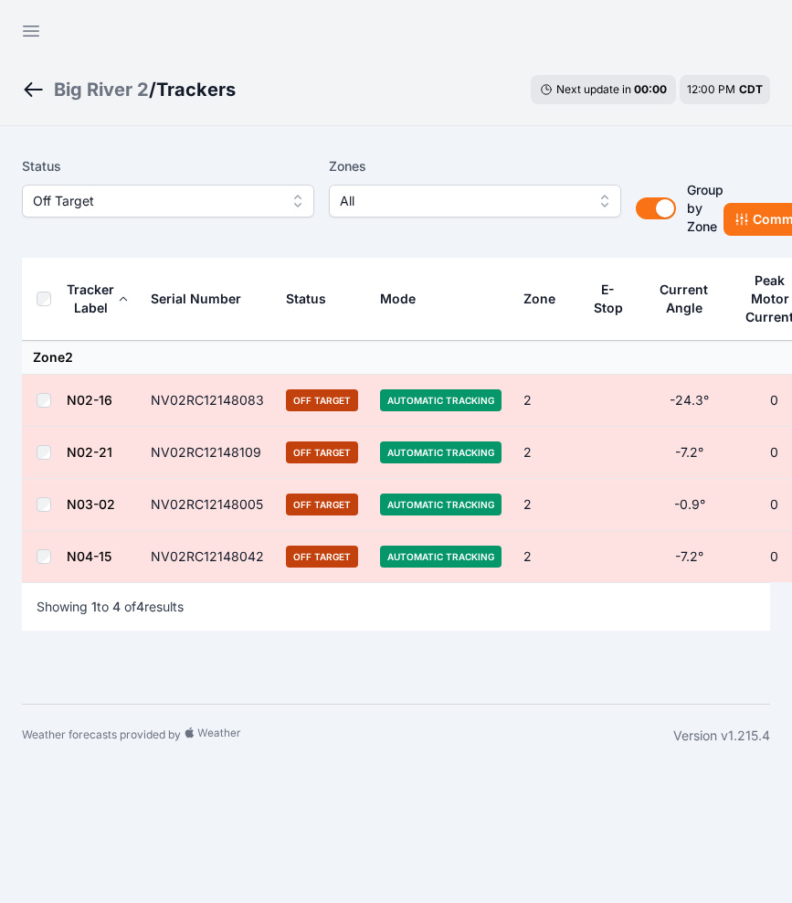
drag, startPoint x: 38, startPoint y: 85, endPoint x: 127, endPoint y: 122, distance: 96.2
click at [38, 85] on icon "Breadcrumb" at bounding box center [33, 90] width 23 height 22
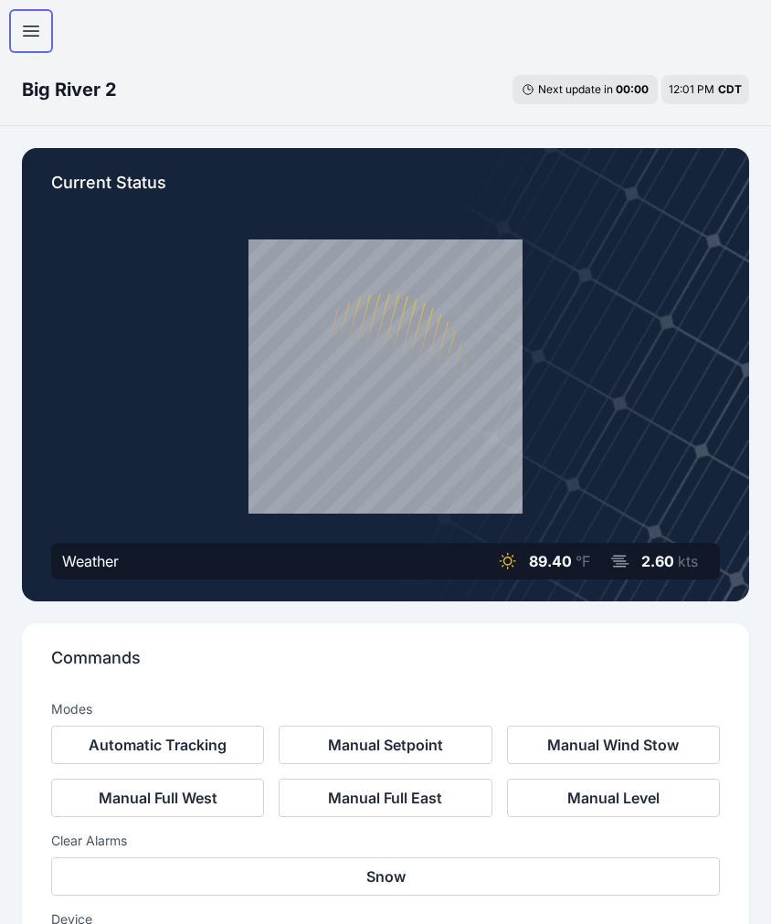
click at [27, 31] on icon "button" at bounding box center [31, 31] width 22 height 22
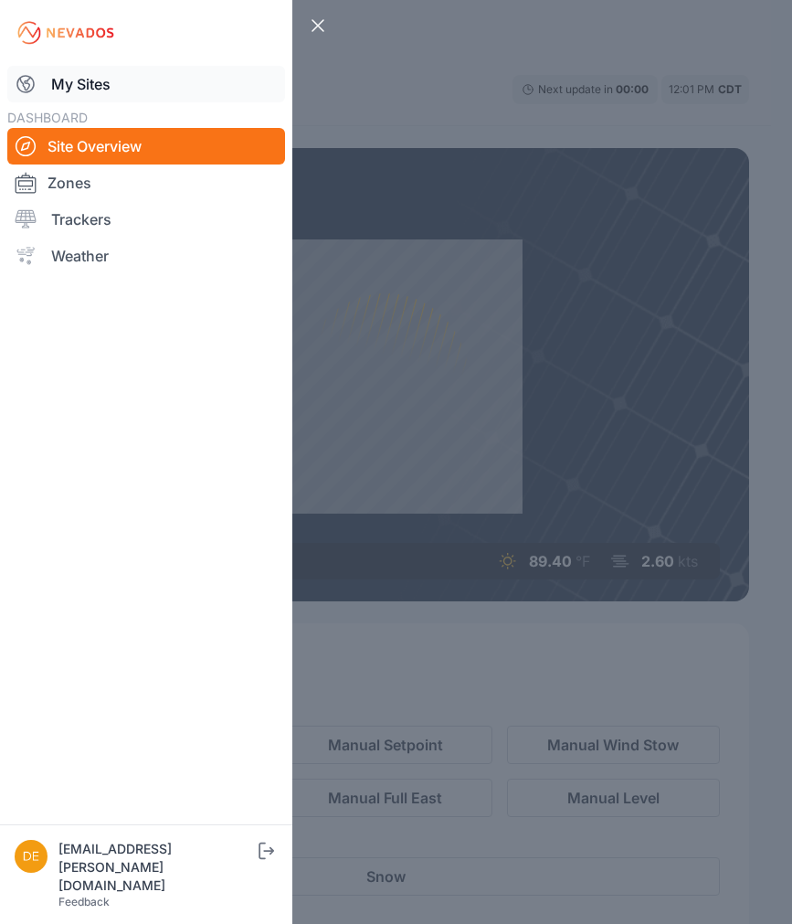
click at [129, 69] on link "My Sites" at bounding box center [146, 84] width 278 height 37
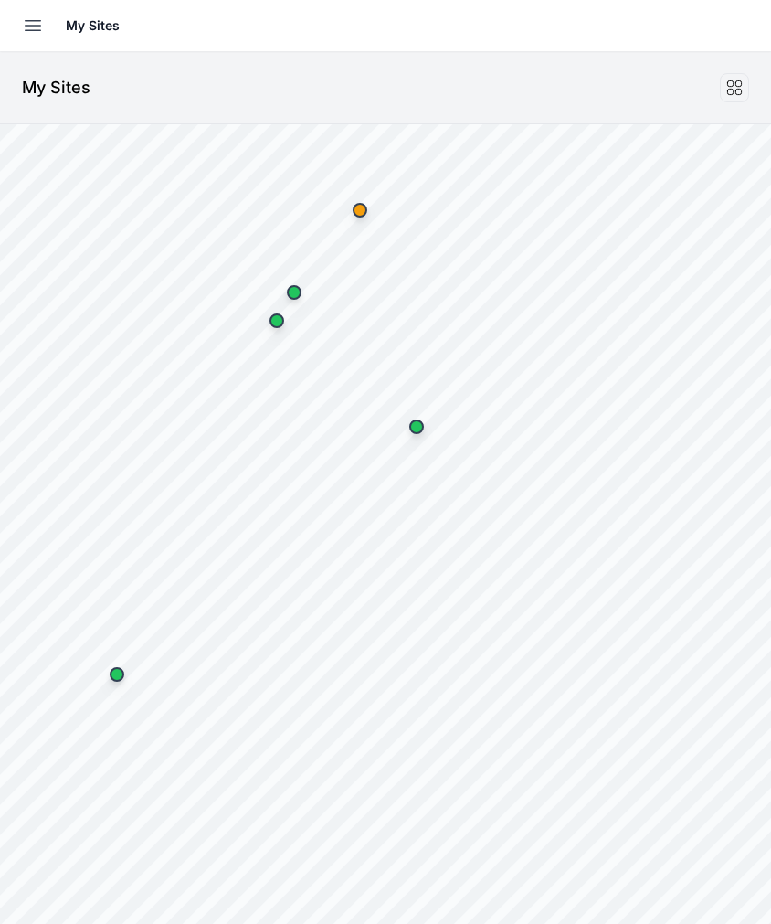
click at [771, 289] on html "My Sites Sites Angel Fire Apple Grove Ardagh Bartonsville Big River 2 Blue Elk …" at bounding box center [385, 462] width 771 height 924
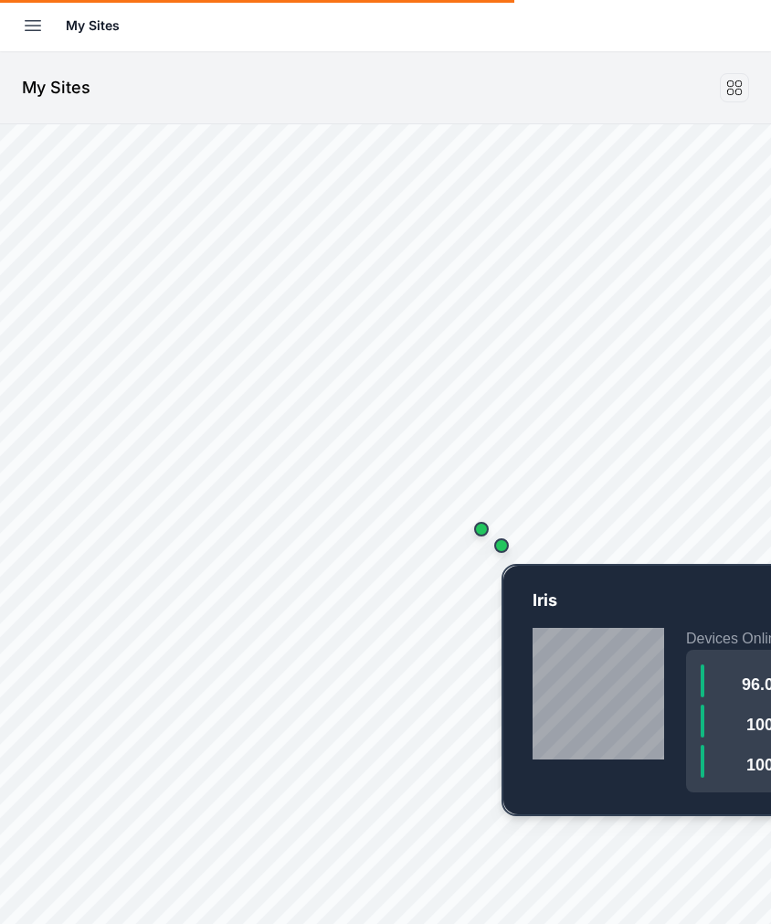
click at [501, 549] on div "Map marker" at bounding box center [501, 545] width 15 height 15
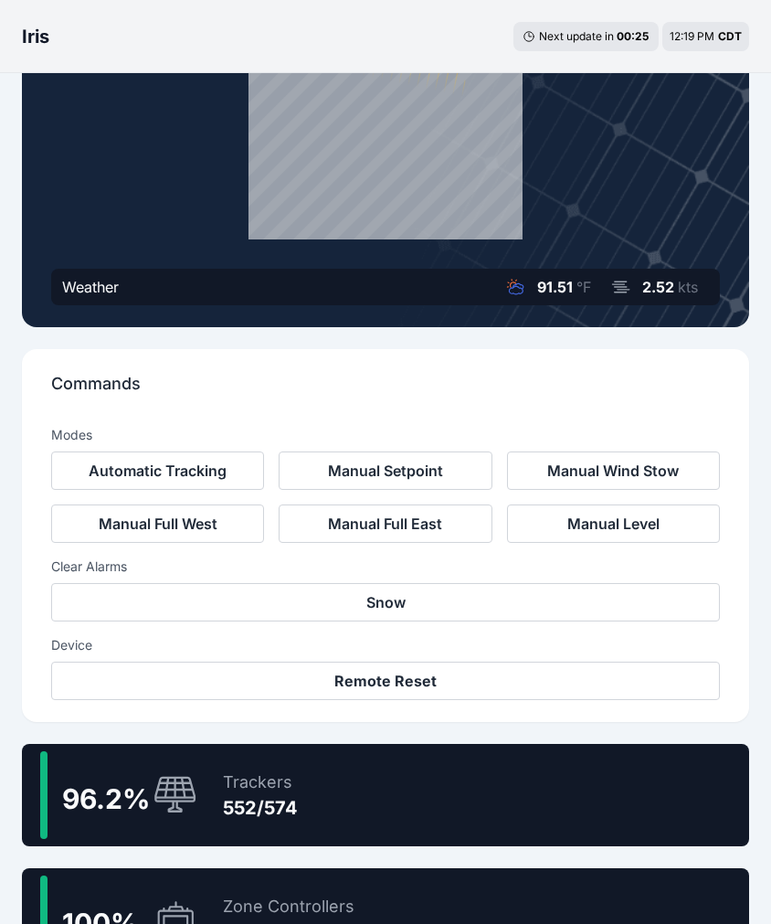
scroll to position [685, 0]
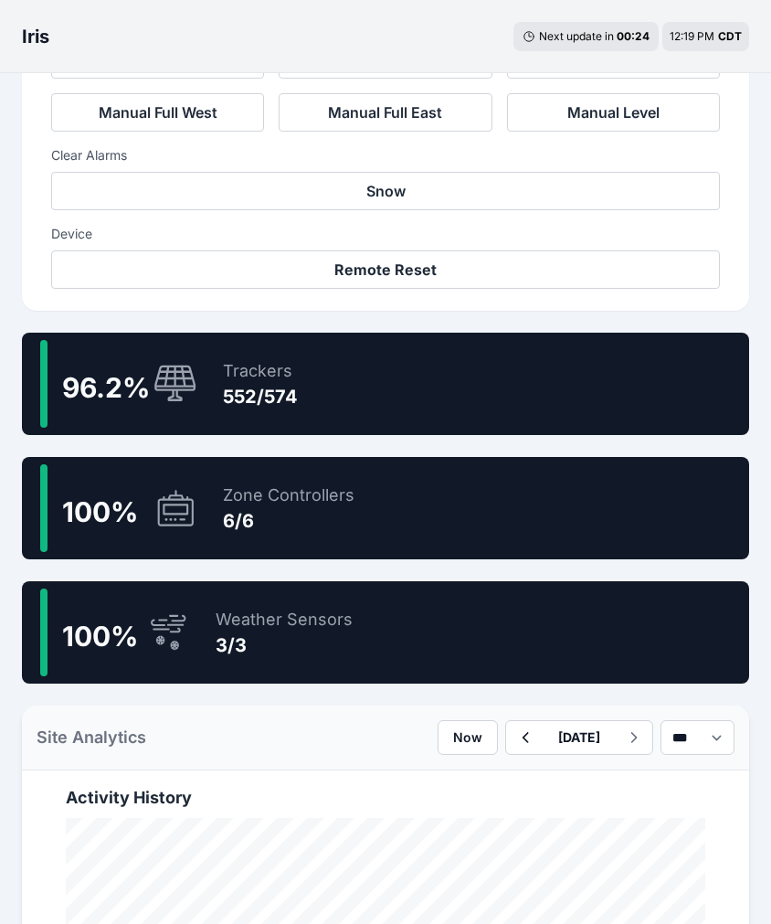
drag, startPoint x: 347, startPoint y: 377, endPoint x: 363, endPoint y: 381, distance: 16.0
click at [347, 377] on div "96.2 % Trackers 552/574" at bounding box center [386, 384] width 728 height 102
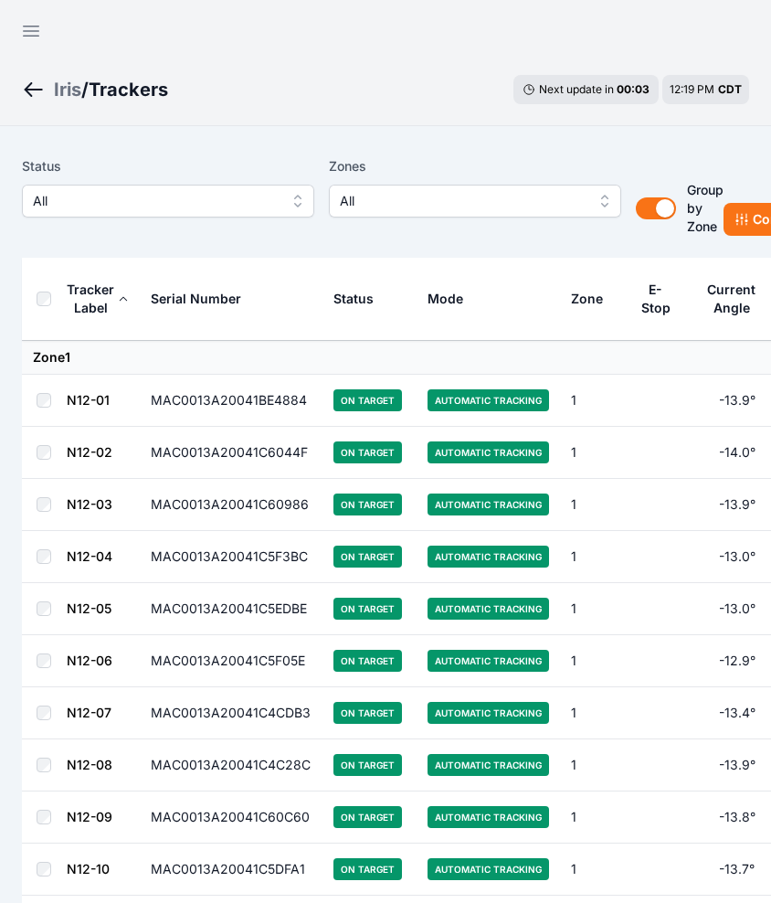
click at [130, 195] on span "All" at bounding box center [155, 201] width 245 height 22
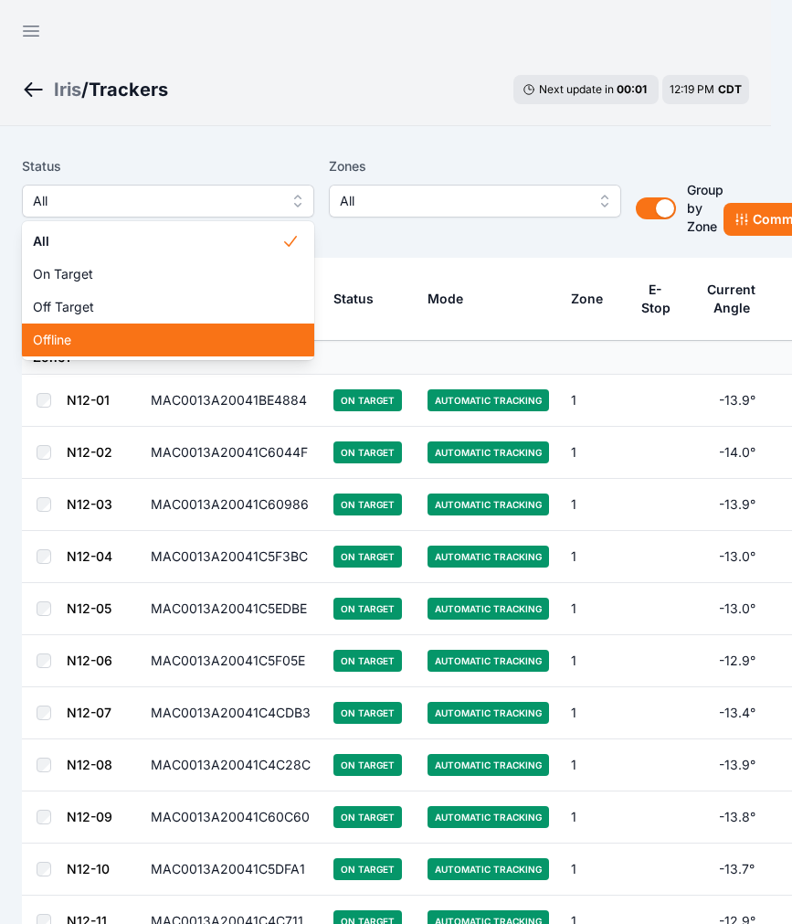
click at [123, 334] on span "Offline" at bounding box center [157, 340] width 249 height 18
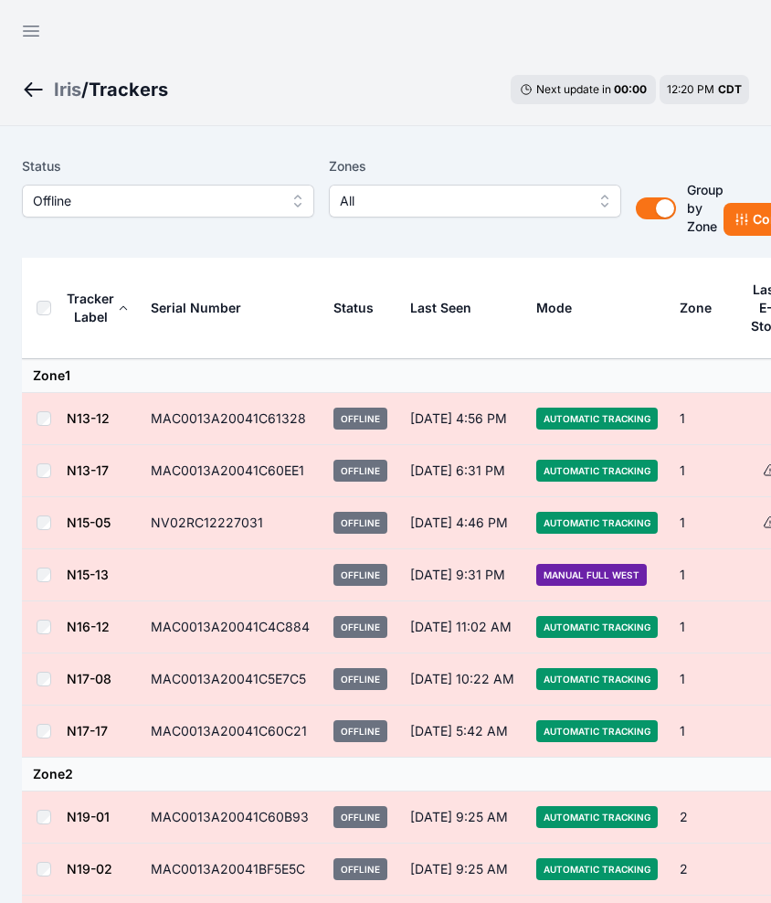
click at [443, 88] on div "Iris / Trackers Next update in 00 : 00 12:20 PM CDT" at bounding box center [385, 89] width 771 height 73
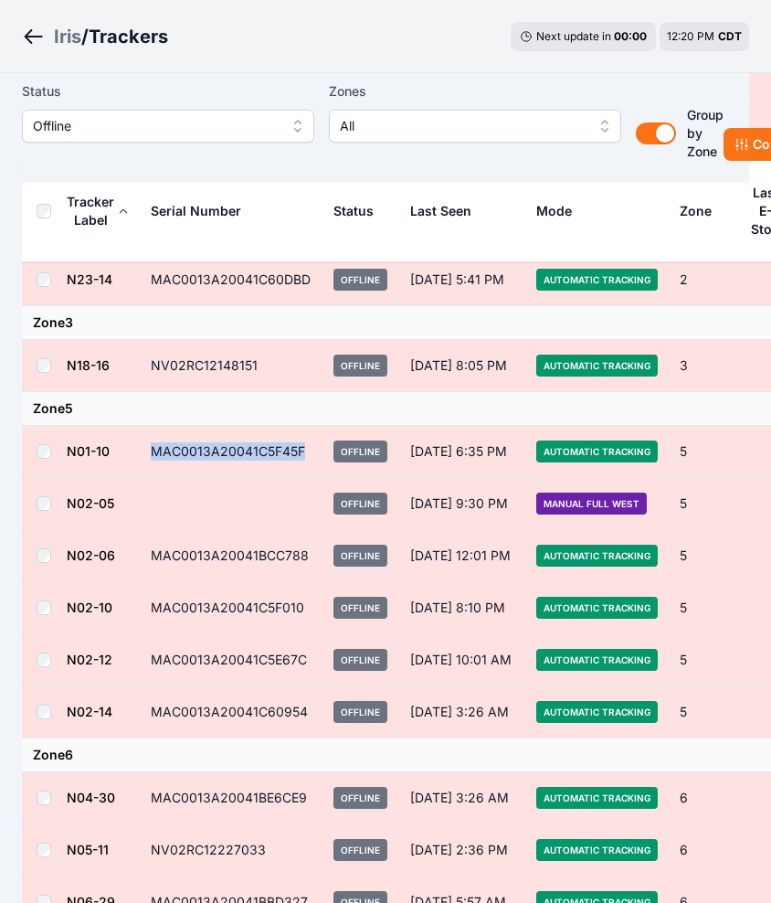
drag, startPoint x: 302, startPoint y: 451, endPoint x: 140, endPoint y: 450, distance: 161.8
click at [140, 450] on td "MAC0013A20041C5F45F" at bounding box center [231, 452] width 183 height 52
copy td "MAC0013A20041C5F45F"
drag, startPoint x: 479, startPoint y: 81, endPoint x: 436, endPoint y: 71, distance: 44.1
click at [479, 81] on label "Zones" at bounding box center [475, 91] width 292 height 22
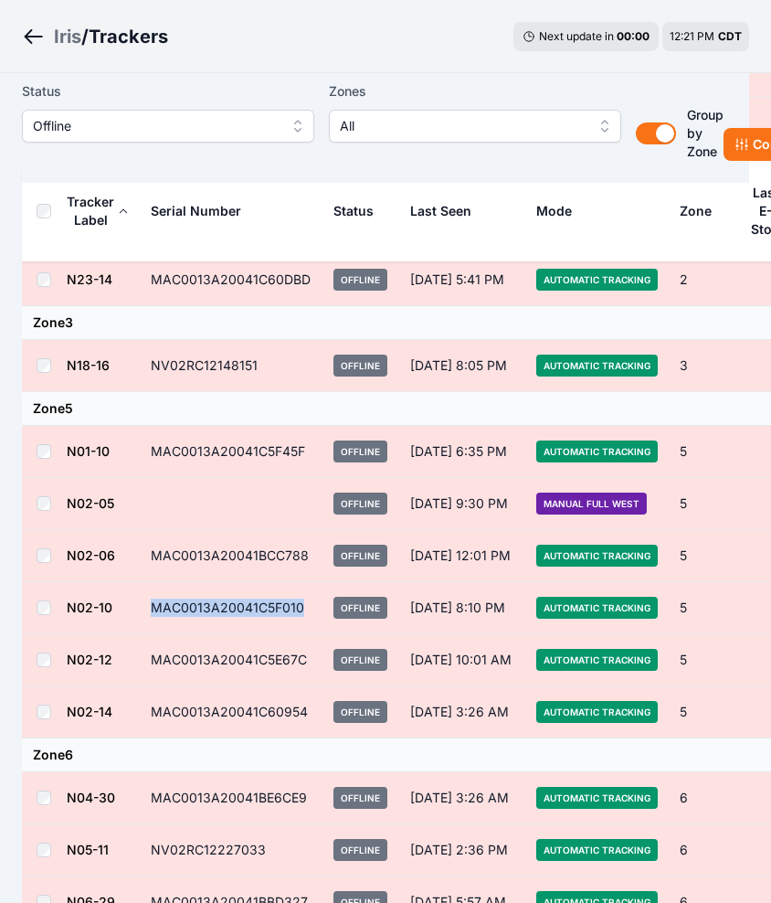
drag, startPoint x: 301, startPoint y: 601, endPoint x: 148, endPoint y: 598, distance: 152.7
click at [148, 598] on td "MAC0013A20041C5F010" at bounding box center [231, 608] width 183 height 52
copy td "MAC0013A20041C5F010"
drag, startPoint x: 309, startPoint y: 652, endPoint x: 142, endPoint y: 648, distance: 167.3
click at [142, 648] on td "MAC0013A20041C5E67C" at bounding box center [231, 660] width 183 height 52
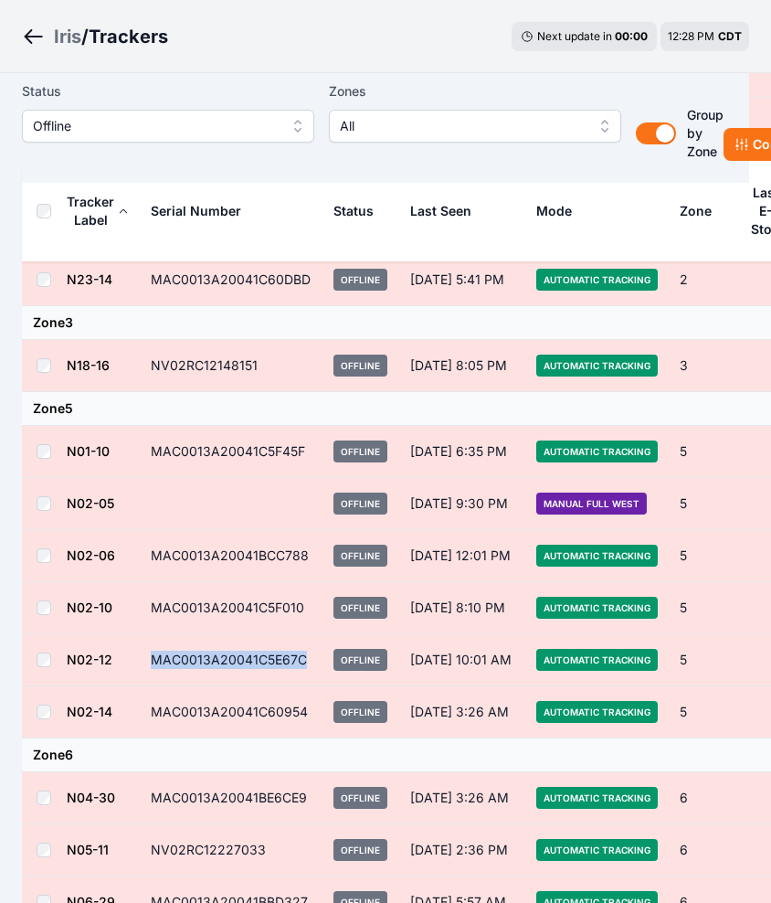
copy td "MAC0013A20041C5E67C"
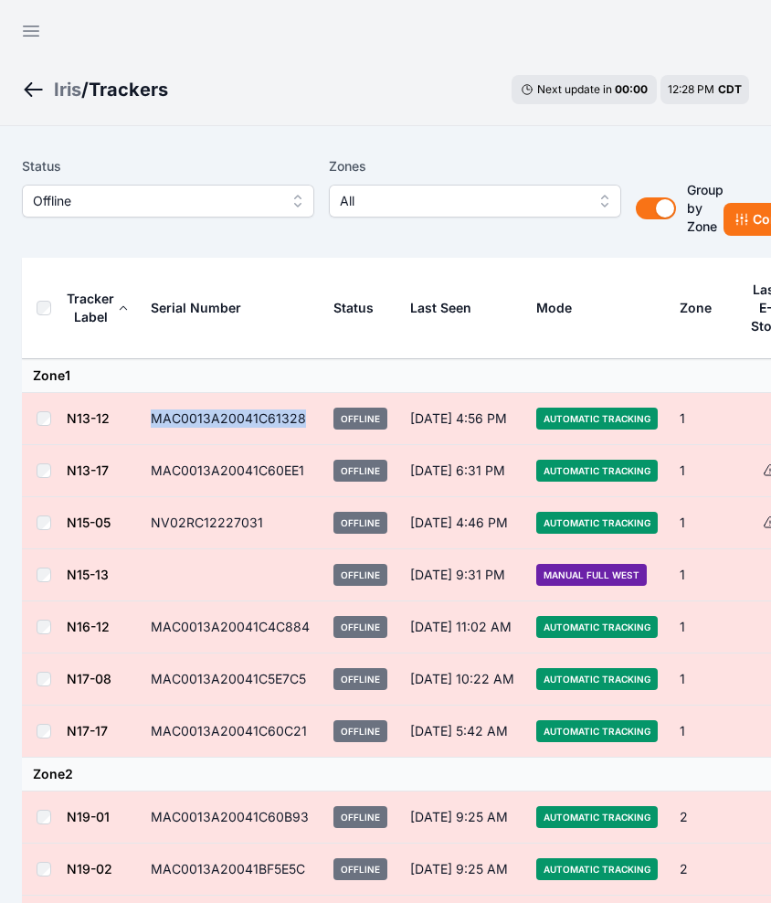
drag, startPoint x: 302, startPoint y: 414, endPoint x: 143, endPoint y: 415, distance: 159.0
click at [143, 415] on td "MAC0013A20041C61328" at bounding box center [231, 419] width 183 height 52
copy td "MAC0013A20041C61328"
click at [474, 118] on div "Iris / Trackers Next update in 00 : 00 12:28 PM CDT" at bounding box center [385, 89] width 771 height 73
drag, startPoint x: 313, startPoint y: 628, endPoint x: 123, endPoint y: 644, distance: 189.9
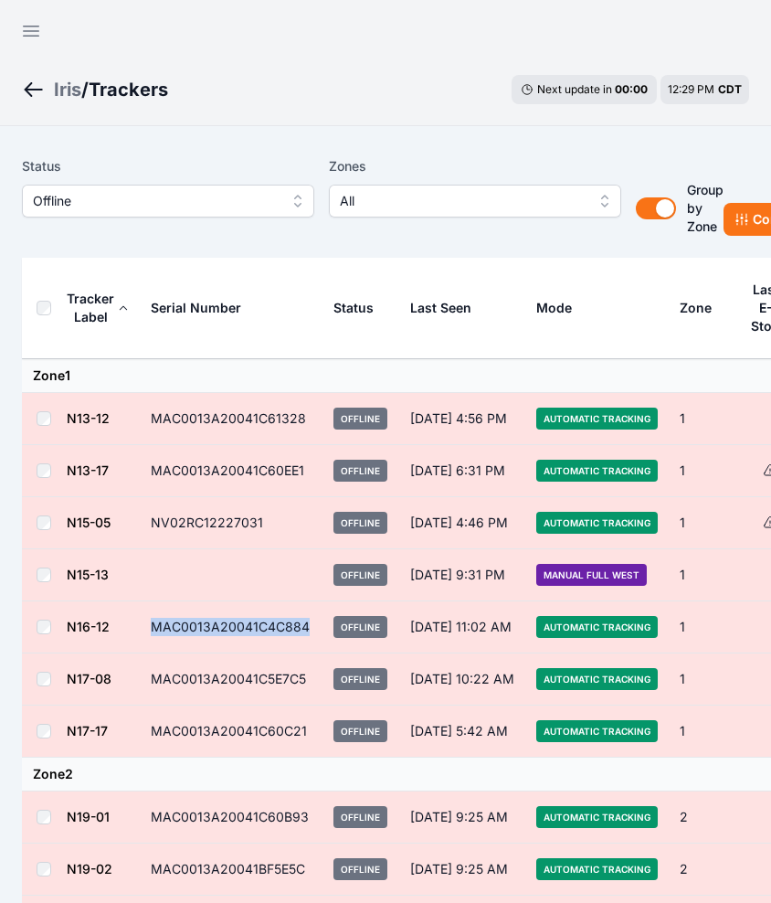
click at [123, 644] on tr "N16-12 MAC0013A20041C4C884 Offline Aug 14, 11:02 AM Automatic Tracking 1 -32.3°…" at bounding box center [535, 627] width 1027 height 52
copy tr "MAC0013A20041C4C884"
drag, startPoint x: 308, startPoint y: 626, endPoint x: 145, endPoint y: 623, distance: 162.7
click at [145, 623] on td "MAC0013A20041C4C884" at bounding box center [231, 627] width 183 height 52
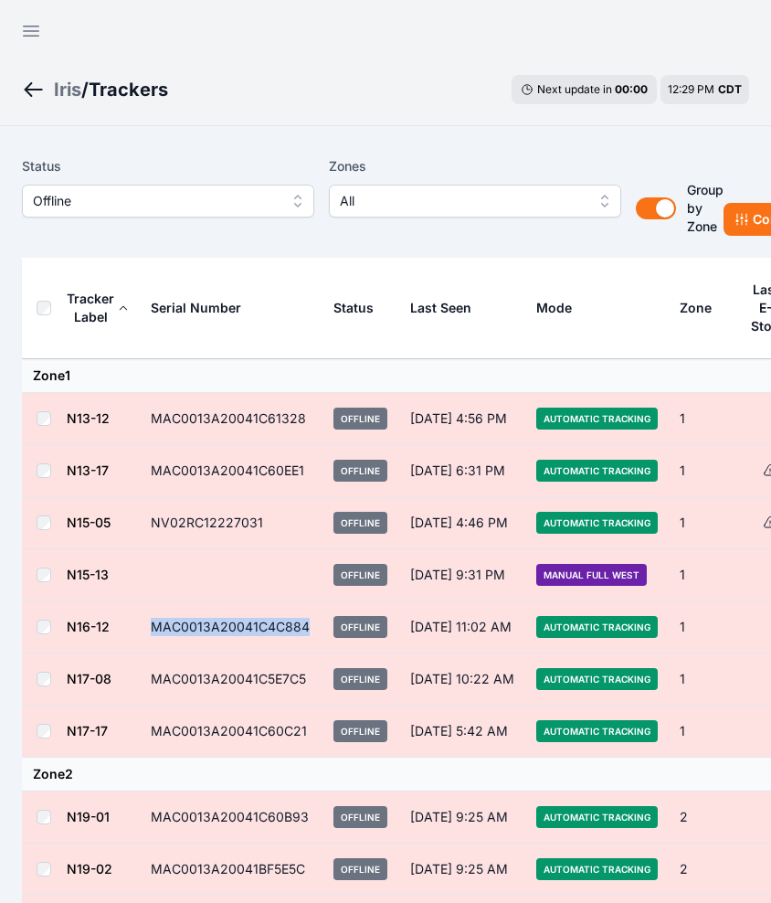
copy td "MAC0013A20041C4C884"
drag, startPoint x: 441, startPoint y: 85, endPoint x: 388, endPoint y: 71, distance: 55.6
click at [441, 85] on div "Iris / Trackers Next update in 00 : 00 12:30 PM CDT" at bounding box center [385, 89] width 771 height 73
drag, startPoint x: 303, startPoint y: 728, endPoint x: 155, endPoint y: 731, distance: 148.1
click at [155, 731] on td "MAC0013A20041C60C21" at bounding box center [231, 732] width 183 height 52
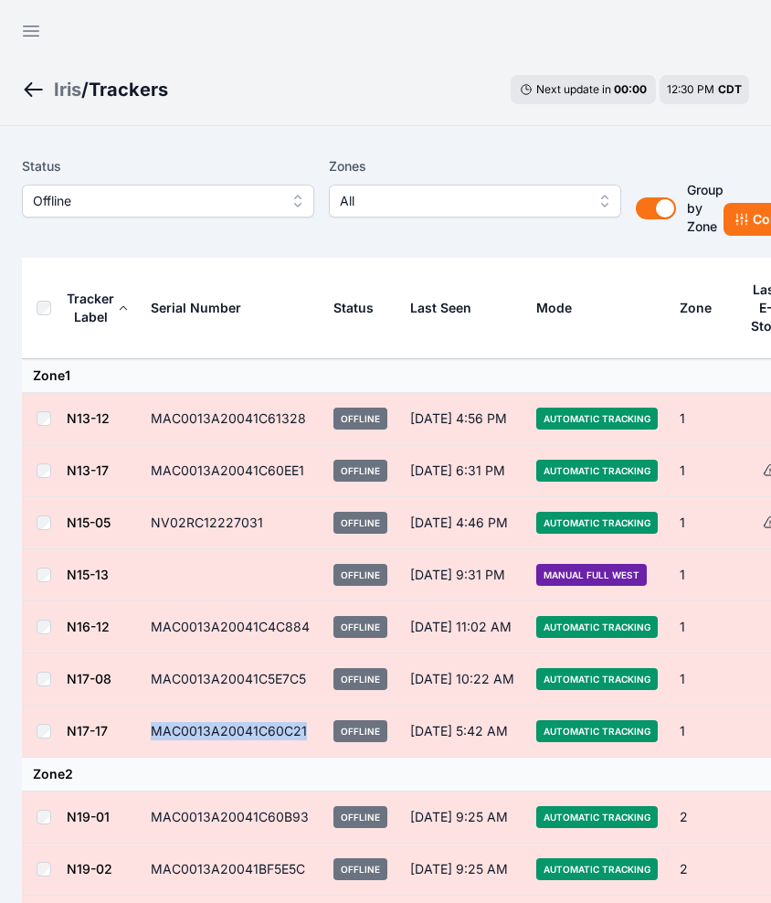
copy td "MAC0013A20041C60C21"
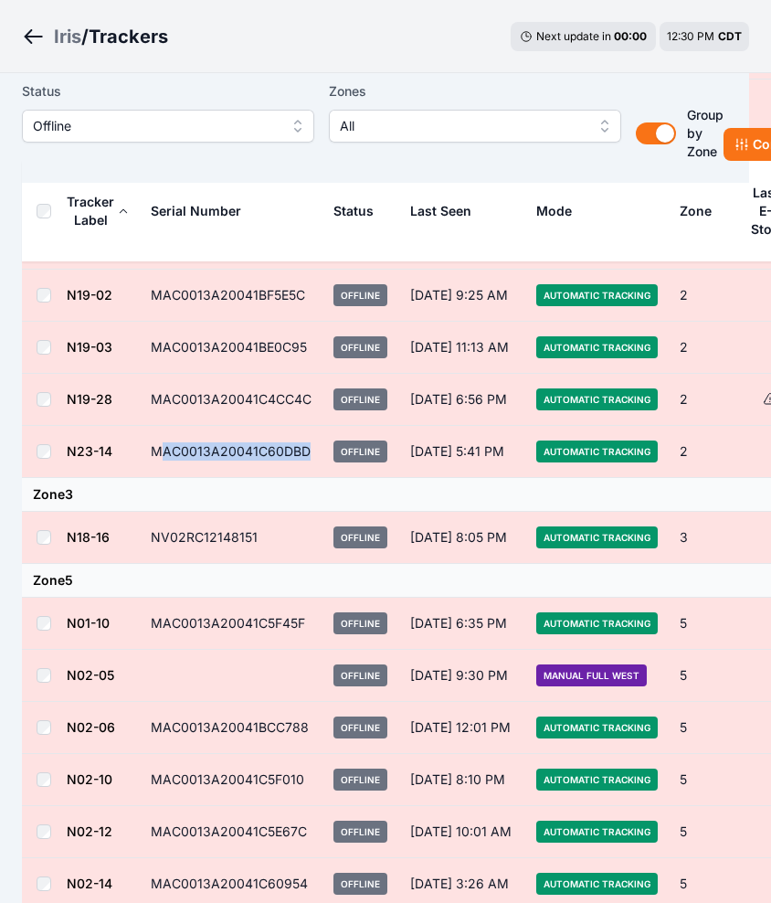
drag, startPoint x: 310, startPoint y: 451, endPoint x: 156, endPoint y: 456, distance: 153.6
click at [156, 456] on td "MAC0013A20041C60DBD" at bounding box center [231, 452] width 183 height 52
click at [154, 457] on td "MAC0013A20041C60DBD" at bounding box center [231, 452] width 183 height 52
drag, startPoint x: 310, startPoint y: 451, endPoint x: 154, endPoint y: 436, distance: 156.1
click at [154, 436] on td "MAC0013A20041C60DBD" at bounding box center [231, 452] width 183 height 52
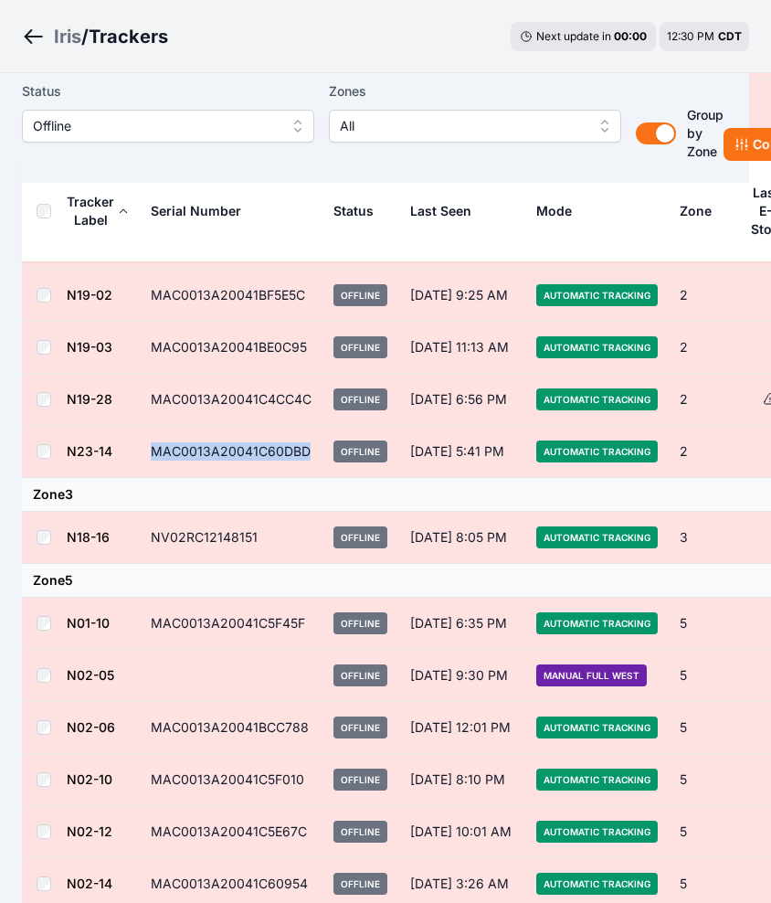
copy td "MAC0013A20041C60DBD"
drag, startPoint x: 195, startPoint y: 133, endPoint x: 201, endPoint y: 142, distance: 10.4
click at [196, 133] on span "Offline" at bounding box center [155, 126] width 245 height 22
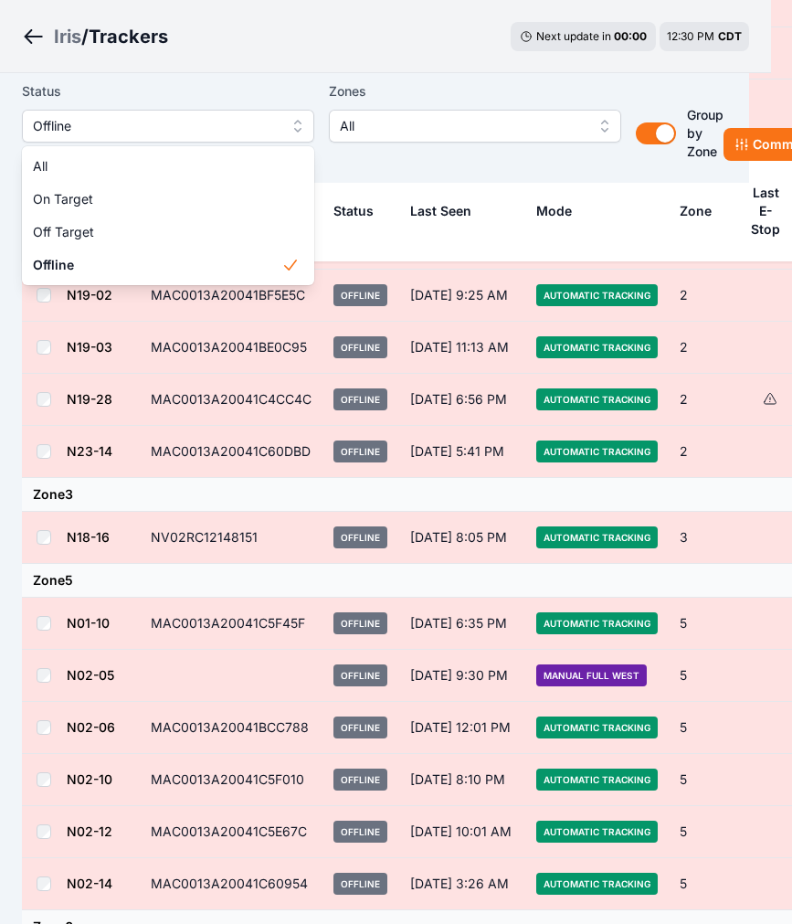
click at [474, 172] on div "Status Offline All On Target Off Target Offline Zones All Group by Zone Group b…" at bounding box center [386, 128] width 728 height 110
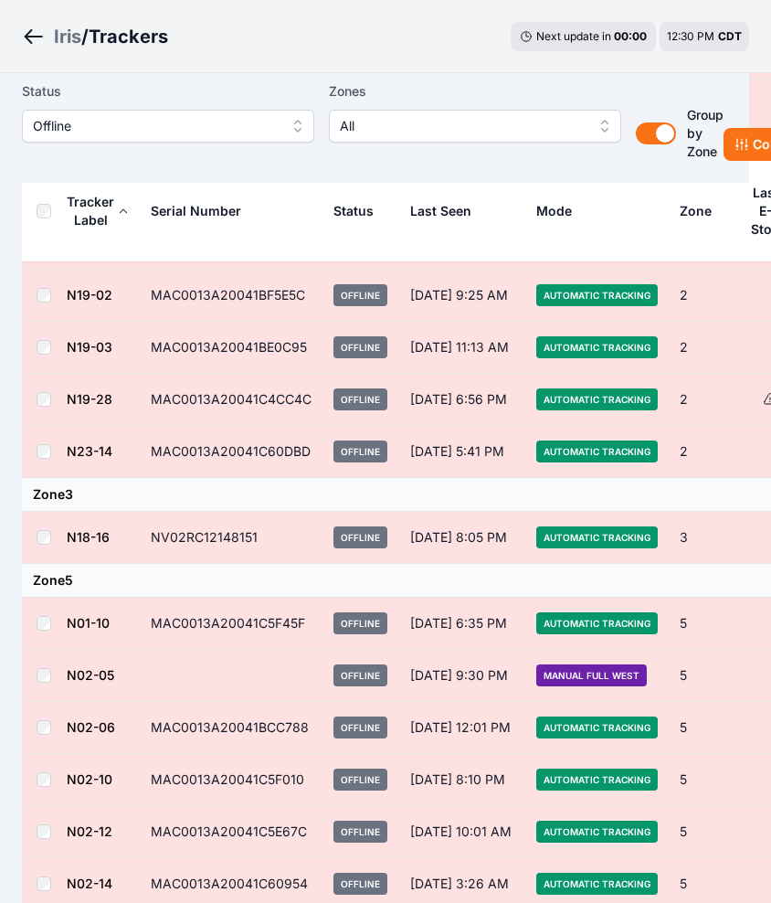
click at [299, 224] on th "Serial Number" at bounding box center [231, 211] width 183 height 101
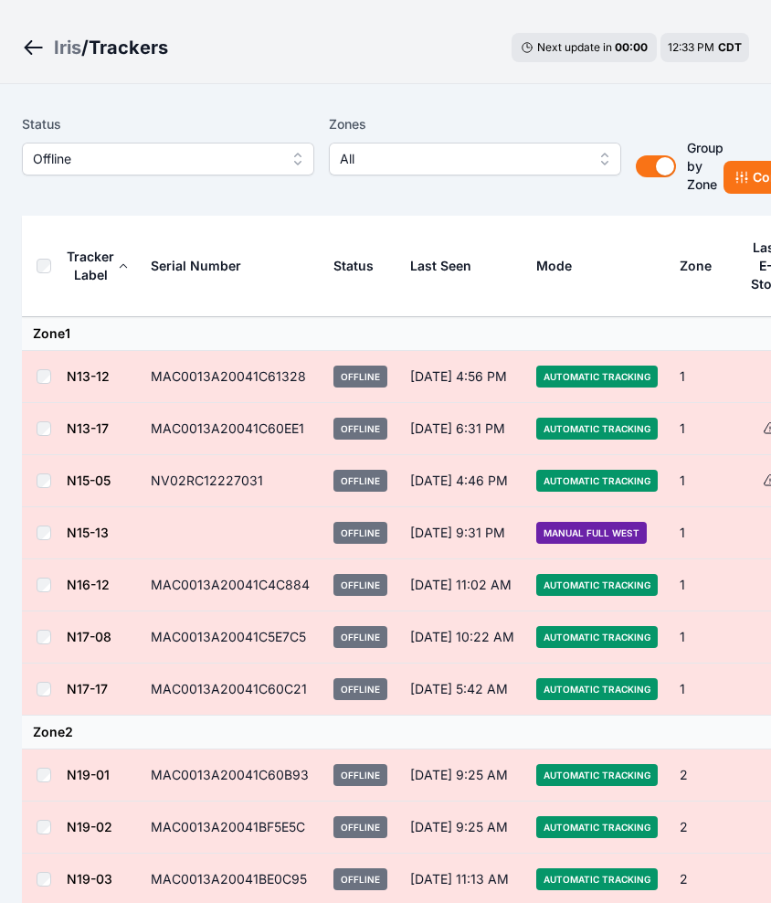
scroll to position [0, 0]
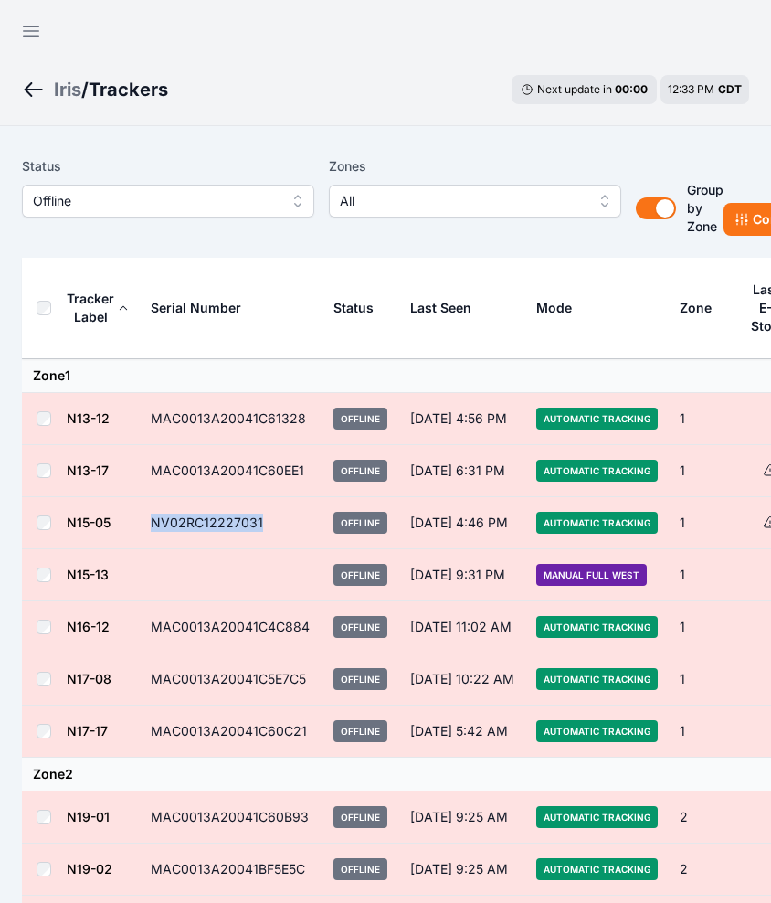
drag, startPoint x: 278, startPoint y: 523, endPoint x: 149, endPoint y: 524, distance: 128.9
click at [149, 524] on td "NV02RC12227031" at bounding box center [231, 523] width 183 height 52
copy td "NV02RC12227031"
click at [63, 195] on span "Offline" at bounding box center [155, 201] width 245 height 22
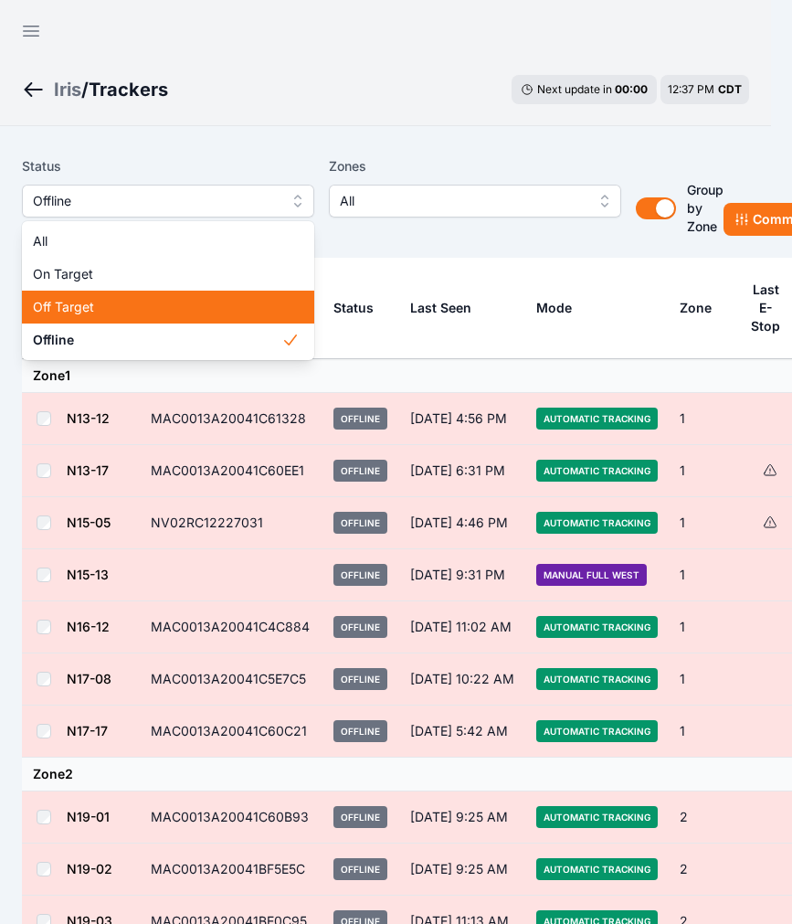
drag, startPoint x: 98, startPoint y: 307, endPoint x: 117, endPoint y: 311, distance: 19.5
click at [99, 307] on span "Off Target" at bounding box center [157, 307] width 249 height 18
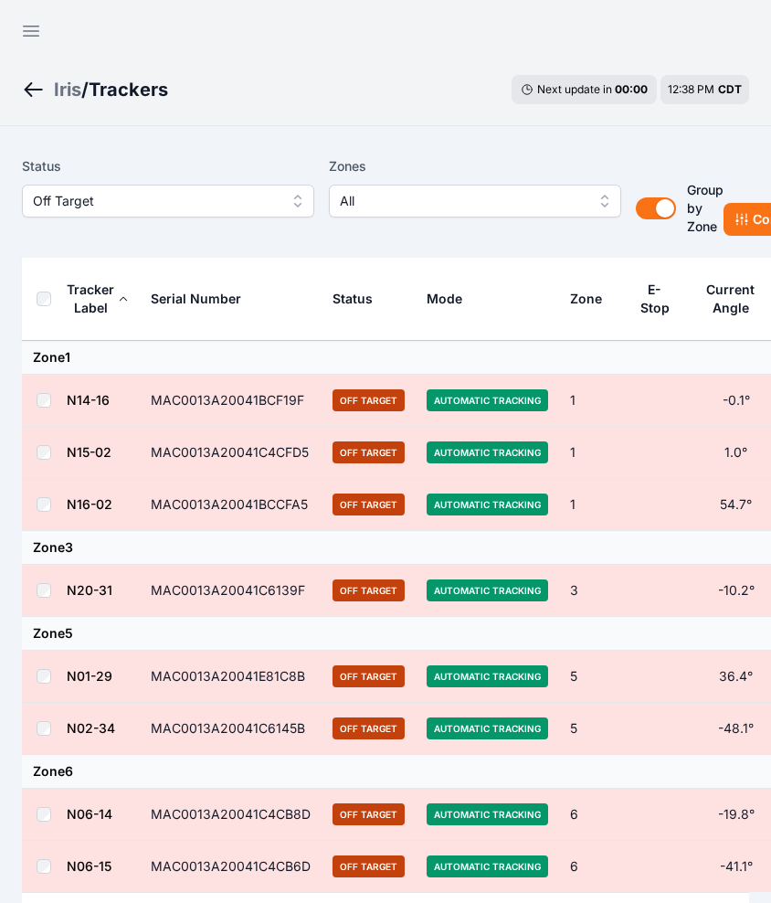
click at [302, 592] on td "MAC0013A20041C6139F" at bounding box center [231, 591] width 182 height 52
drag, startPoint x: 303, startPoint y: 590, endPoint x: 156, endPoint y: 587, distance: 147.2
click at [156, 587] on td "MAC0013A20041C6139F" at bounding box center [231, 591] width 182 height 52
drag, startPoint x: 156, startPoint y: 587, endPoint x: 266, endPoint y: 586, distance: 109.7
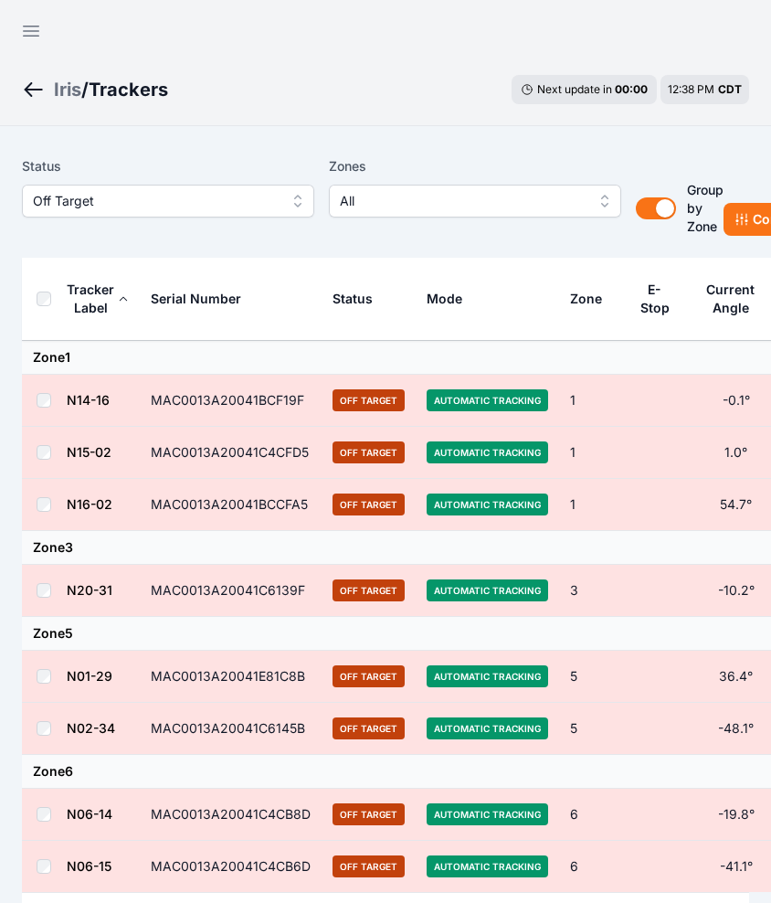
click at [266, 586] on td "MAC0013A20041C6139F" at bounding box center [231, 591] width 182 height 52
copy td "MAC0013A20041C6139F"
click at [23, 32] on icon "button" at bounding box center [31, 31] width 22 height 22
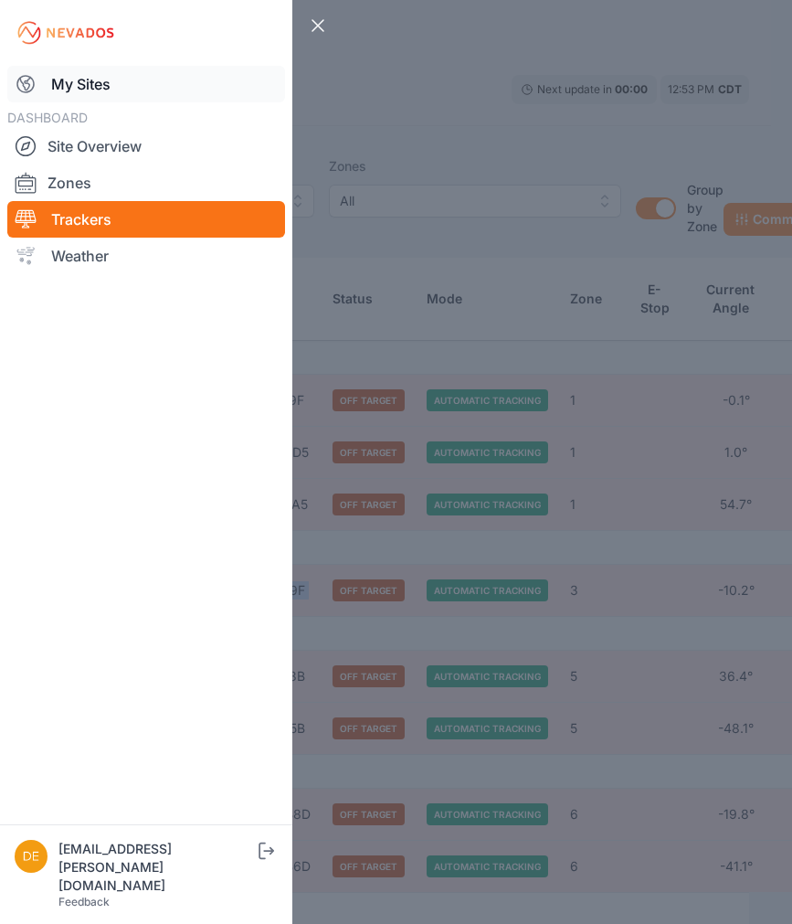
click at [110, 85] on link "My Sites" at bounding box center [146, 84] width 278 height 37
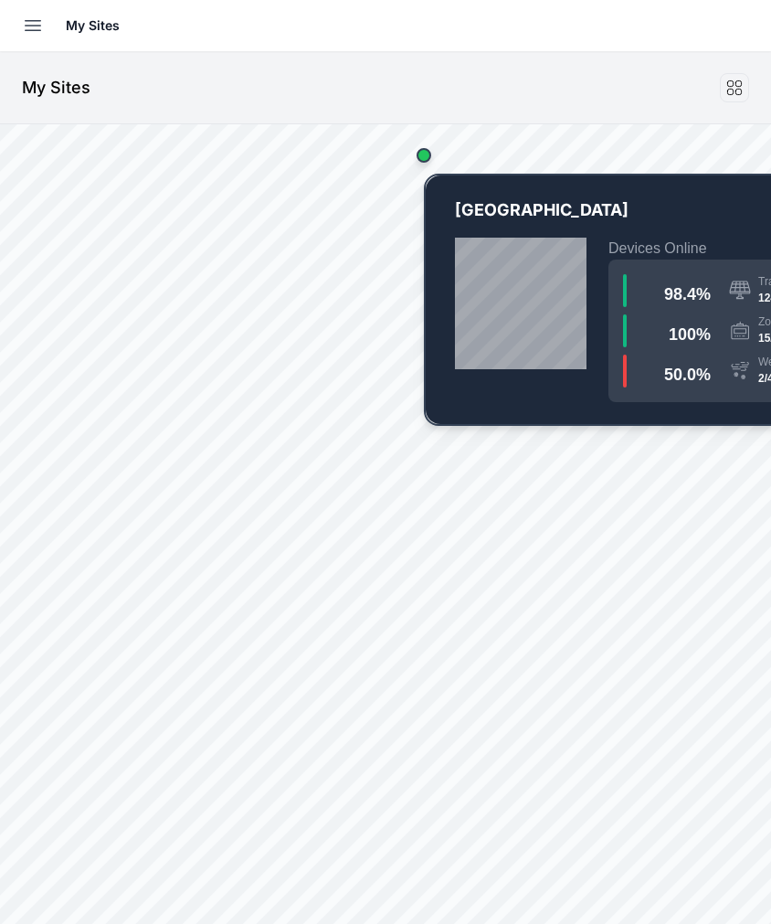
click at [431, 166] on div "Map marker" at bounding box center [424, 155] width 37 height 37
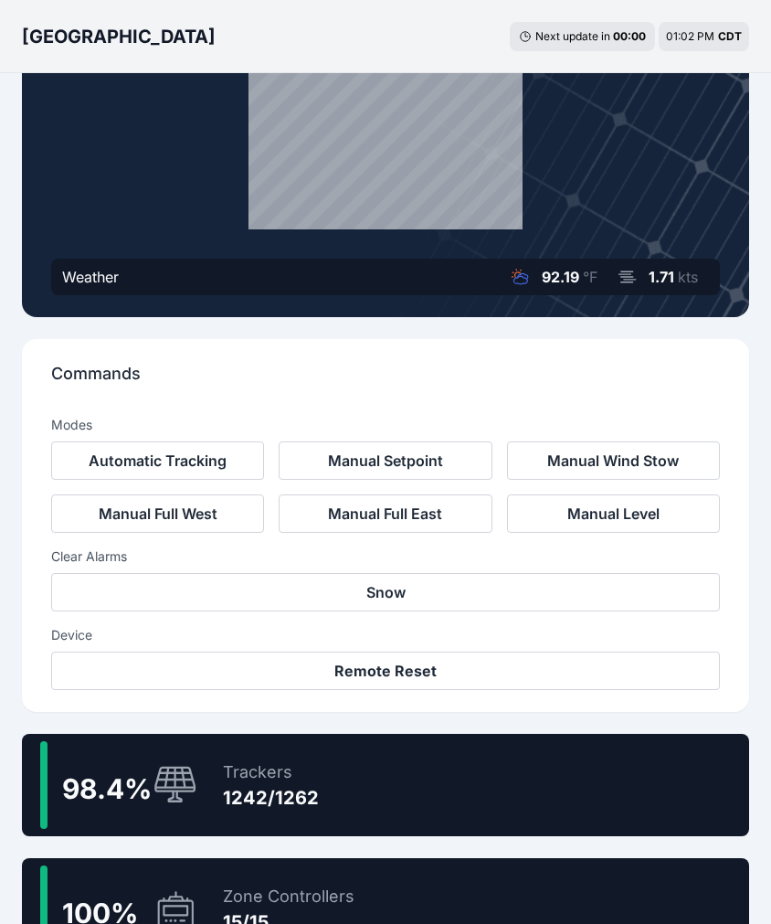
scroll to position [411, 0]
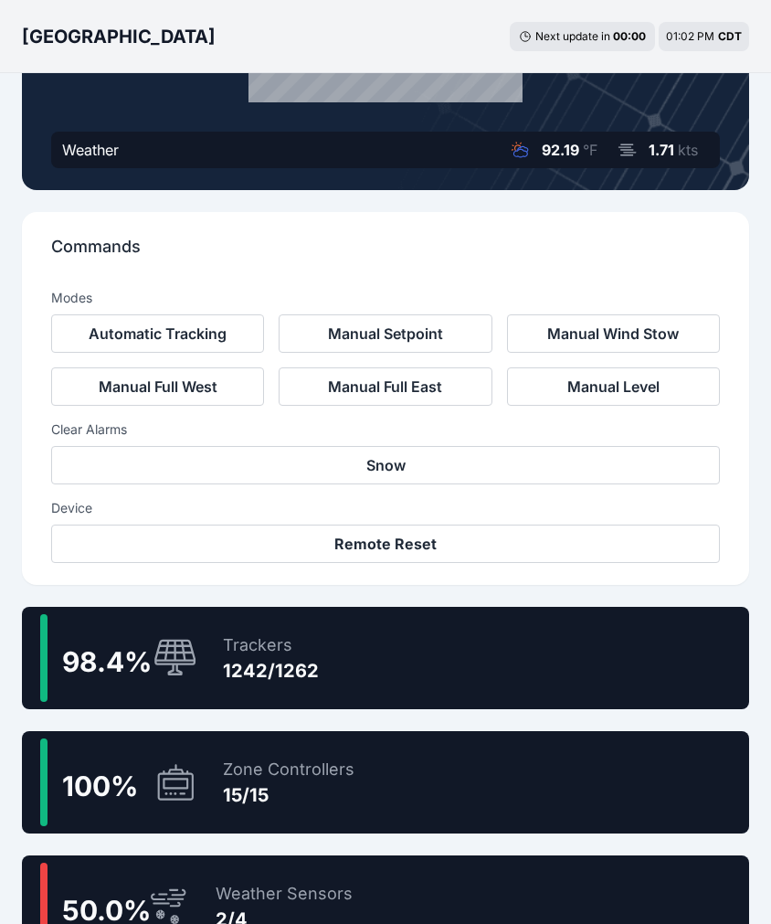
click at [420, 668] on div "98.4 % Trackers 1242/1262" at bounding box center [386, 658] width 728 height 102
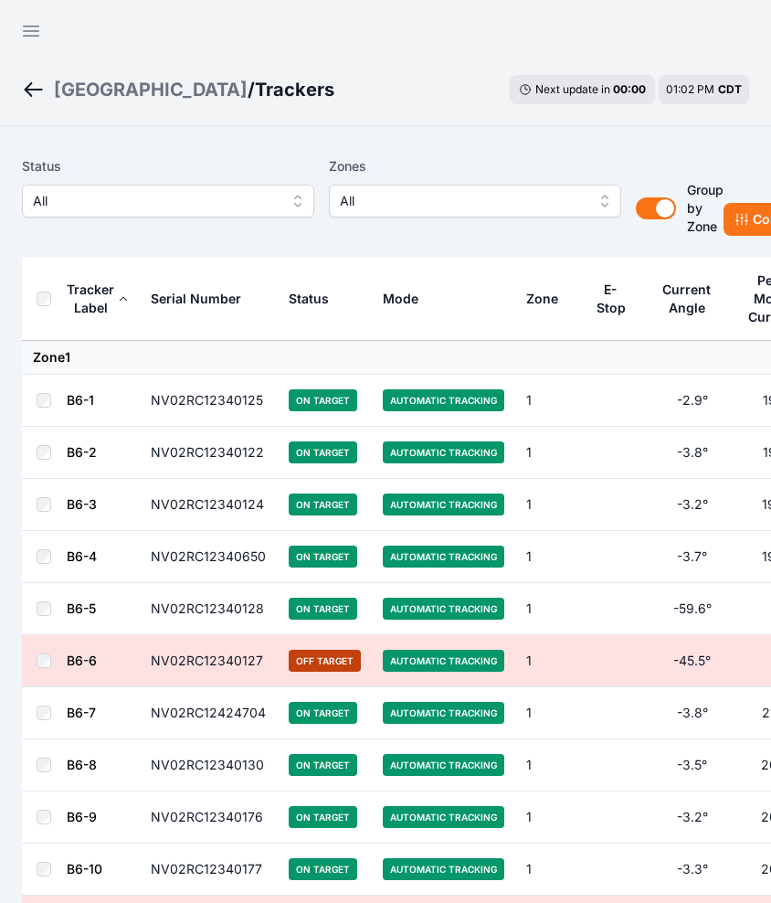
click at [241, 185] on button "All" at bounding box center [168, 201] width 292 height 33
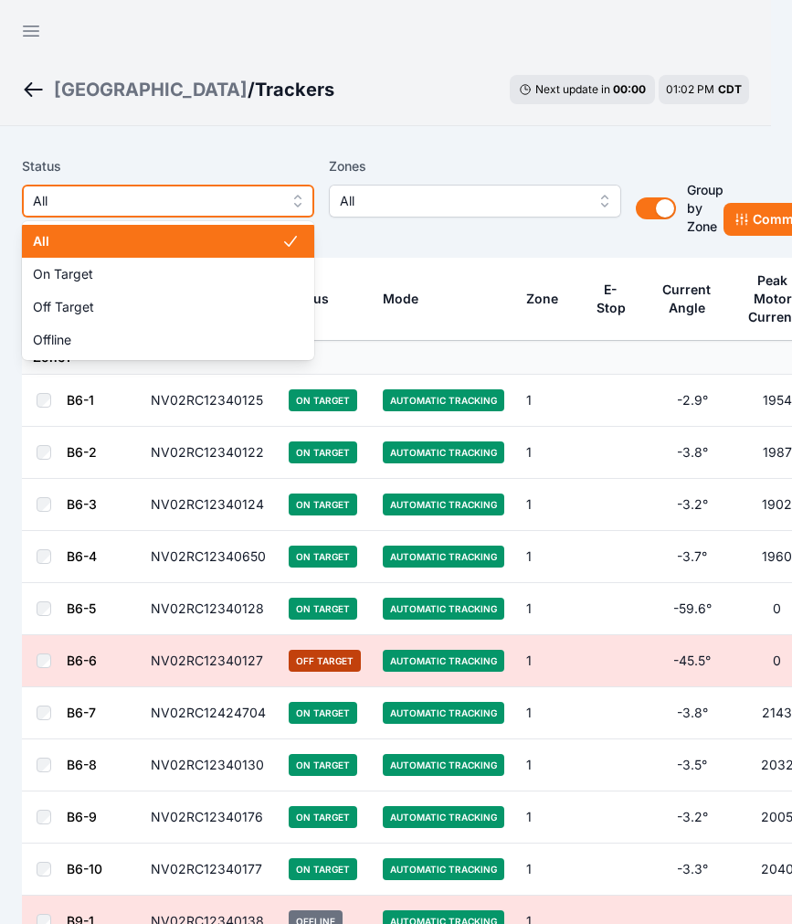
click at [253, 202] on span "All" at bounding box center [155, 201] width 245 height 22
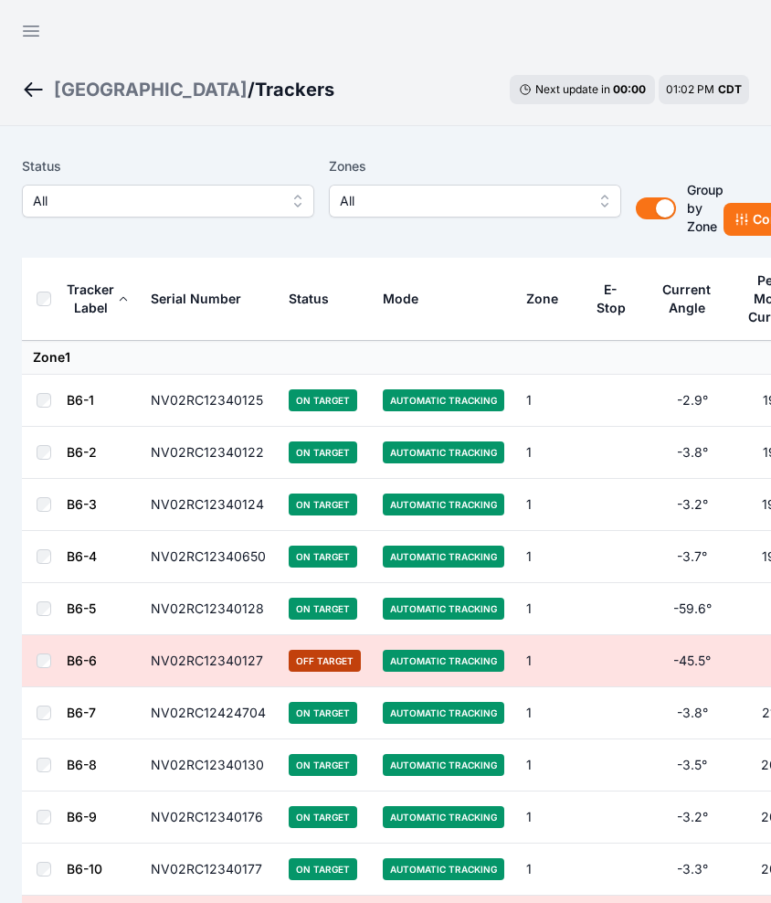
click at [260, 185] on button "All" at bounding box center [168, 201] width 292 height 33
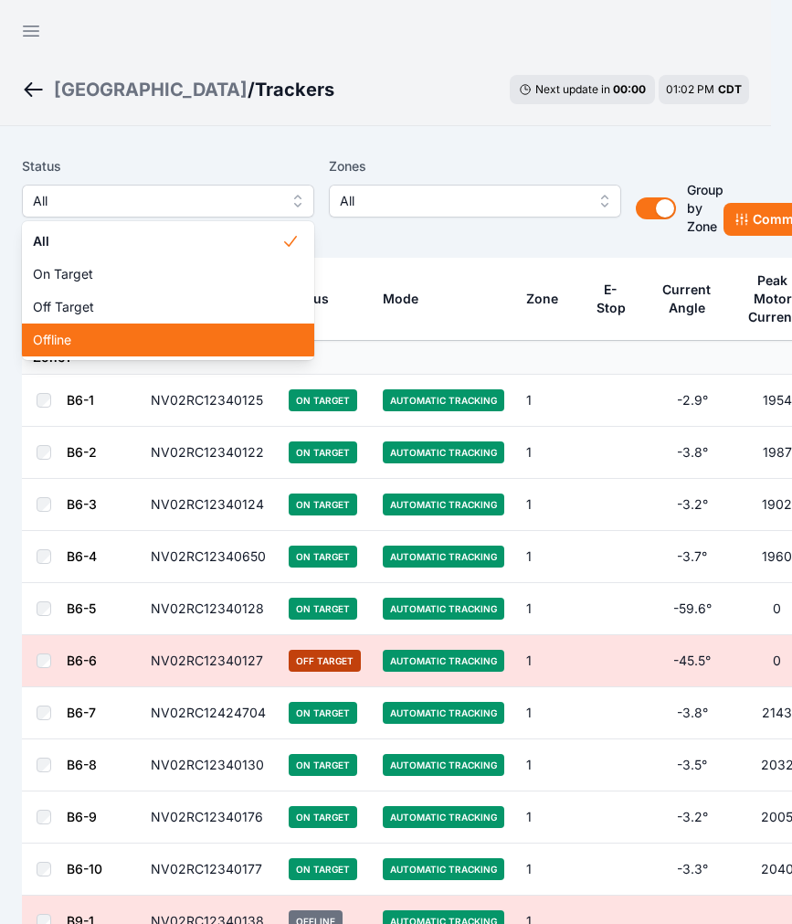
click at [147, 335] on span "Offline" at bounding box center [157, 340] width 249 height 18
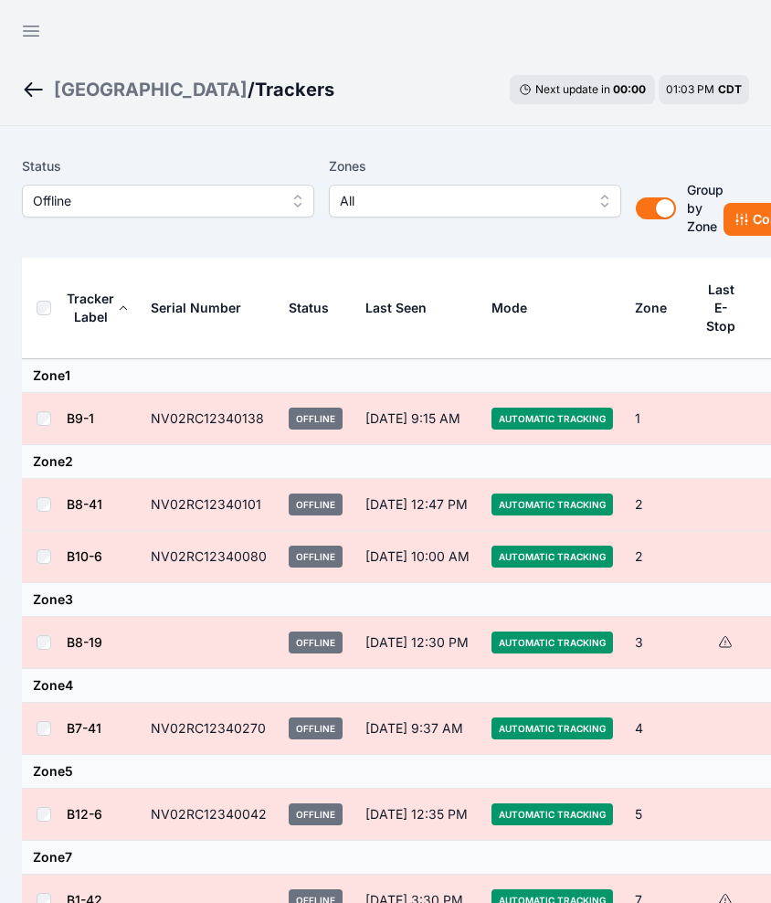
scroll to position [967, 0]
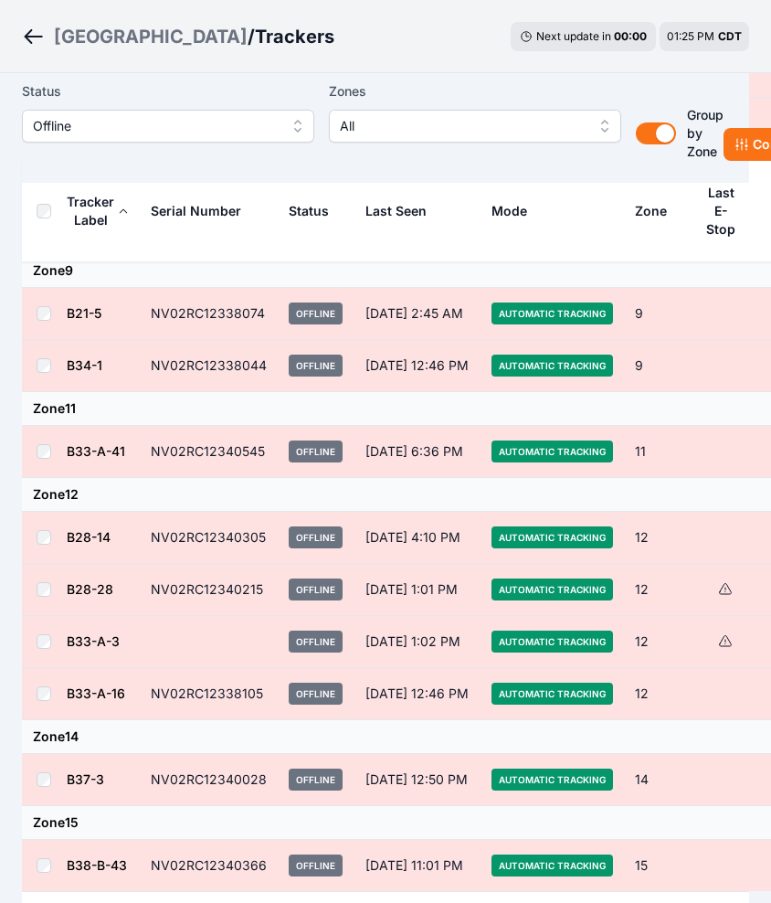
click at [140, 118] on span "Offline" at bounding box center [155, 126] width 245 height 22
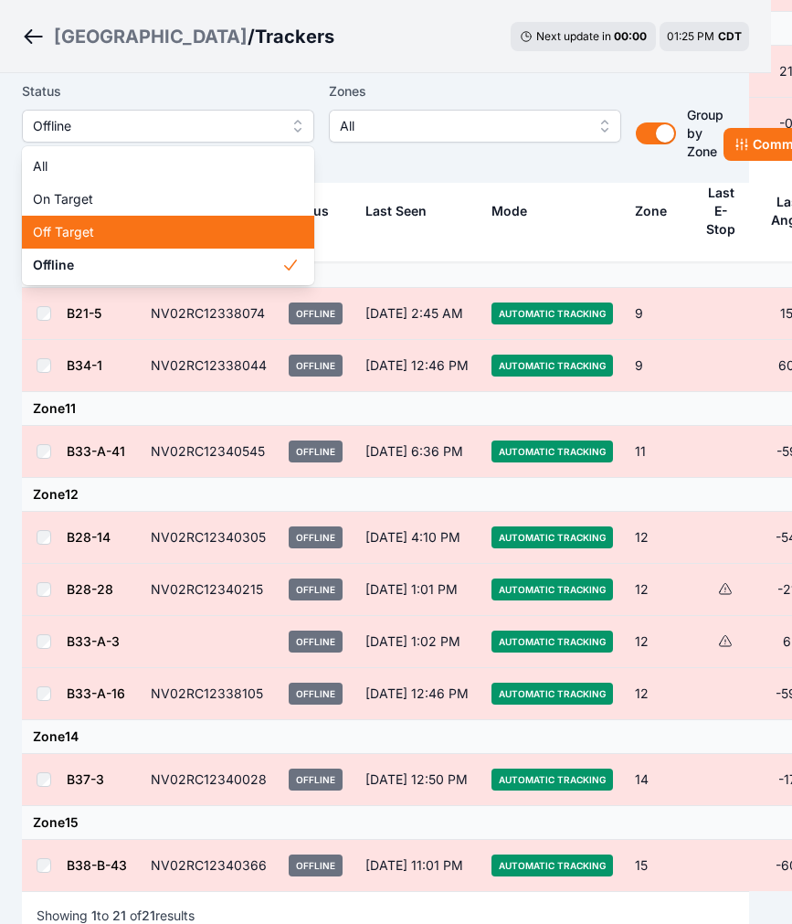
click at [151, 238] on span "Off Target" at bounding box center [157, 232] width 249 height 18
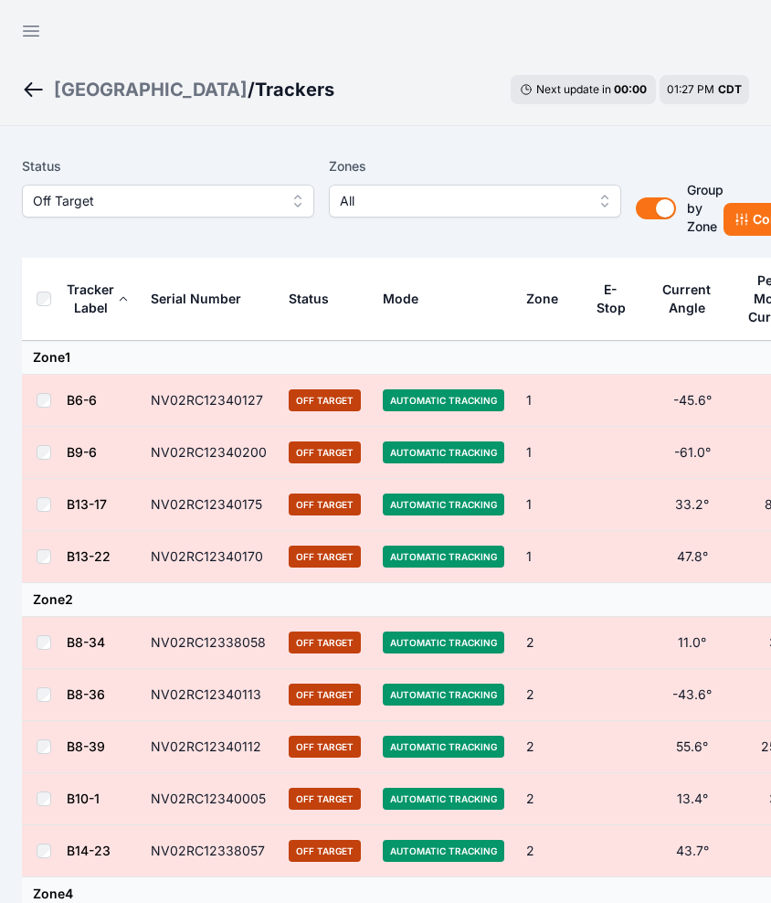
click at [317, 41] on div "Open sidebar" at bounding box center [385, 26] width 771 height 53
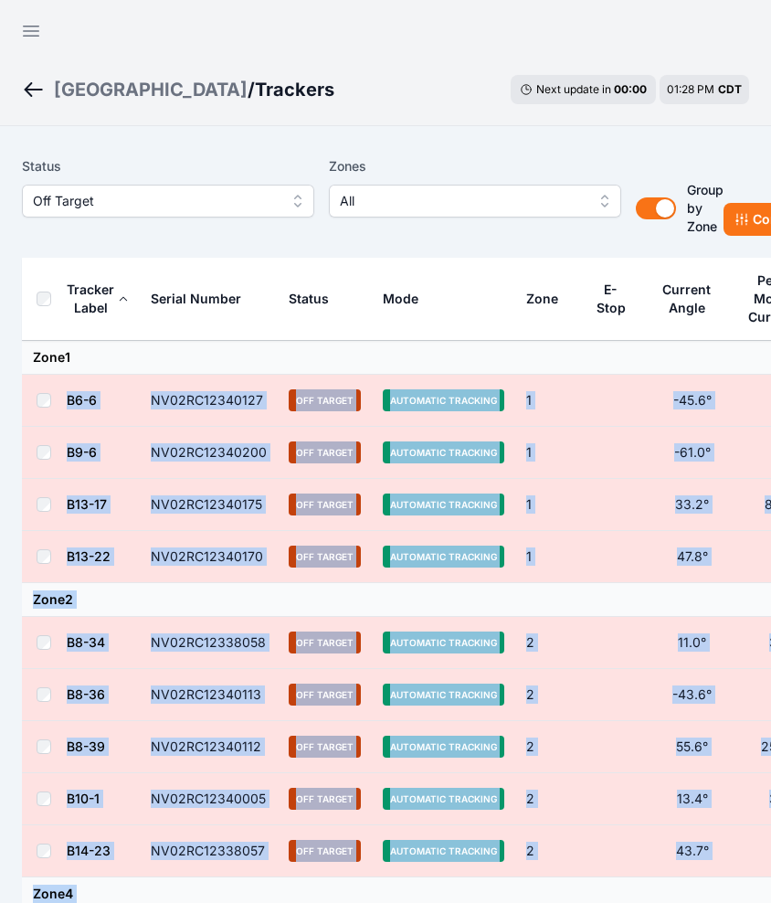
drag, startPoint x: 268, startPoint y: 695, endPoint x: 63, endPoint y: 400, distance: 358.5
click at [420, 16] on div "Open sidebar" at bounding box center [385, 26] width 771 height 53
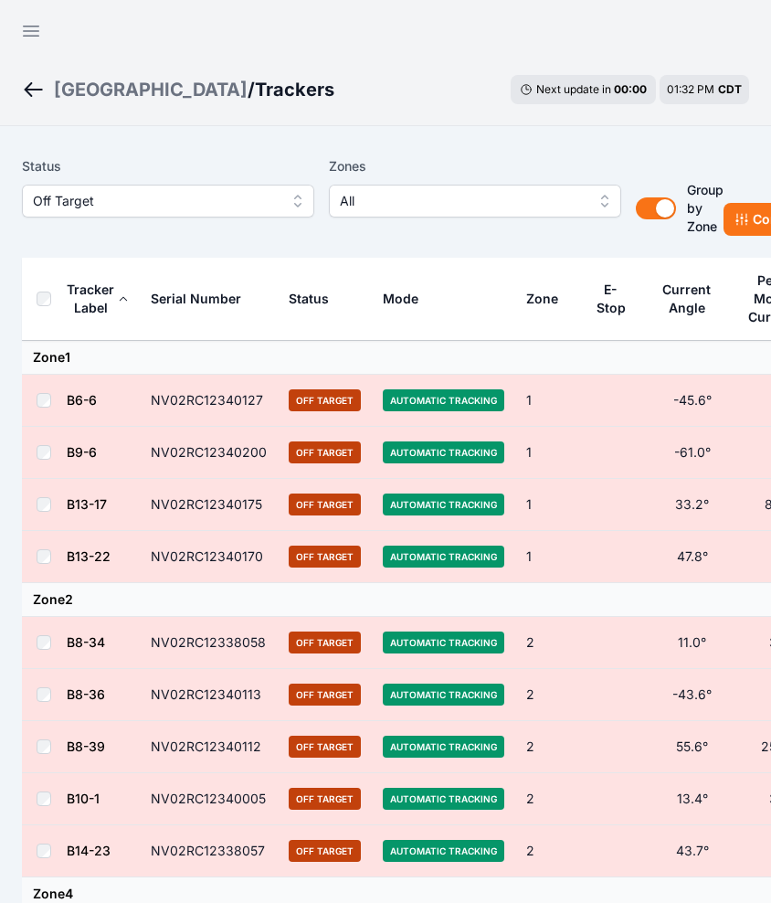
click at [224, 203] on span "Off Target" at bounding box center [155, 201] width 245 height 22
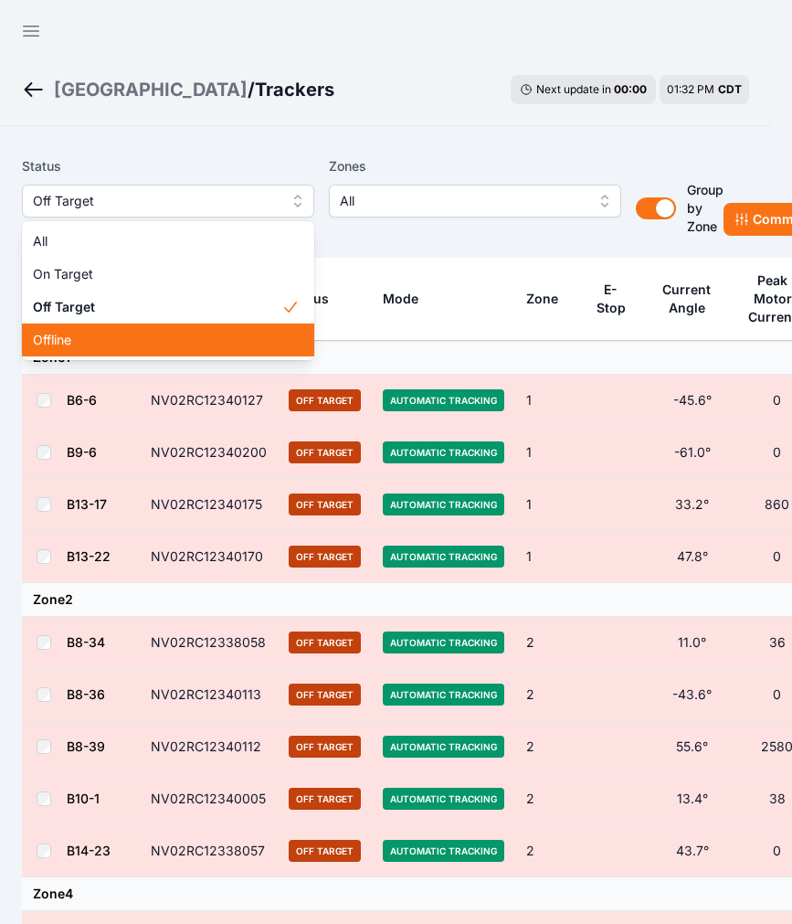
click at [156, 337] on span "Offline" at bounding box center [157, 340] width 249 height 18
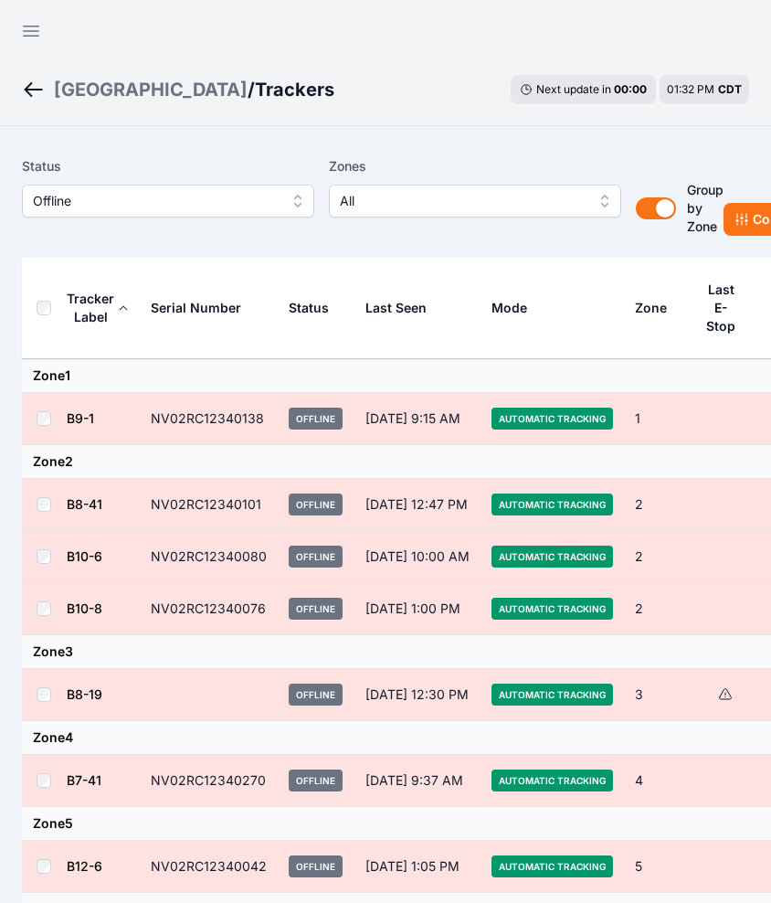
click at [336, 103] on div "Sunlight Road / Trackers Next update in 00 : 00 01:32 PM CDT" at bounding box center [385, 89] width 771 height 73
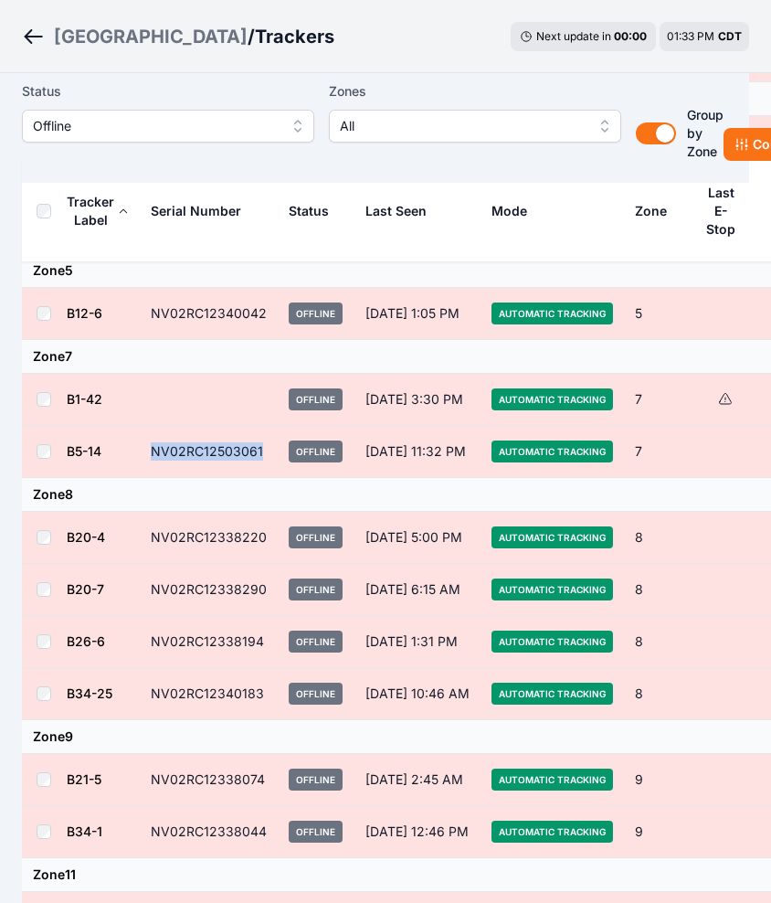
drag, startPoint x: 265, startPoint y: 450, endPoint x: 145, endPoint y: 451, distance: 119.7
click at [145, 451] on td "NV02RC12503061" at bounding box center [209, 452] width 138 height 52
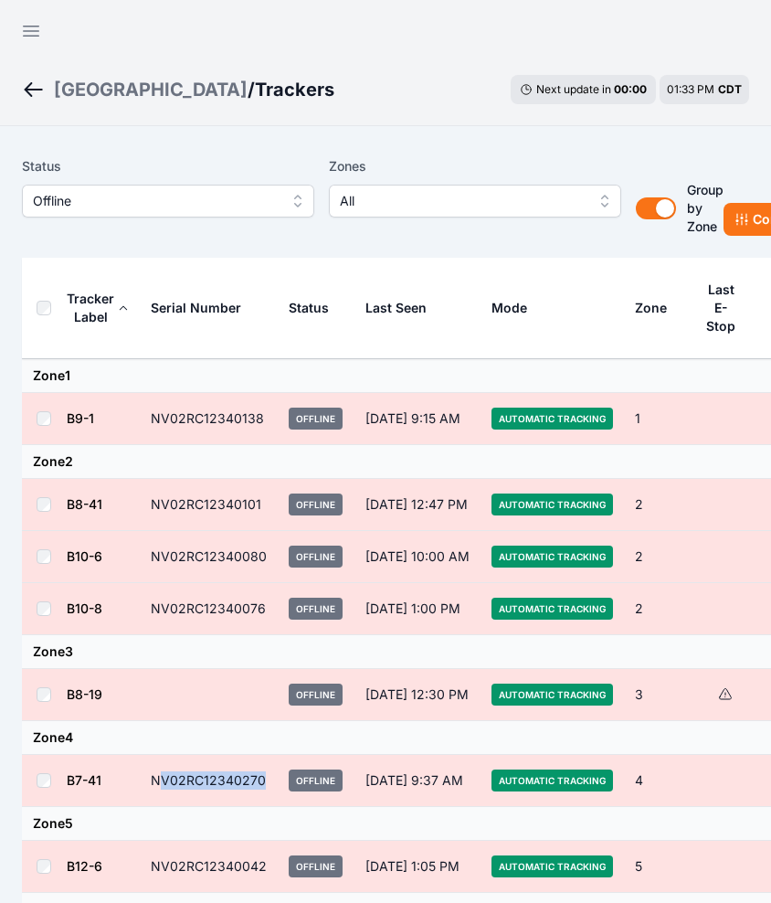
drag, startPoint x: 261, startPoint y: 779, endPoint x: 156, endPoint y: 785, distance: 105.3
click at [156, 785] on td "NV02RC12340270" at bounding box center [209, 781] width 138 height 52
drag, startPoint x: 155, startPoint y: 785, endPoint x: 261, endPoint y: 787, distance: 106.0
click at [282, 798] on td "Offline" at bounding box center [316, 781] width 77 height 52
drag, startPoint x: 263, startPoint y: 776, endPoint x: 143, endPoint y: 783, distance: 120.9
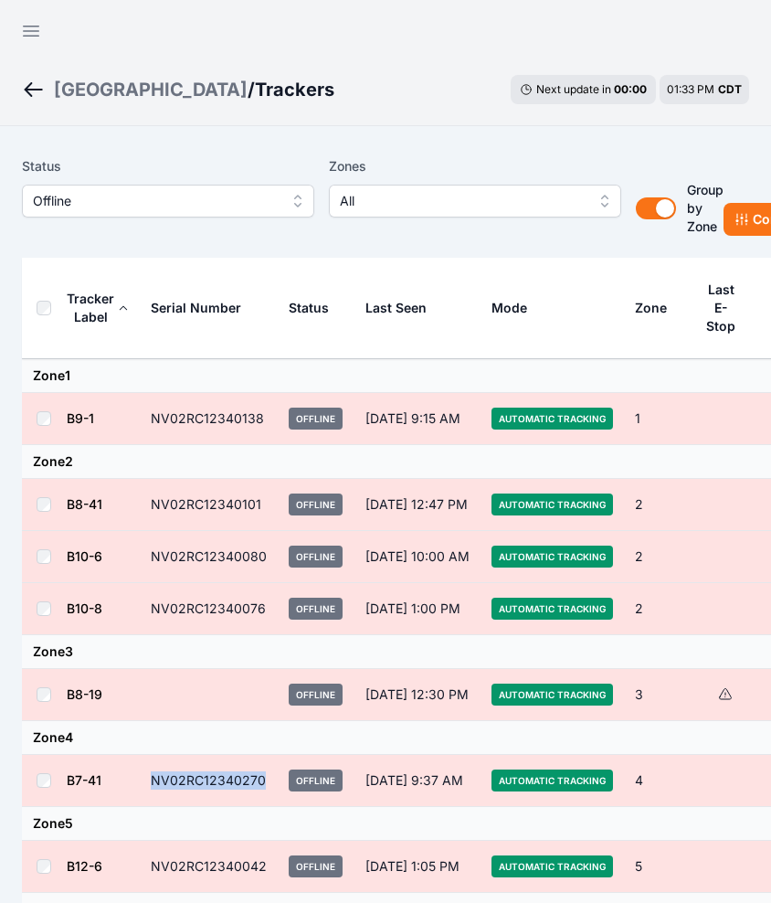
click at [143, 783] on td "NV02RC12340270" at bounding box center [209, 781] width 138 height 52
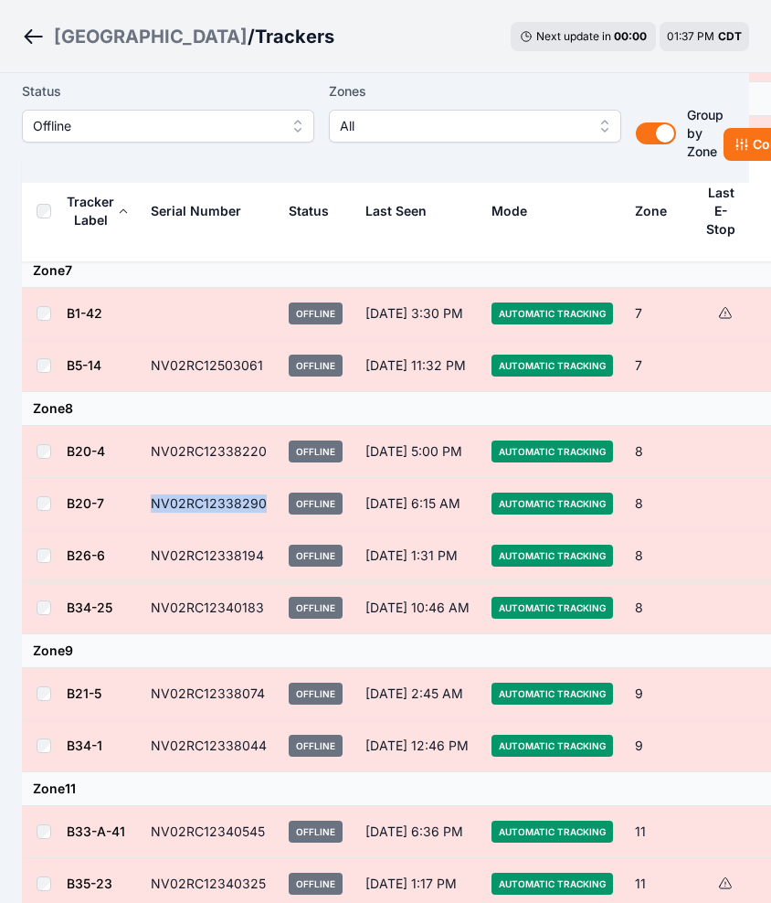
drag, startPoint x: 264, startPoint y: 501, endPoint x: 130, endPoint y: 505, distance: 134.4
click at [130, 505] on tr "B20-7 NV02RC12338290 Offline Aug 14, 6:15 AM Automatic Tracking 8 -0.3° 3050.1 …" at bounding box center [513, 504] width 983 height 52
drag, startPoint x: 250, startPoint y: 496, endPoint x: 269, endPoint y: 494, distance: 19.3
click at [250, 496] on td "NV02RC12338290" at bounding box center [209, 504] width 138 height 52
drag, startPoint x: 267, startPoint y: 494, endPoint x: 111, endPoint y: 496, distance: 156.3
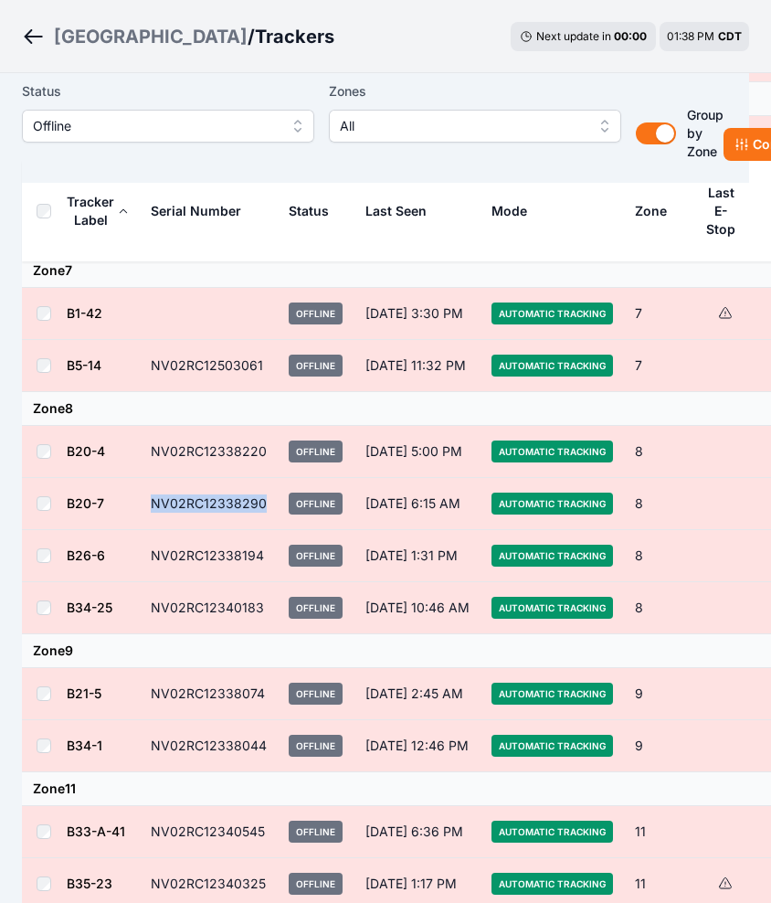
click at [111, 496] on tr "B20-7 NV02RC12338290 Offline Aug 14, 6:15 AM Automatic Tracking 8 -0.3° 3050.1 …" at bounding box center [513, 504] width 983 height 52
drag, startPoint x: 211, startPoint y: 521, endPoint x: 224, endPoint y: 517, distance: 13.3
click at [211, 521] on td "NV02RC12338290" at bounding box center [209, 504] width 138 height 52
drag, startPoint x: 266, startPoint y: 497, endPoint x: 154, endPoint y: 494, distance: 112.5
click at [154, 494] on td "NV02RC12338290" at bounding box center [209, 504] width 138 height 52
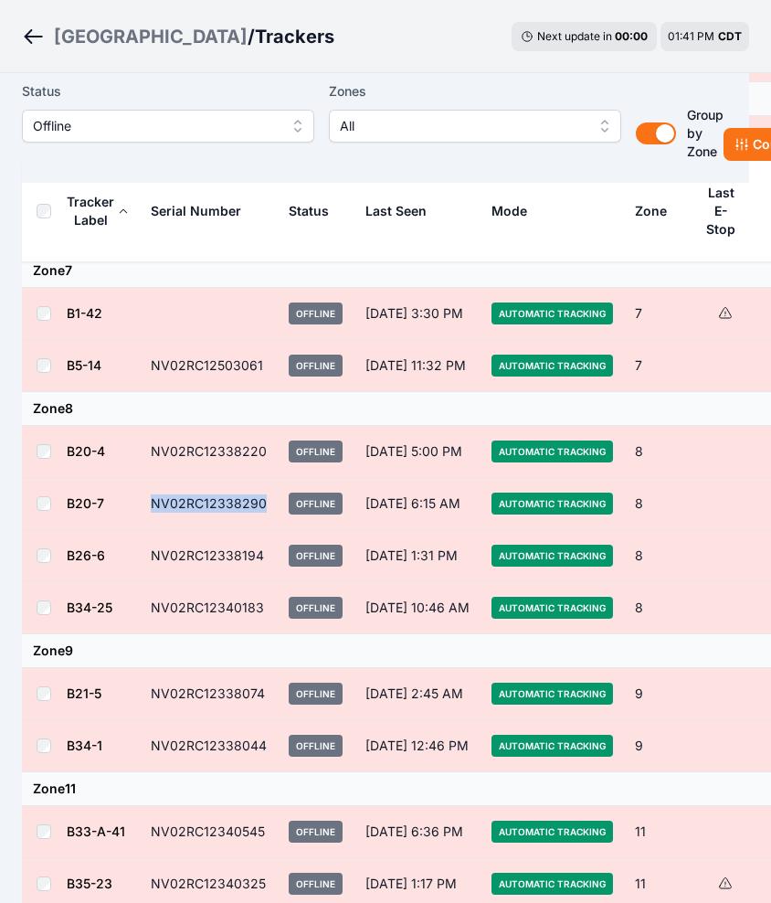
drag, startPoint x: 421, startPoint y: 89, endPoint x: 398, endPoint y: 80, distance: 25.5
click at [421, 89] on label "Zones" at bounding box center [475, 91] width 292 height 22
drag, startPoint x: 263, startPoint y: 689, endPoint x: 152, endPoint y: 695, distance: 111.6
click at [152, 695] on td "NV02RC12338074" at bounding box center [209, 694] width 138 height 52
drag, startPoint x: 270, startPoint y: 552, endPoint x: 143, endPoint y: 549, distance: 127.1
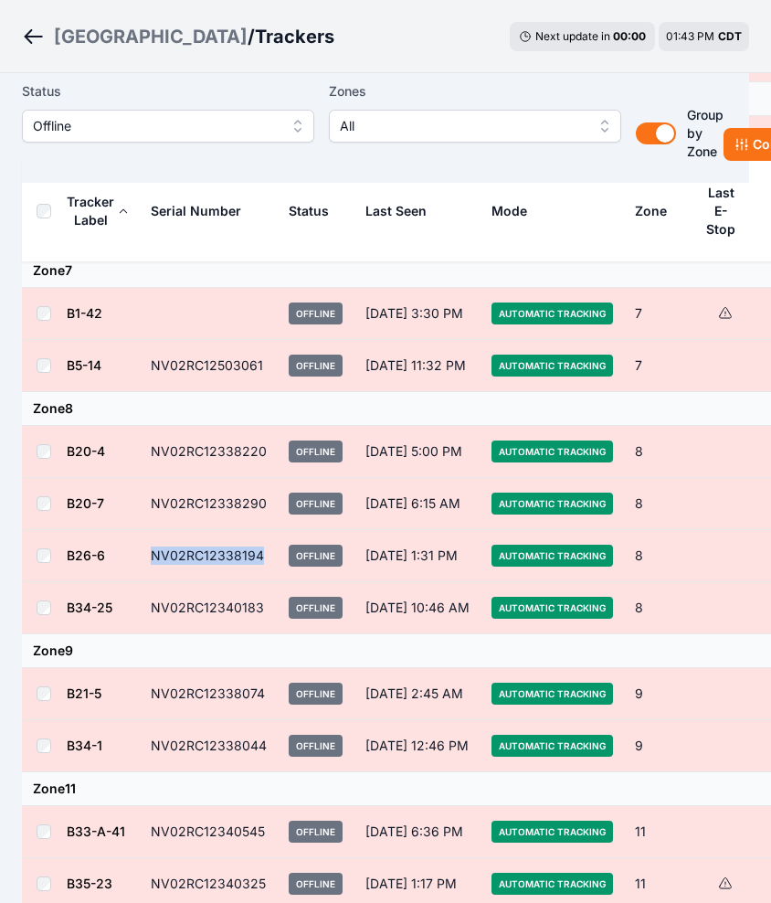
click at [143, 549] on td "NV02RC12338194" at bounding box center [209, 556] width 138 height 52
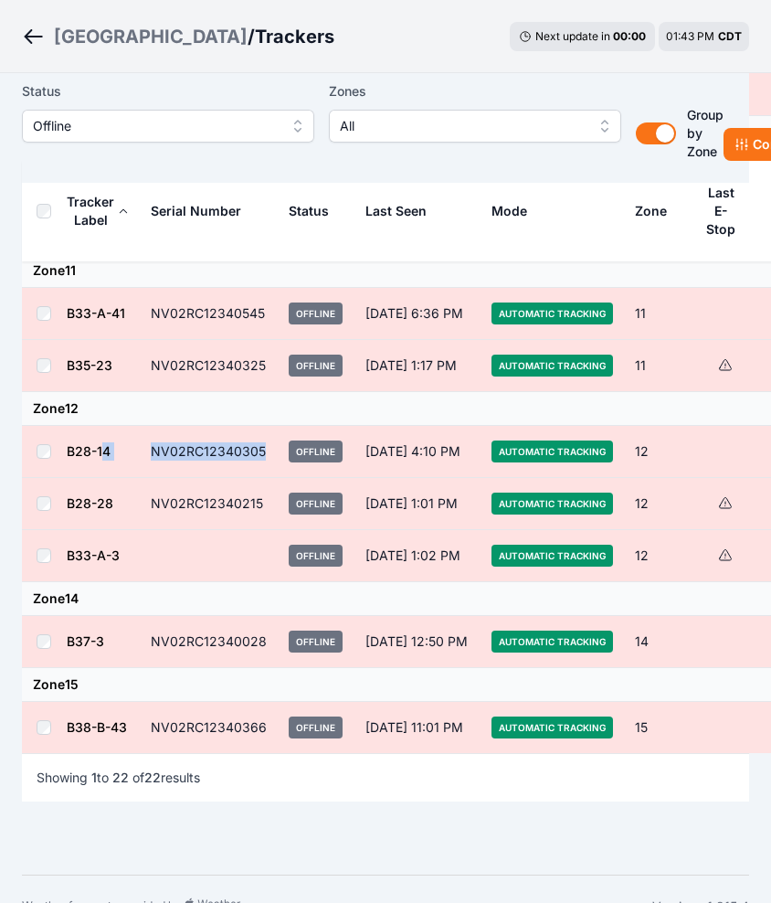
drag, startPoint x: 179, startPoint y: 451, endPoint x: 101, endPoint y: 448, distance: 77.8
click at [101, 448] on tr "B28-14 NV02RC12340305 Offline Jun 6, 4:10 PM Automatic Tracking 12 -54.4° 3214.…" at bounding box center [513, 452] width 983 height 52
drag, startPoint x: 101, startPoint y: 448, endPoint x: 243, endPoint y: 476, distance: 144.5
click at [270, 443] on td "NV02RC12340305" at bounding box center [209, 452] width 138 height 52
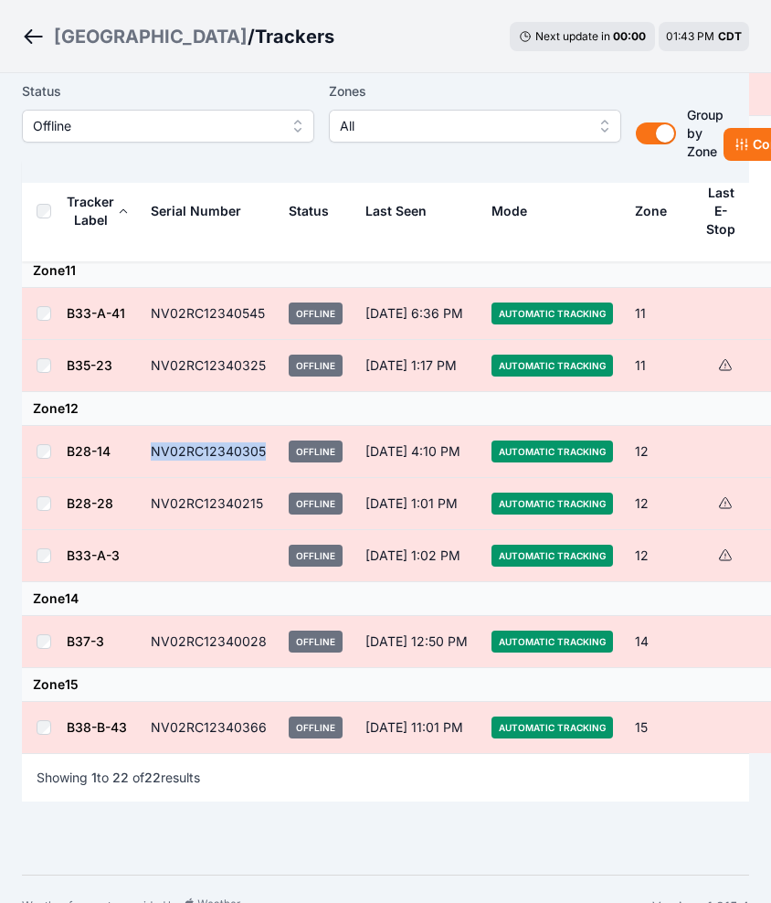
drag, startPoint x: 270, startPoint y: 444, endPoint x: 151, endPoint y: 447, distance: 118.8
click at [151, 447] on td "NV02RC12340305" at bounding box center [209, 452] width 138 height 52
drag, startPoint x: 262, startPoint y: 314, endPoint x: 143, endPoint y: 310, distance: 119.8
click at [143, 310] on td "NV02RC12340545" at bounding box center [209, 314] width 138 height 52
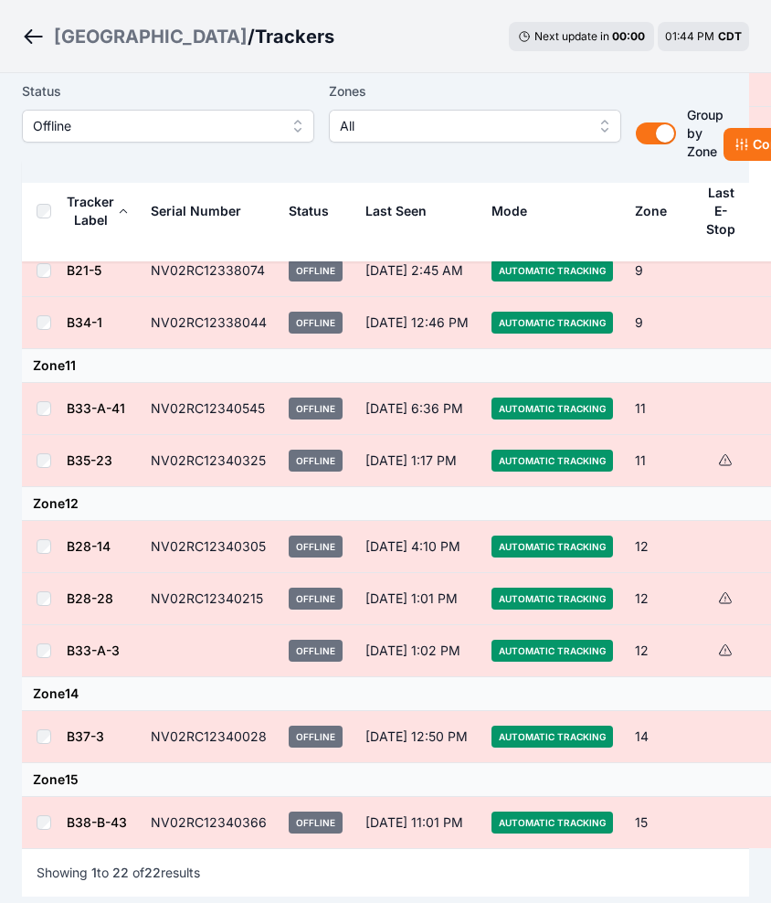
scroll to position [1020, 0]
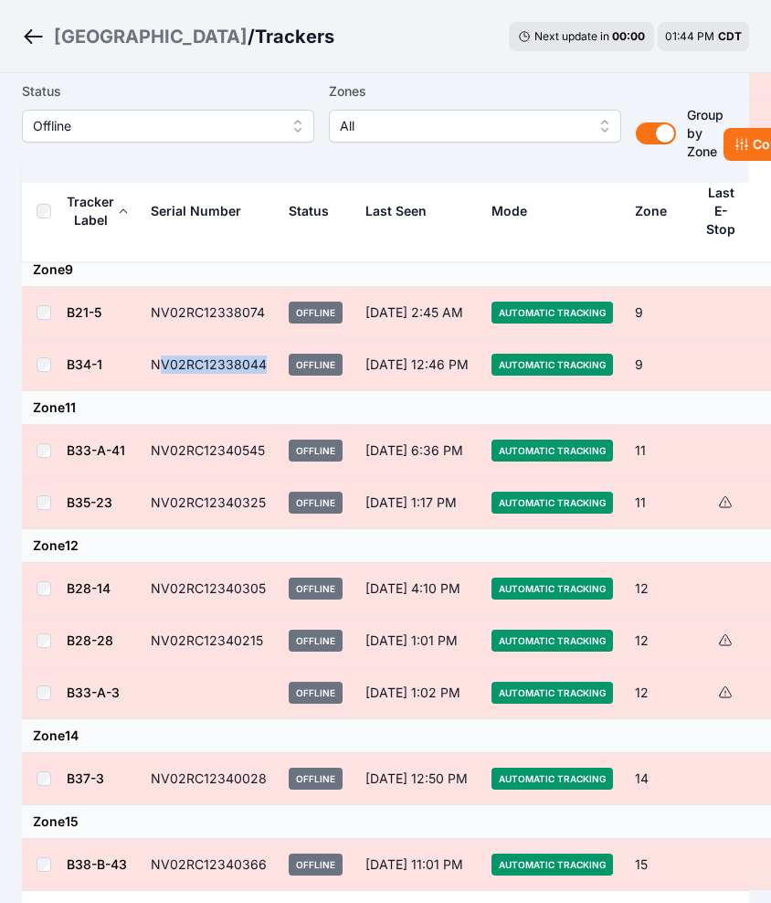
drag, startPoint x: 269, startPoint y: 366, endPoint x: 154, endPoint y: 362, distance: 114.3
click at [154, 362] on td "NV02RC12338044" at bounding box center [209, 365] width 138 height 52
click at [268, 776] on td "NV02RC12340028" at bounding box center [209, 779] width 138 height 52
drag, startPoint x: 268, startPoint y: 777, endPoint x: 151, endPoint y: 779, distance: 117.0
click at [151, 779] on td "NV02RC12340028" at bounding box center [209, 779] width 138 height 52
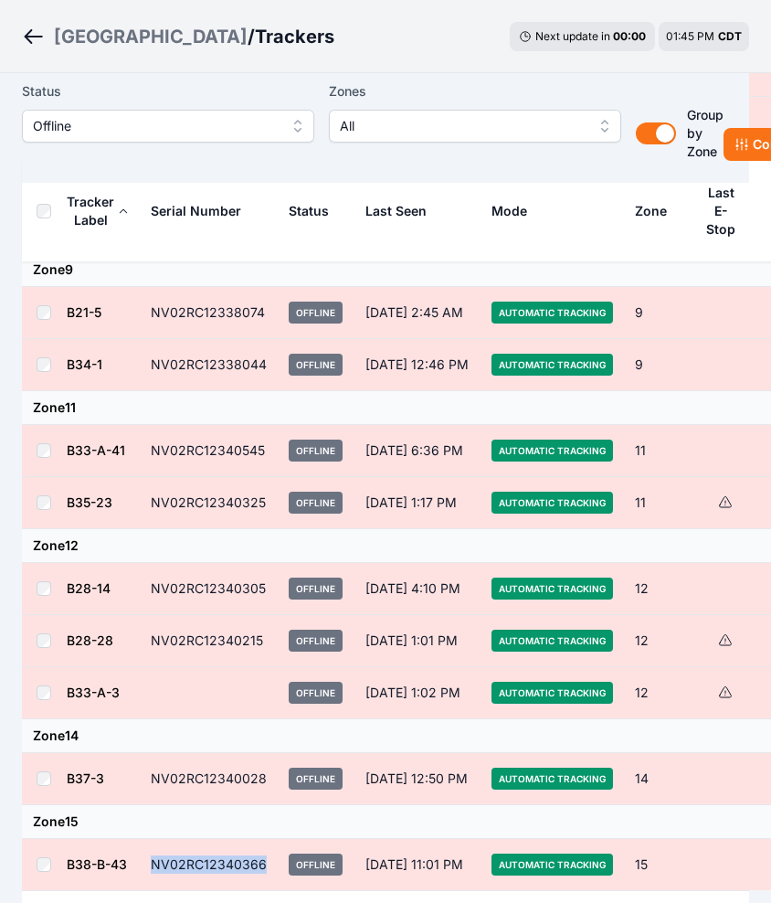
drag, startPoint x: 268, startPoint y: 869, endPoint x: 145, endPoint y: 864, distance: 122.6
click at [145, 864] on td "NV02RC12340366" at bounding box center [209, 865] width 138 height 52
click at [166, 842] on td "NV02RC12340366" at bounding box center [209, 865] width 138 height 52
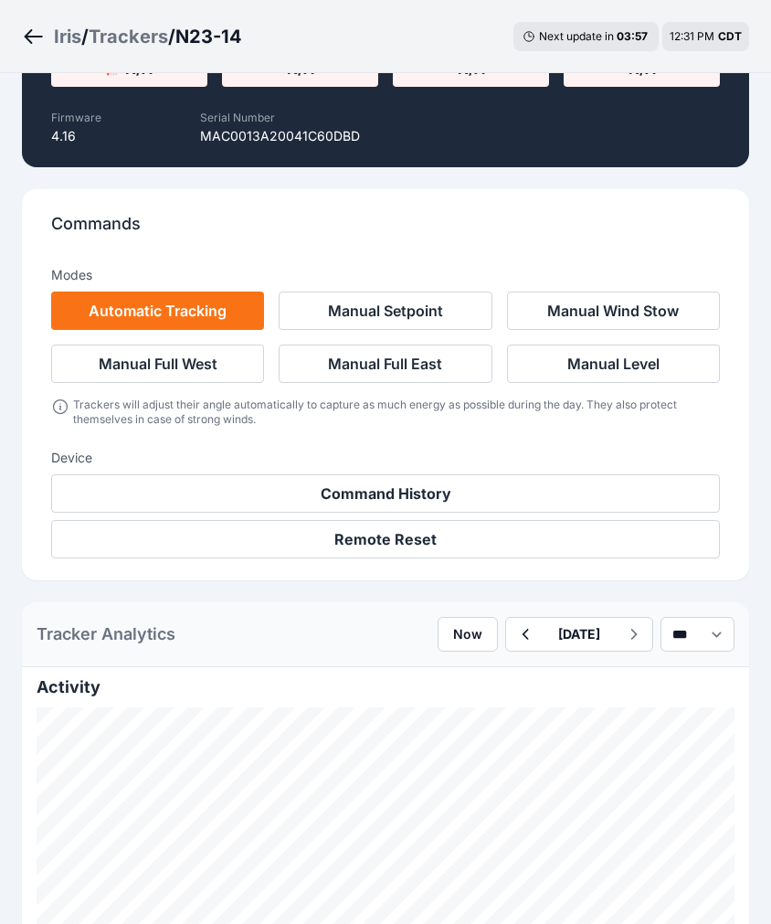
scroll to position [823, 0]
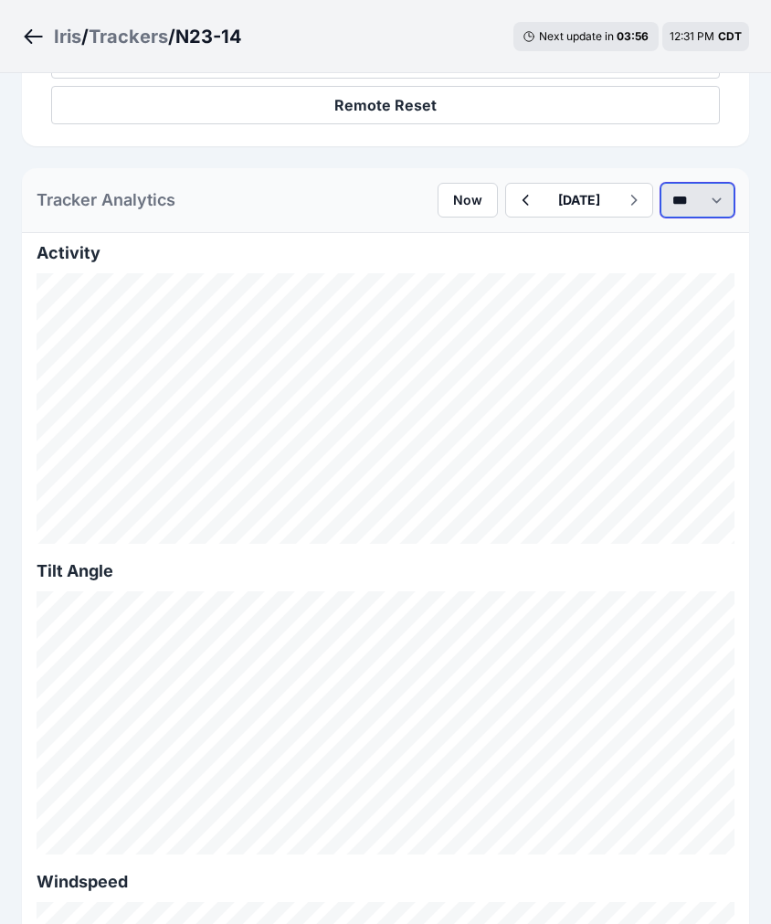
click at [665, 195] on select "*** **** *****" at bounding box center [698, 200] width 74 height 35
click at [661, 183] on select "*** **** *****" at bounding box center [698, 200] width 74 height 35
select select "*******"
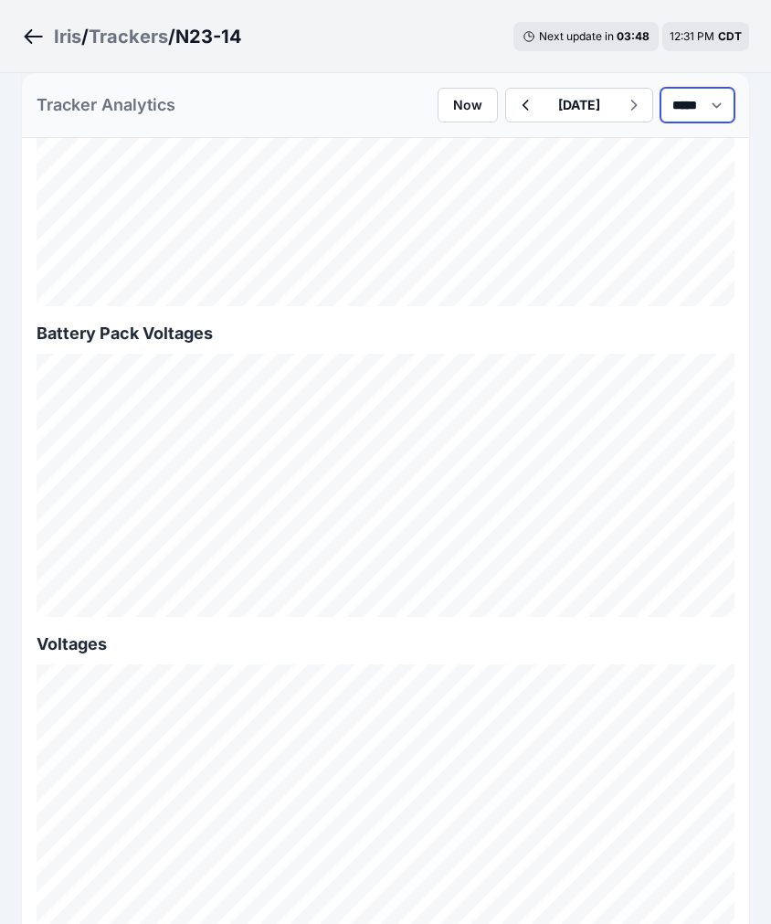
scroll to position [2056, 0]
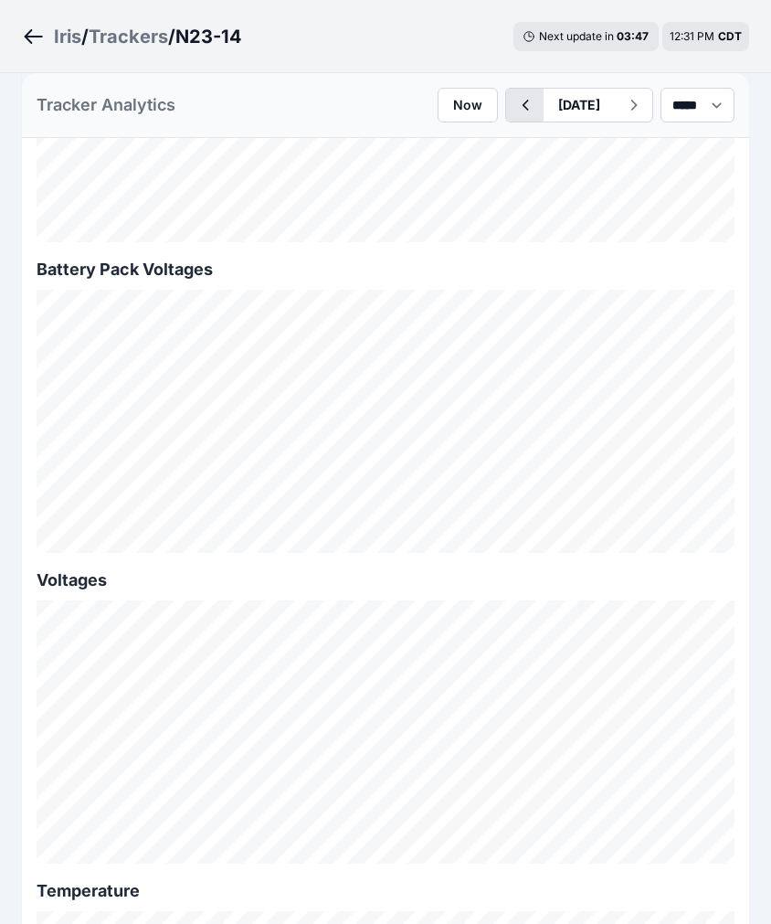
click at [514, 114] on icon "button" at bounding box center [525, 105] width 23 height 22
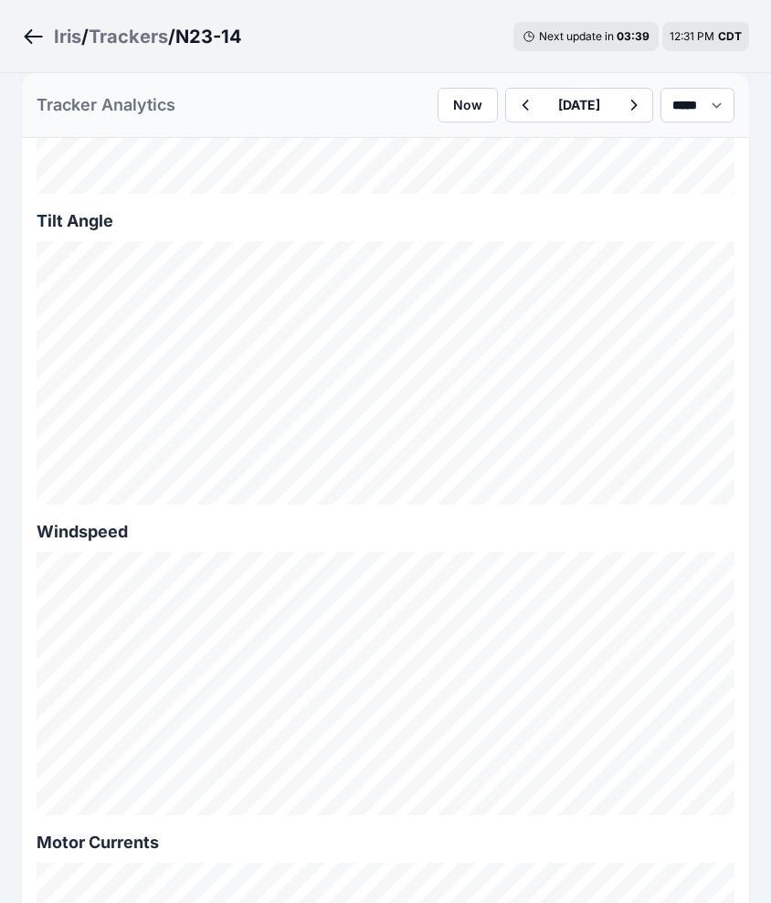
scroll to position [1995, 0]
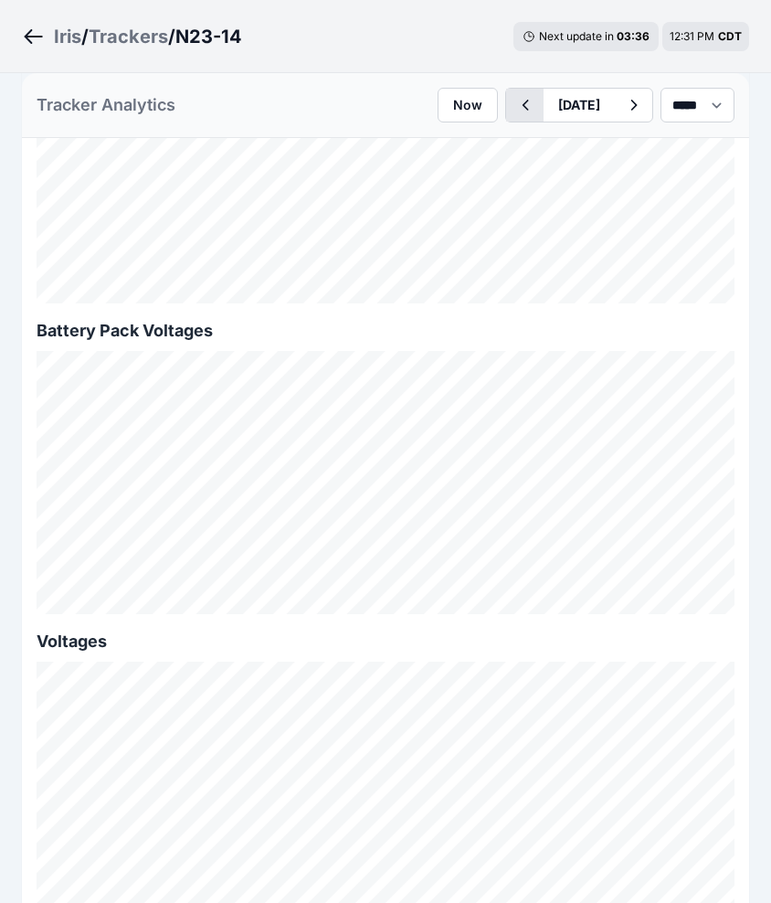
click at [514, 108] on icon "button" at bounding box center [525, 105] width 23 height 22
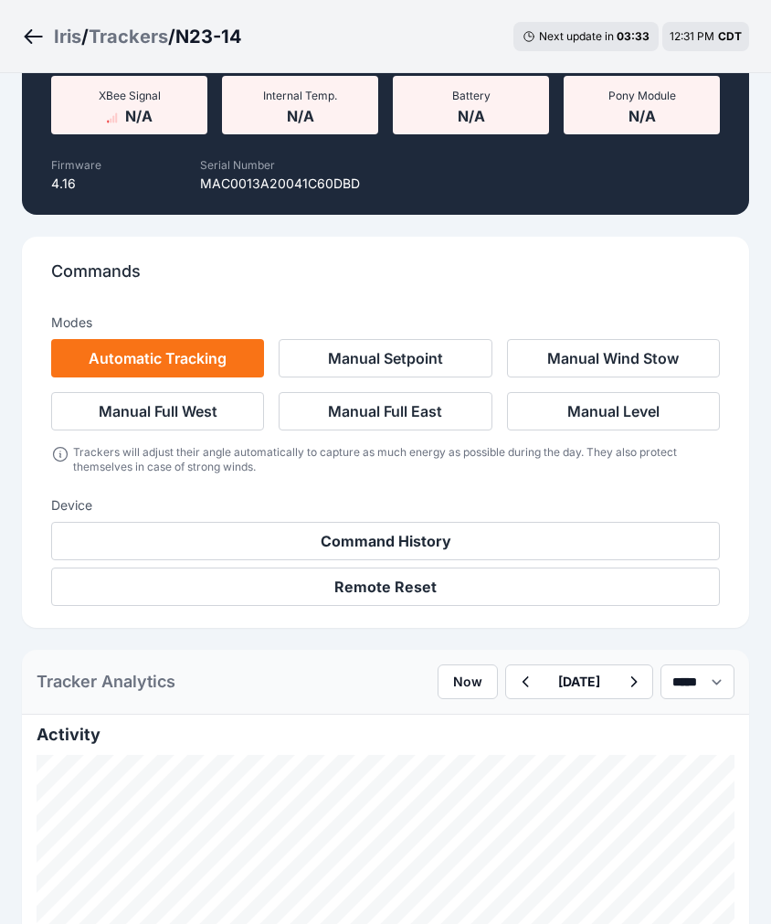
scroll to position [1995, 0]
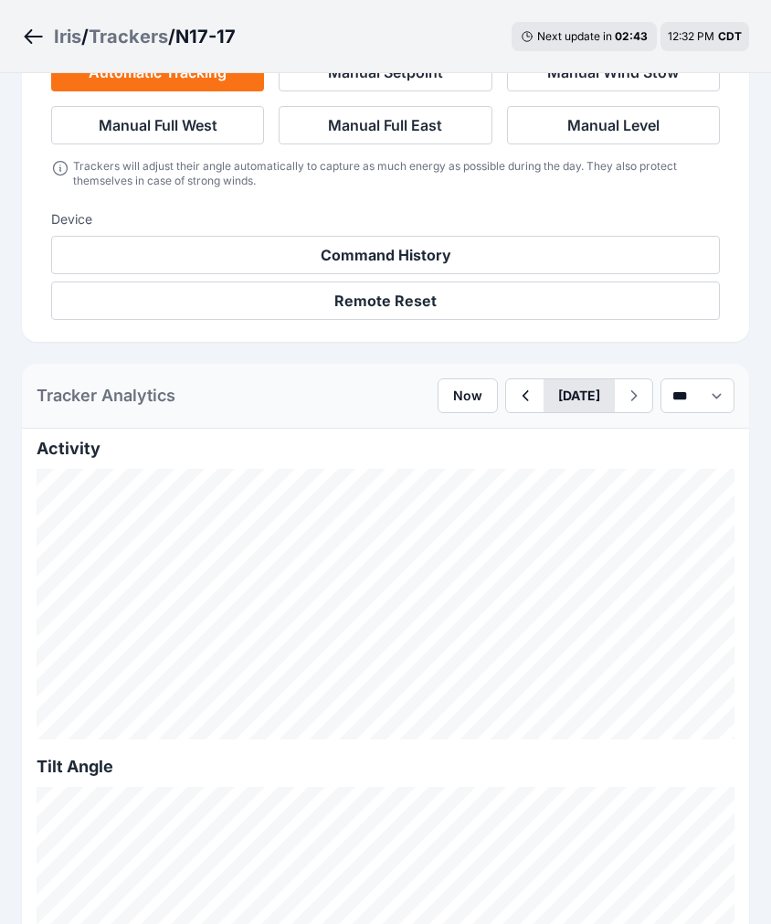
scroll to position [624, 0]
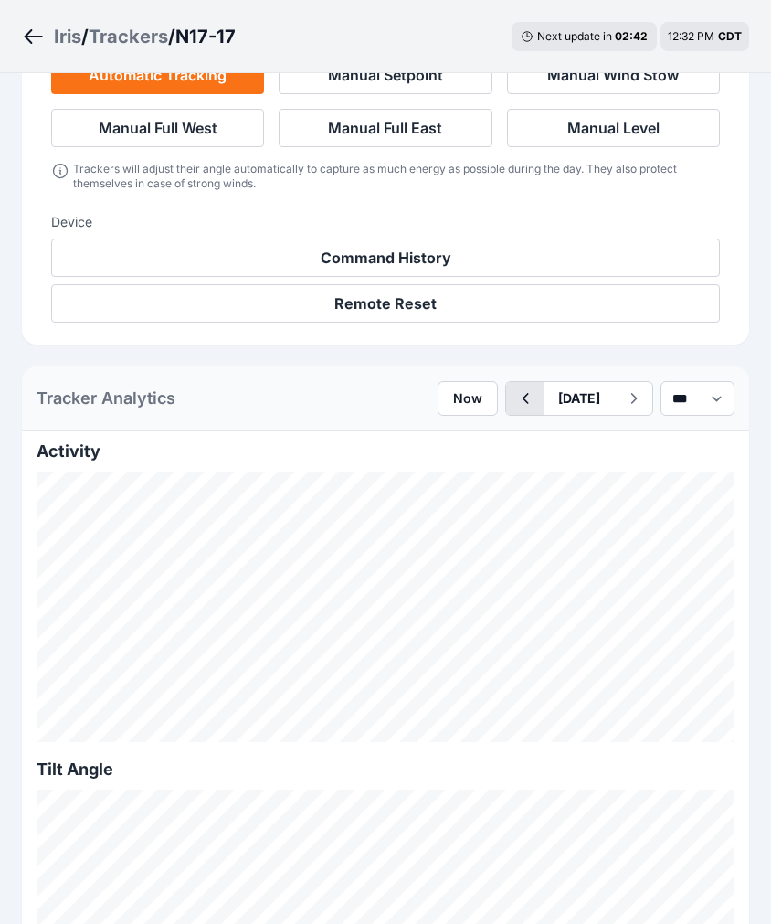
click at [514, 398] on icon "button" at bounding box center [525, 399] width 23 height 22
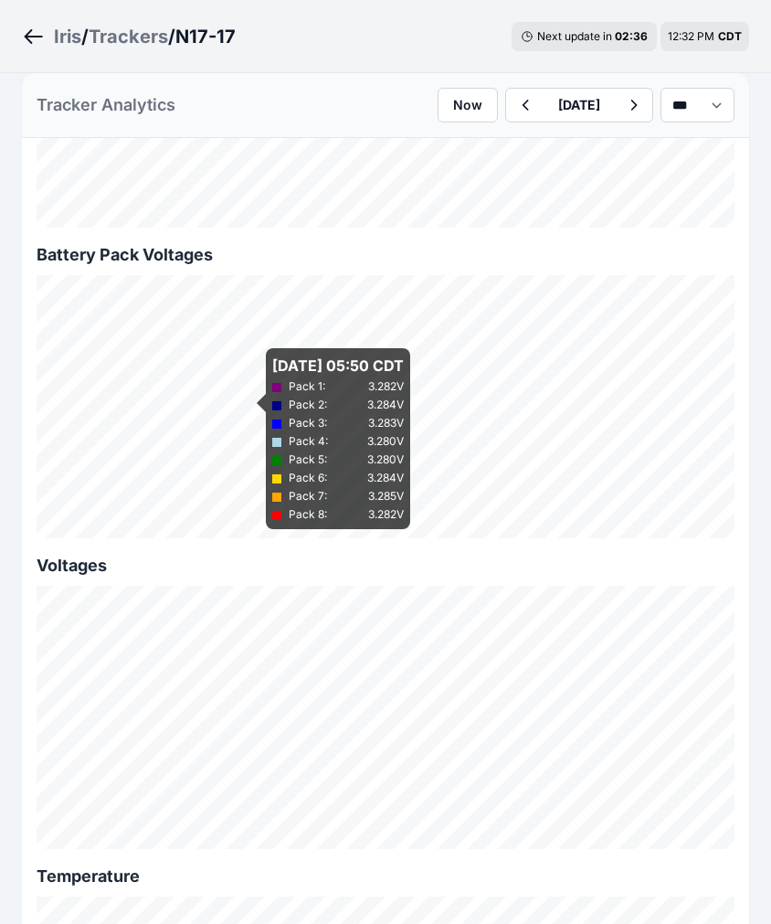
scroll to position [2132, 0]
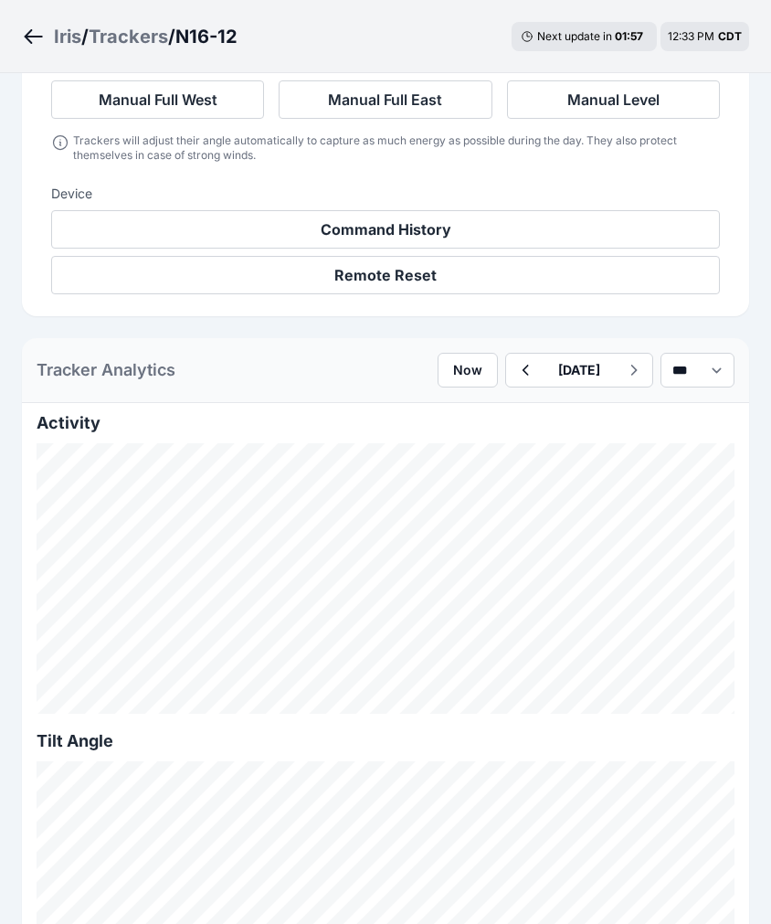
scroll to position [548, 0]
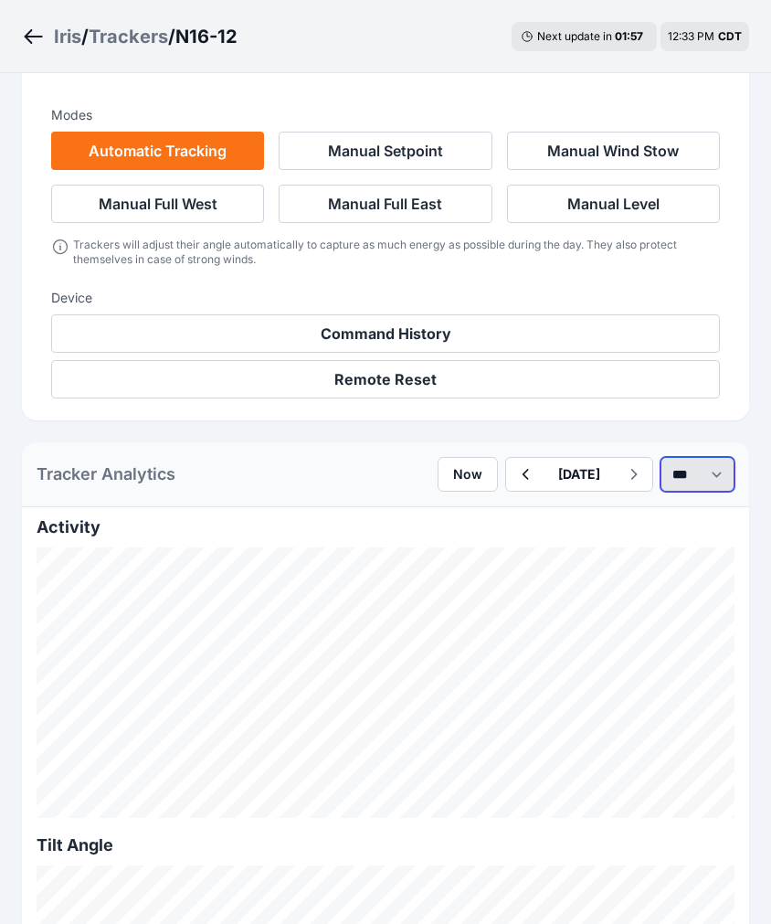
click at [661, 476] on select "*** **** *****" at bounding box center [698, 474] width 74 height 35
click at [661, 457] on select "*** **** *****" at bounding box center [698, 474] width 74 height 35
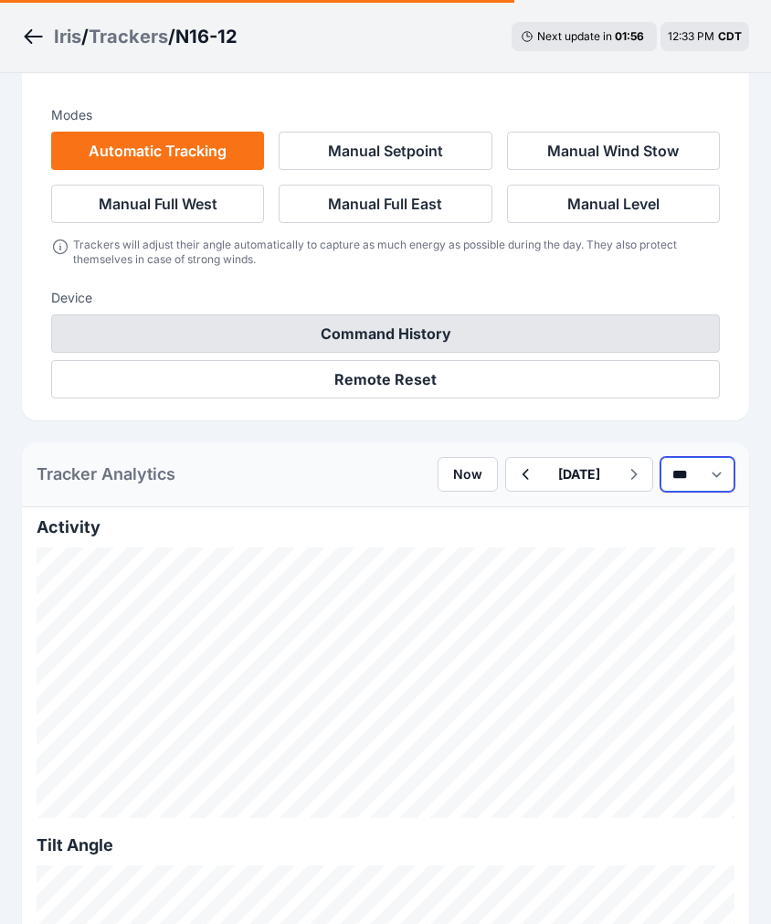
select select "******"
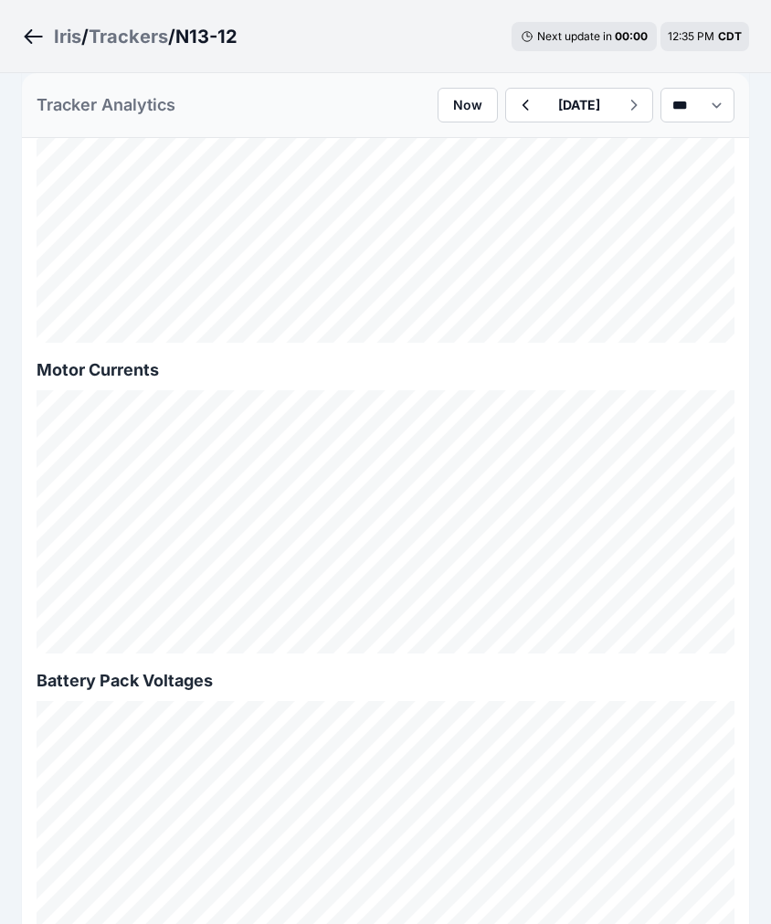
scroll to position [2056, 0]
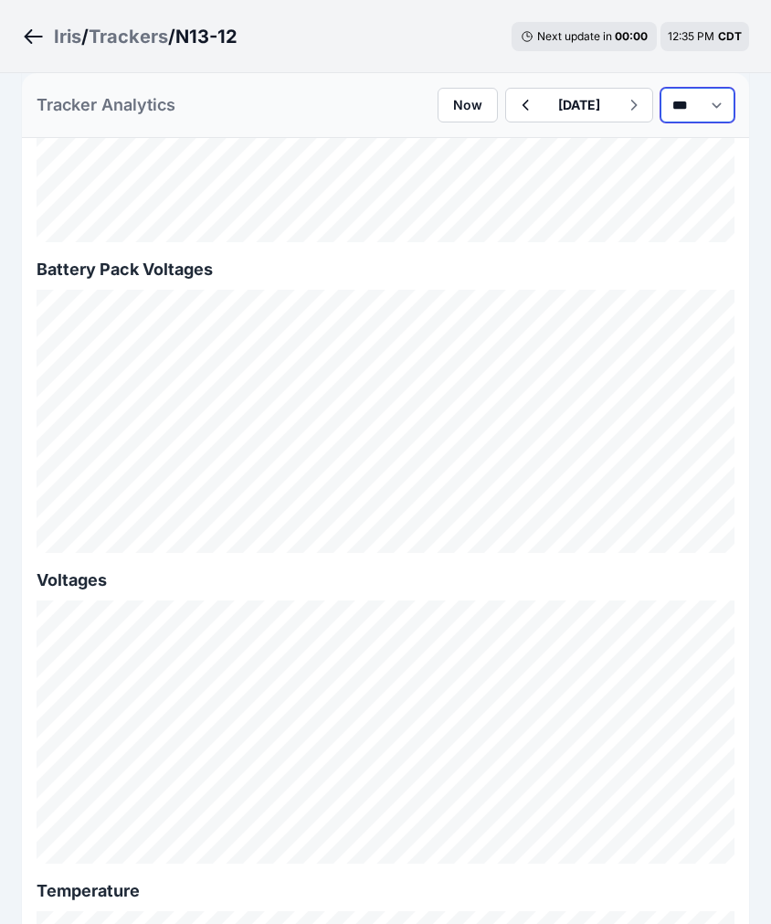
drag, startPoint x: 666, startPoint y: 106, endPoint x: 678, endPoint y: 123, distance: 21.0
click at [666, 106] on select "*** **** *****" at bounding box center [698, 105] width 74 height 35
click at [661, 88] on select "*** **** *****" at bounding box center [698, 105] width 74 height 35
select select "******"
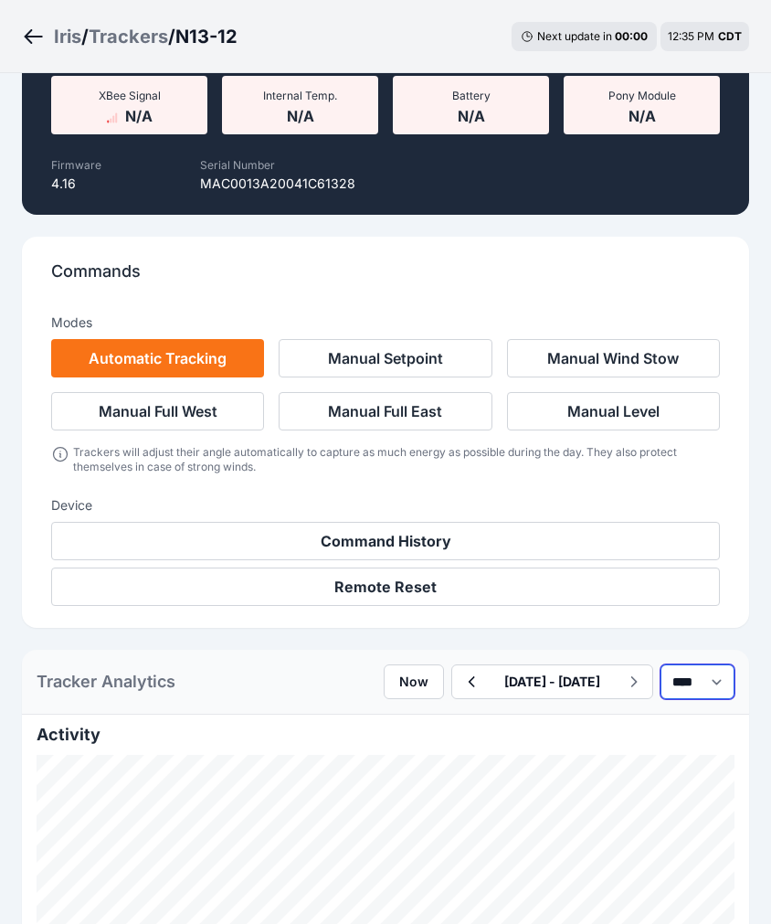
scroll to position [2056, 0]
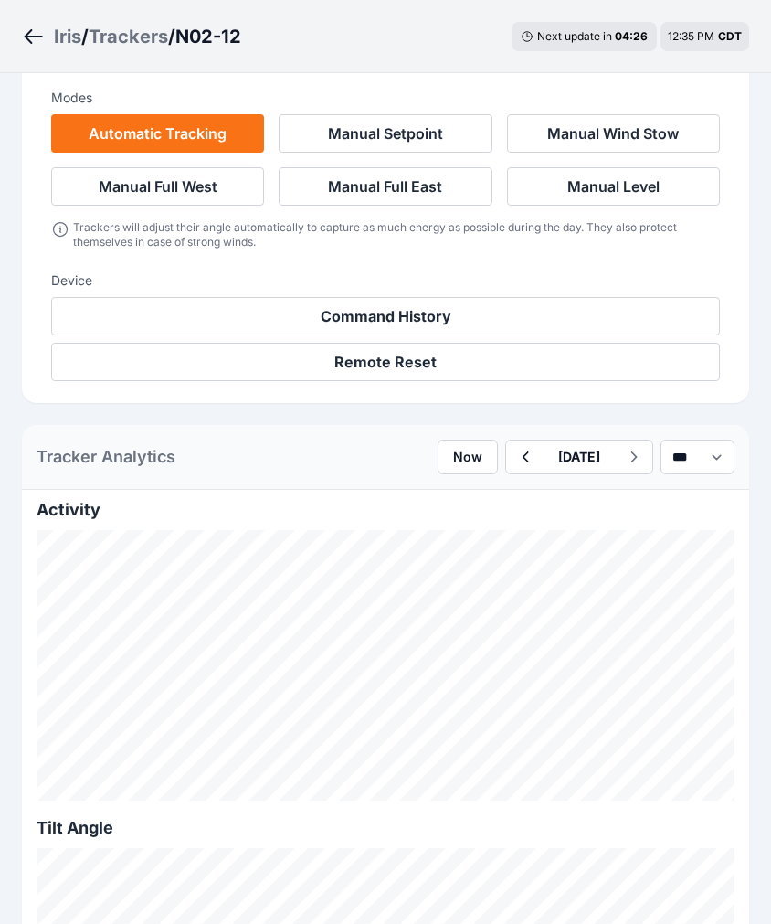
scroll to position [685, 0]
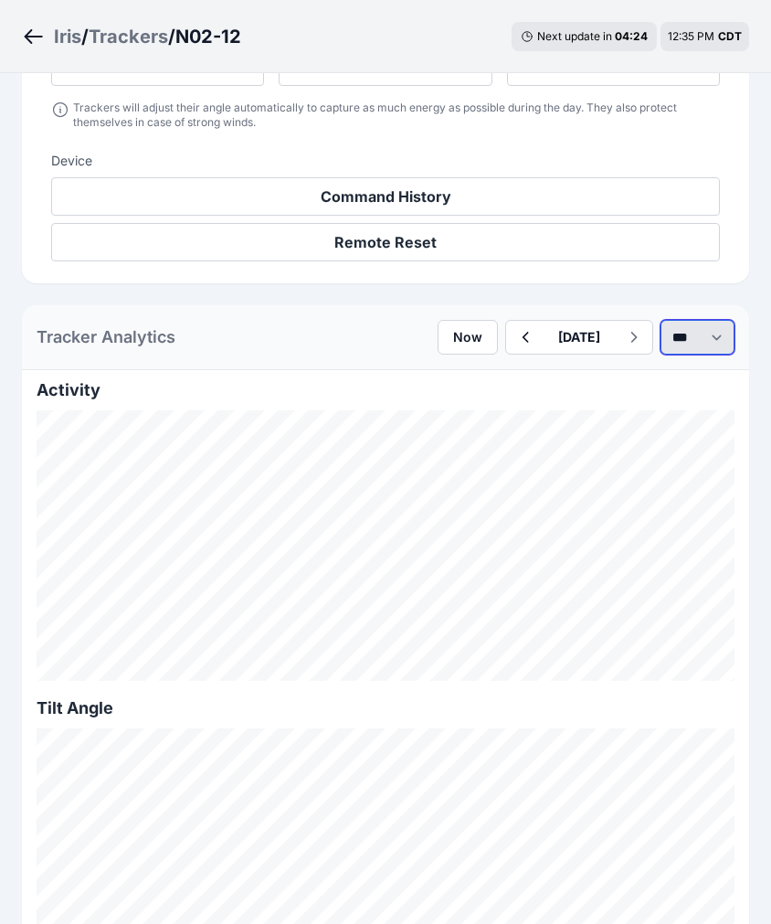
click at [721, 333] on select "*** **** *****" at bounding box center [698, 337] width 74 height 35
click at [661, 320] on select "*** **** *****" at bounding box center [698, 337] width 74 height 35
select select "*******"
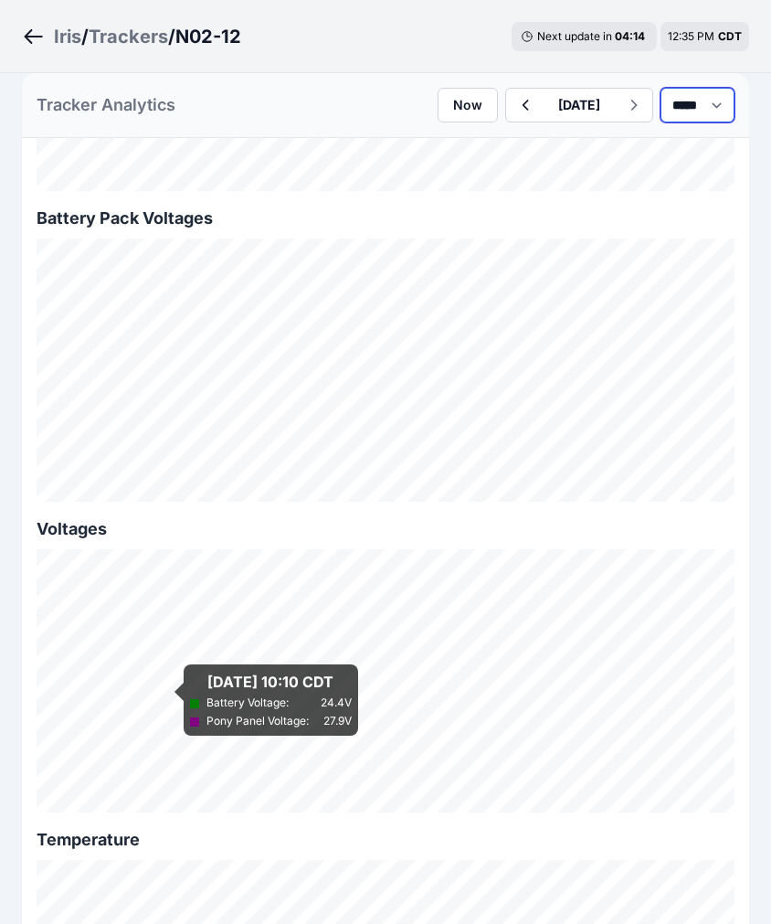
scroll to position [2194, 0]
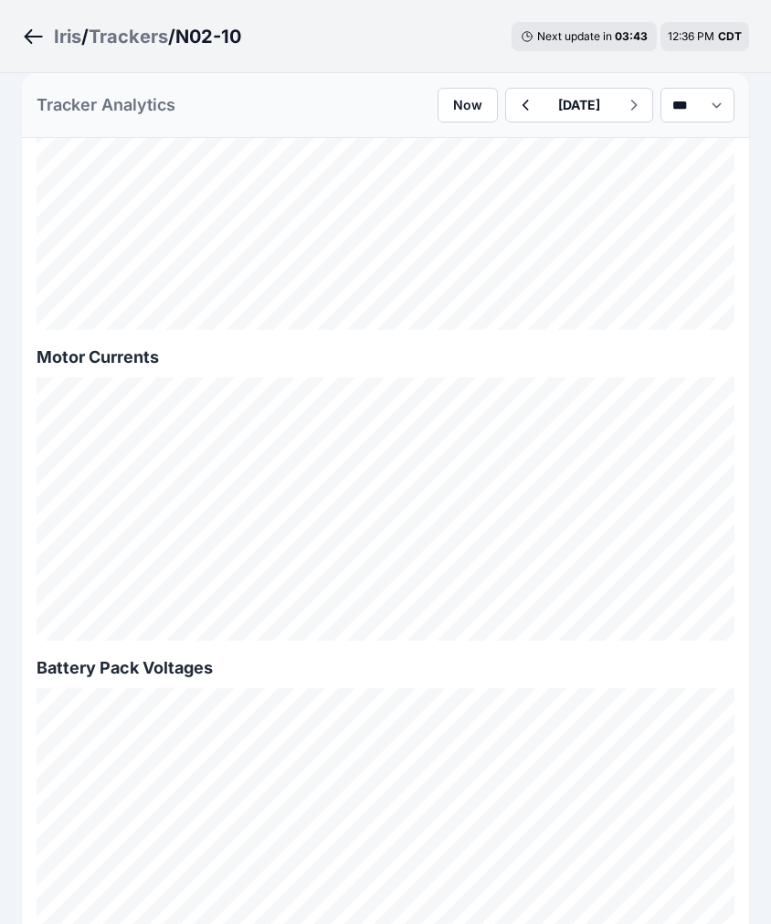
scroll to position [1584, 0]
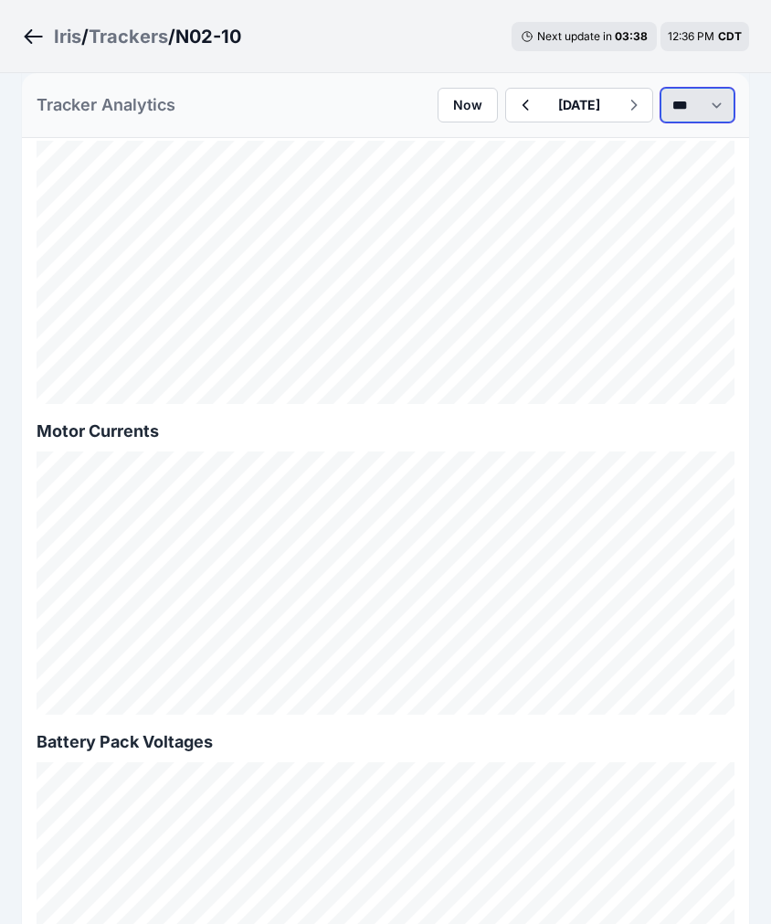
click at [684, 105] on select "*** **** *****" at bounding box center [698, 105] width 74 height 35
click at [661, 88] on select "*** **** *****" at bounding box center [698, 105] width 74 height 35
select select "******"
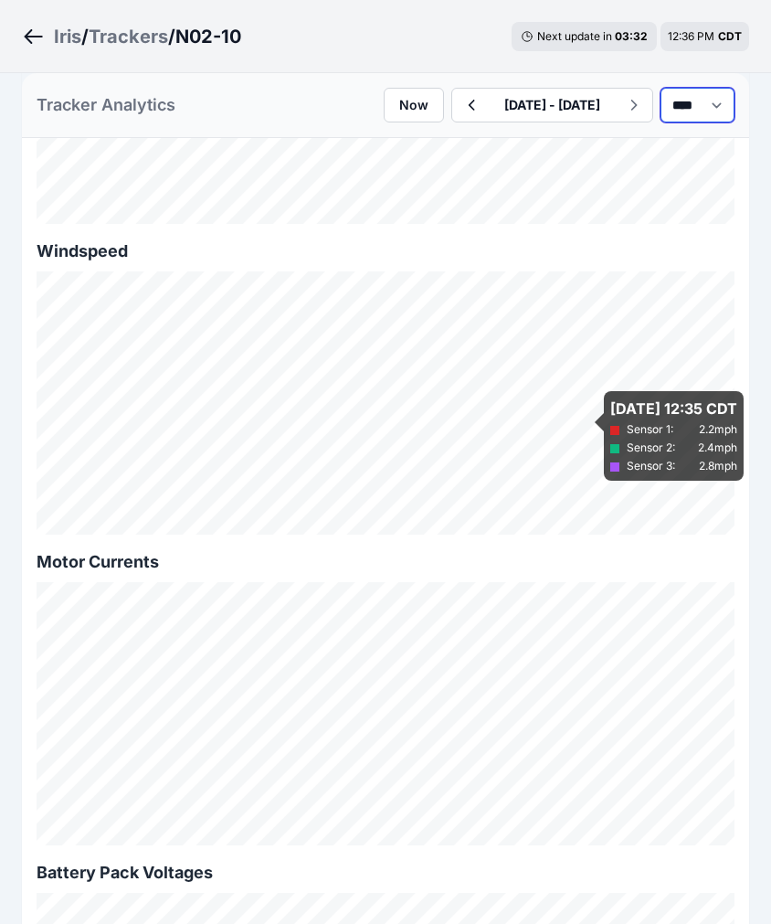
scroll to position [1447, 0]
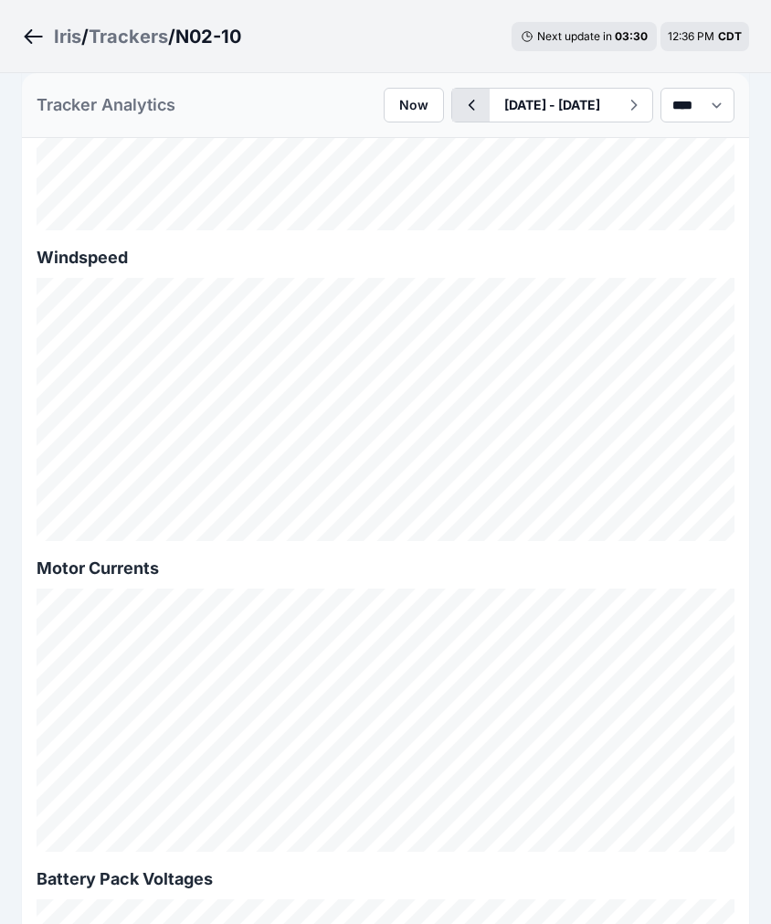
click at [452, 102] on button "button" at bounding box center [470, 105] width 37 height 33
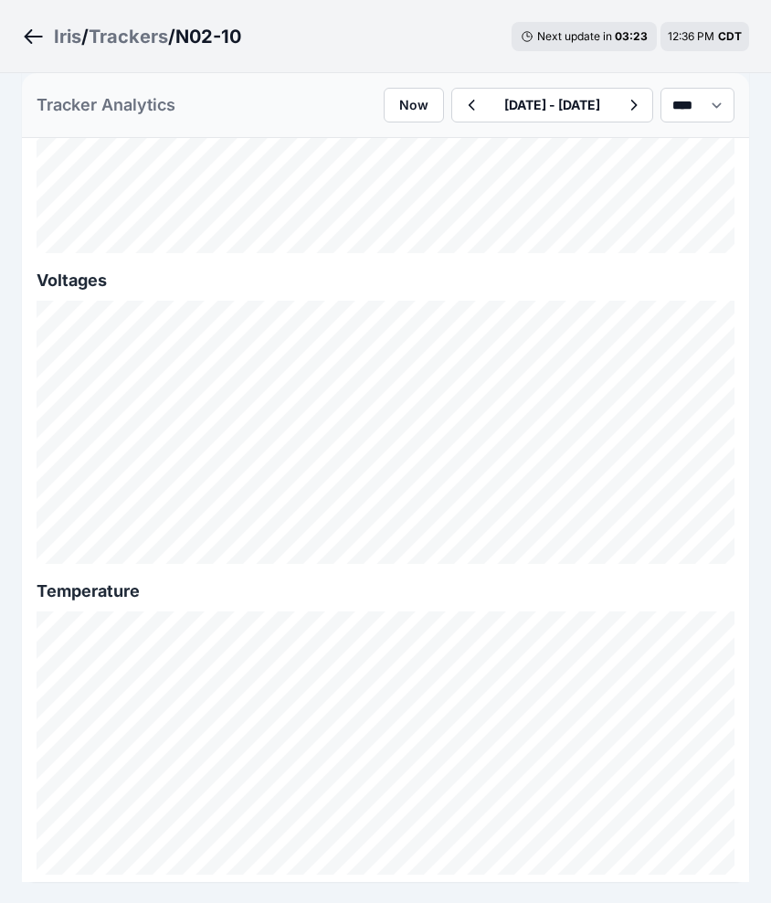
scroll to position [2427, 0]
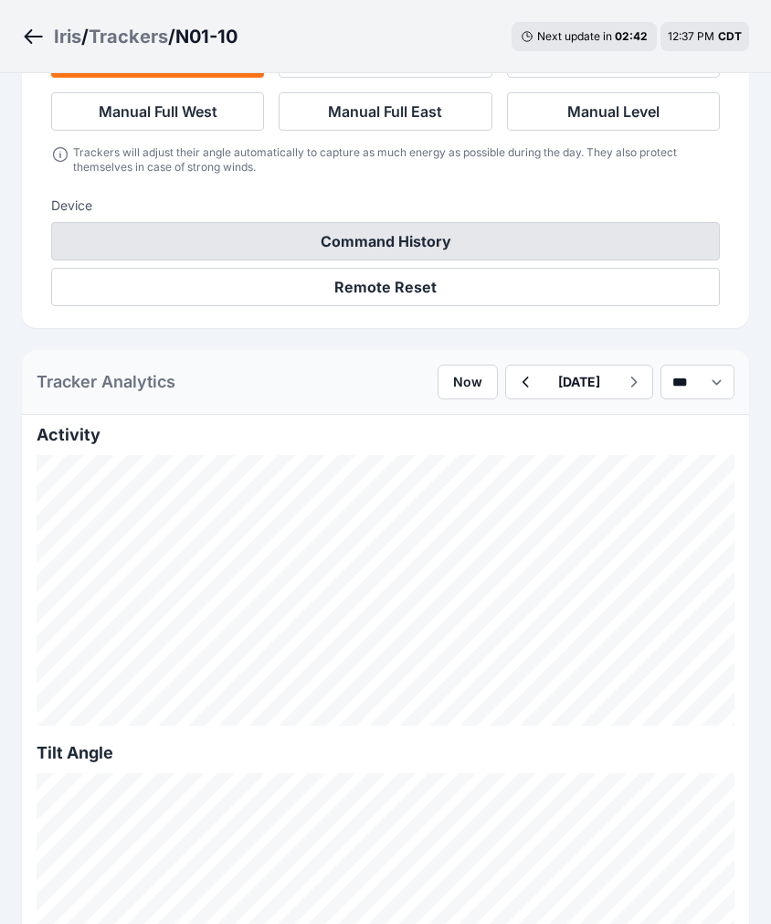
scroll to position [823, 0]
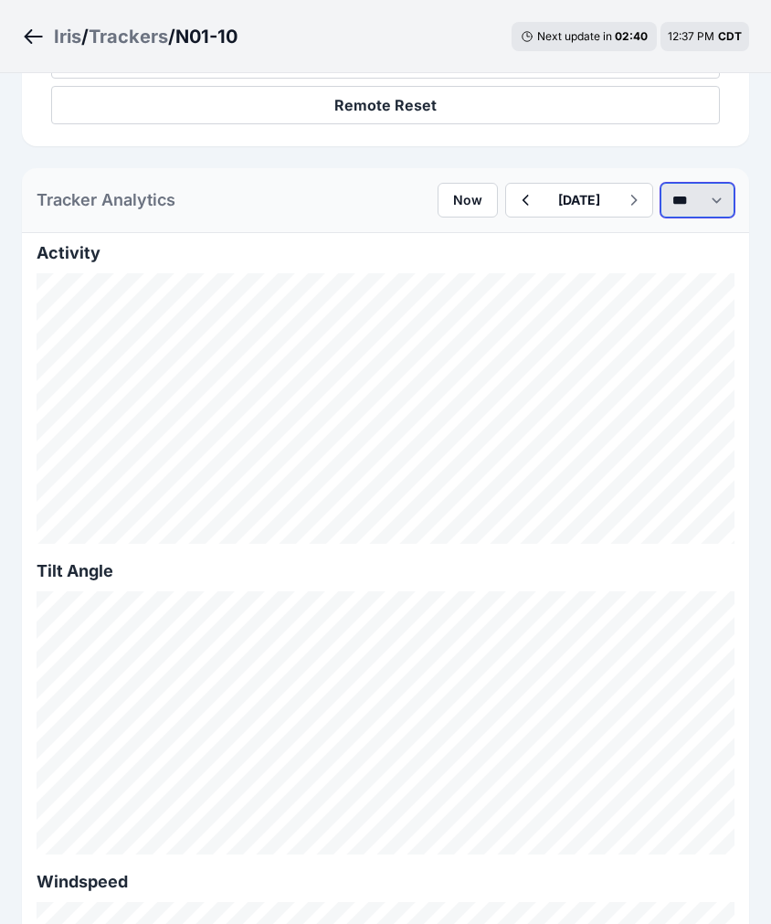
click at [696, 196] on select "*** **** *****" at bounding box center [698, 200] width 74 height 35
click at [661, 183] on select "*** **** *****" at bounding box center [698, 200] width 74 height 35
select select "******"
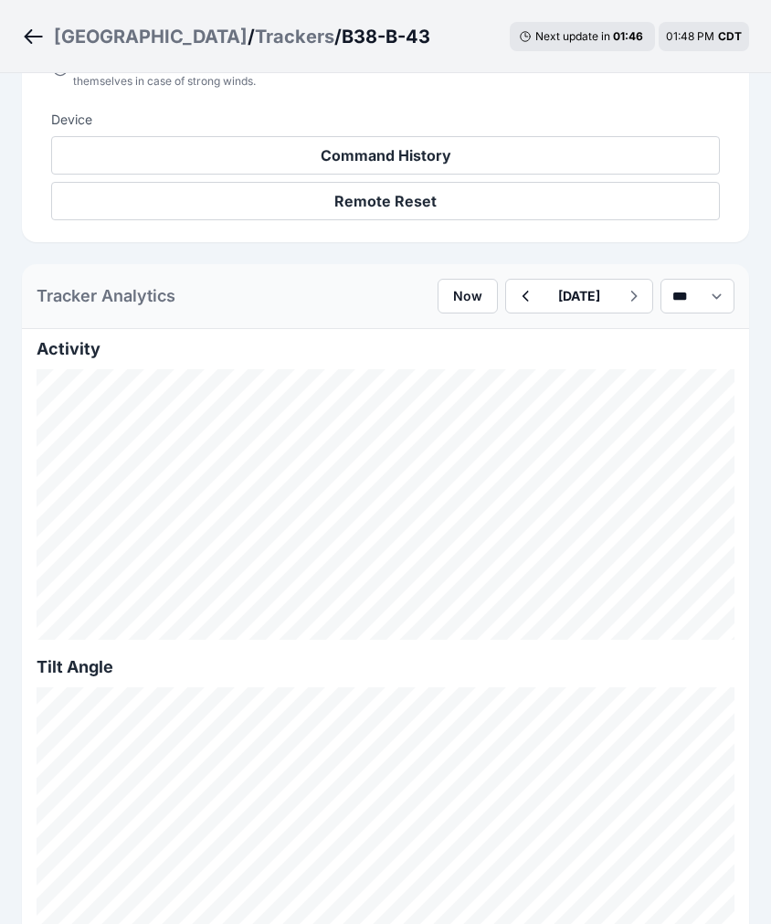
scroll to position [823, 0]
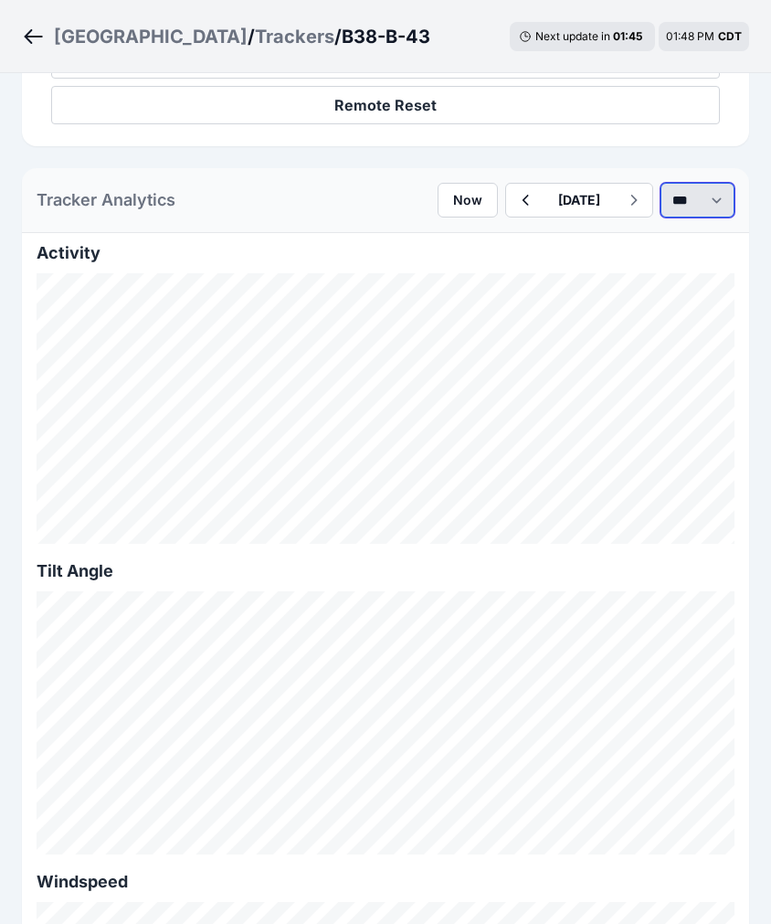
click at [705, 184] on select "*** **** *****" at bounding box center [698, 200] width 74 height 35
click at [661, 183] on select "*** **** *****" at bounding box center [698, 200] width 74 height 35
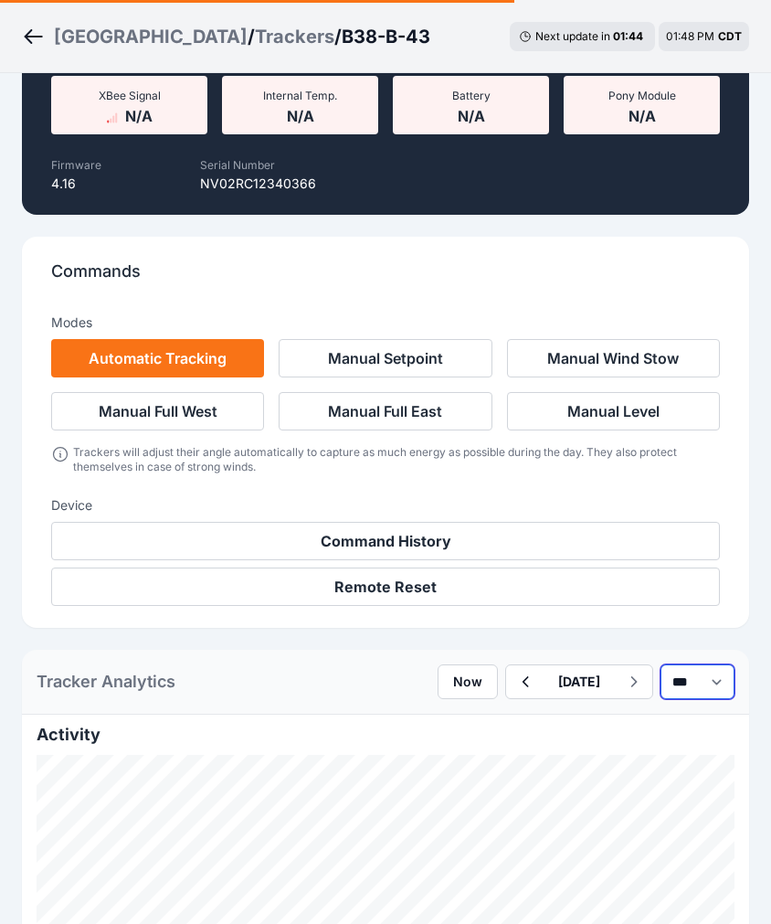
select select "*******"
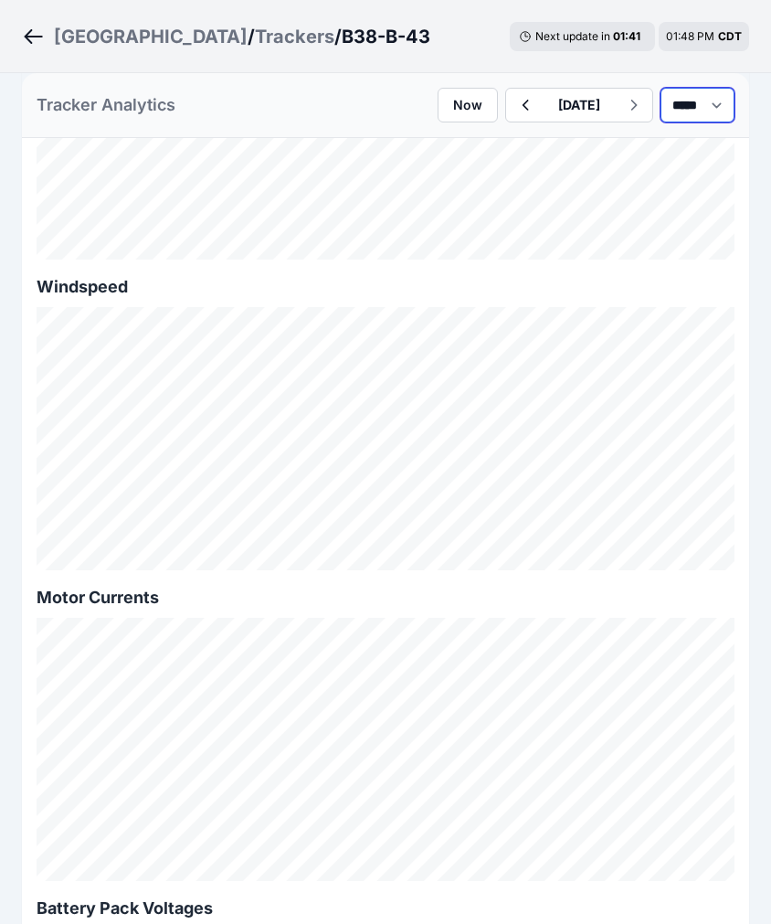
scroll to position [1645, 0]
